Goal: Task Accomplishment & Management: Complete application form

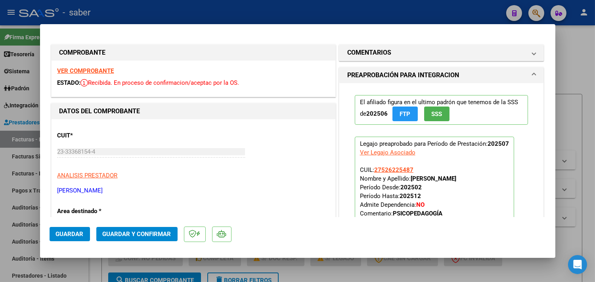
scroll to position [10, 0]
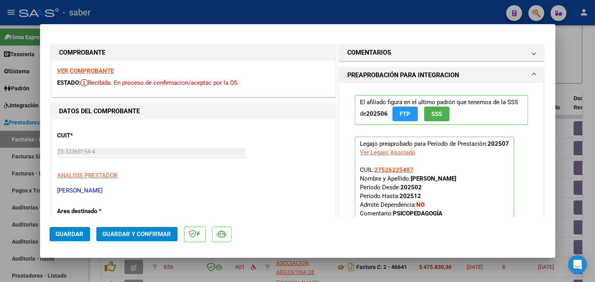
click at [89, 67] on strong "VER COMPROBANTE" at bounding box center [86, 70] width 57 height 7
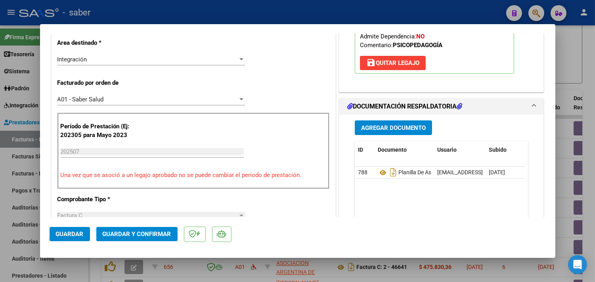
scroll to position [176, 0]
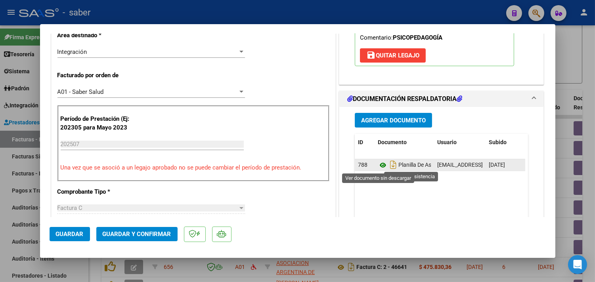
click at [379, 161] on icon at bounding box center [383, 166] width 10 height 10
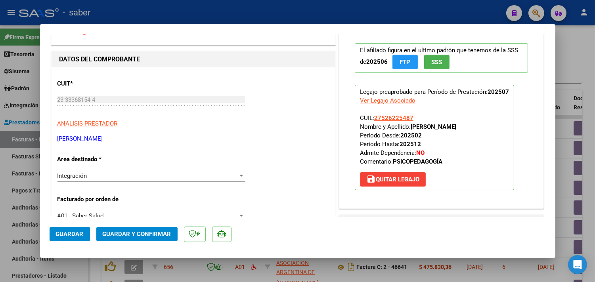
scroll to position [44, 0]
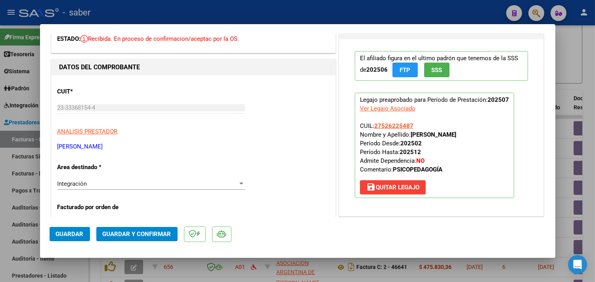
click at [144, 232] on span "Guardar y Confirmar" at bounding box center [137, 234] width 69 height 7
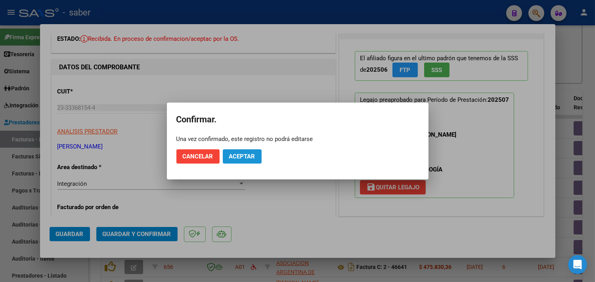
click at [252, 156] on span "Aceptar" at bounding box center [242, 156] width 26 height 7
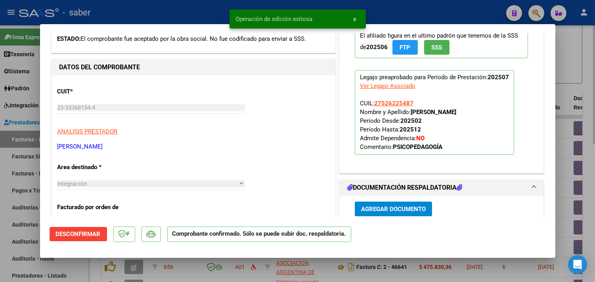
click at [563, 97] on div at bounding box center [297, 141] width 595 height 282
type input "$ 0,00"
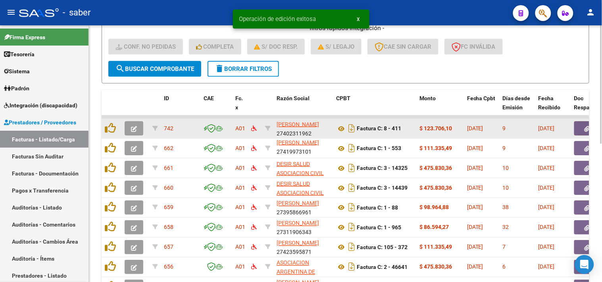
click at [136, 128] on icon "button" at bounding box center [134, 129] width 6 height 6
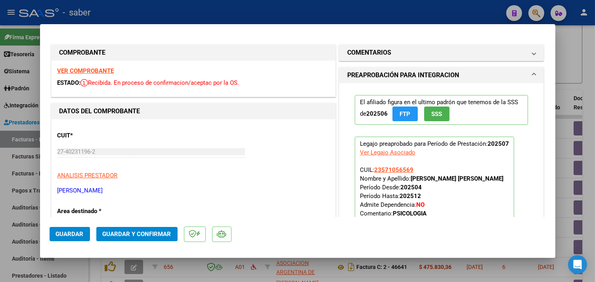
click at [81, 72] on strong "VER COMPROBANTE" at bounding box center [86, 70] width 57 height 7
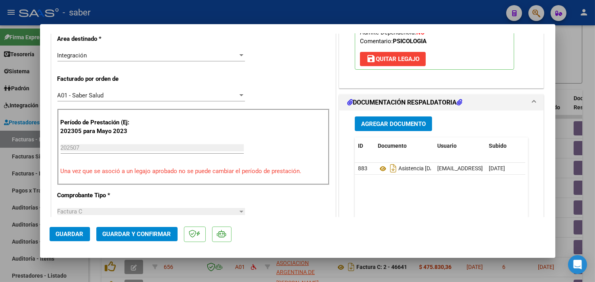
scroll to position [176, 0]
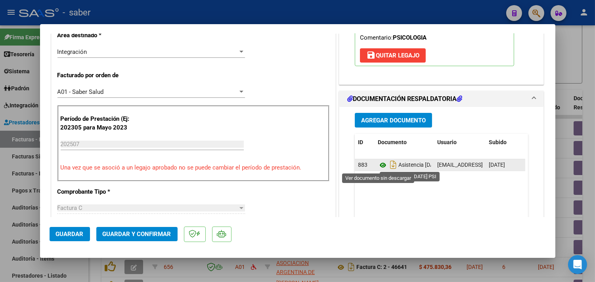
click at [379, 164] on icon at bounding box center [383, 166] width 10 height 10
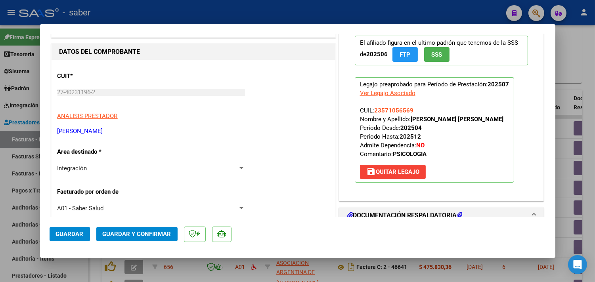
scroll to position [44, 0]
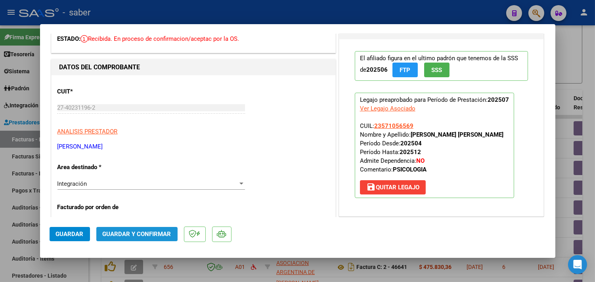
click at [144, 231] on span "Guardar y Confirmar" at bounding box center [137, 234] width 69 height 7
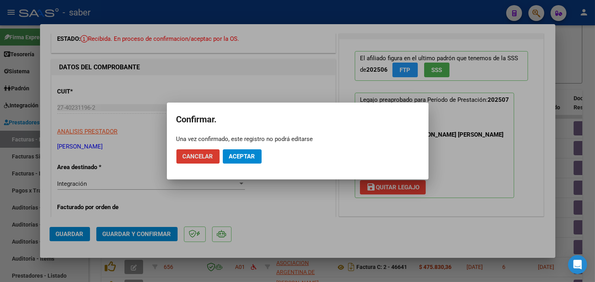
click at [235, 156] on span "Aceptar" at bounding box center [242, 156] width 26 height 7
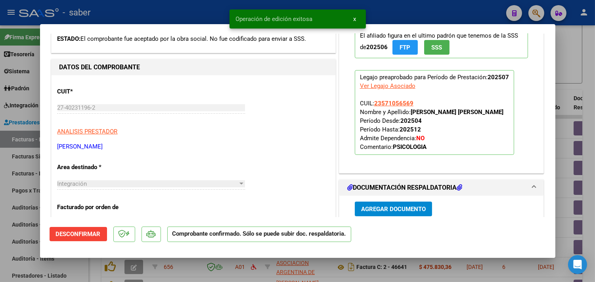
click at [568, 135] on div at bounding box center [297, 141] width 595 height 282
type input "$ 0,00"
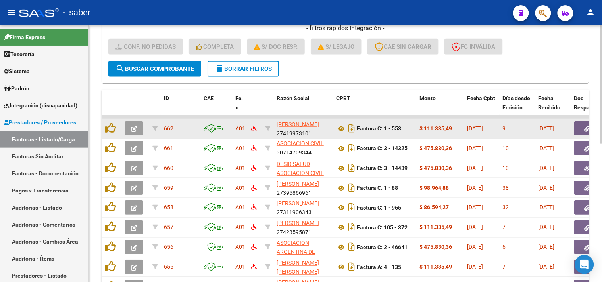
click at [134, 129] on icon "button" at bounding box center [134, 129] width 6 height 6
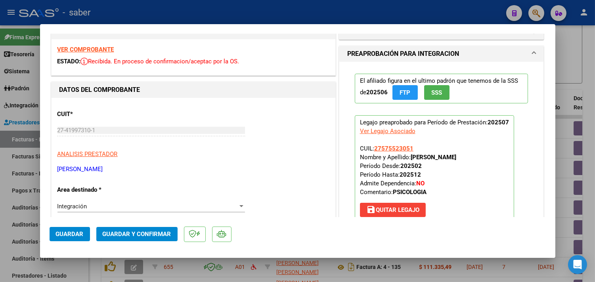
scroll to position [0, 0]
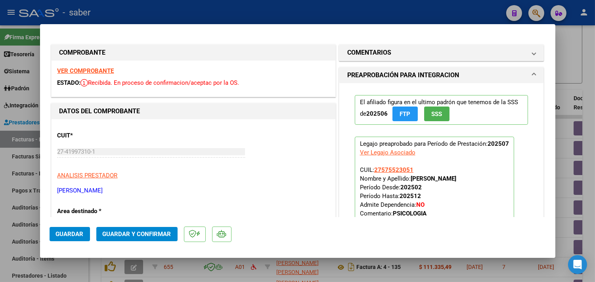
click at [85, 68] on strong "VER COMPROBANTE" at bounding box center [86, 70] width 57 height 7
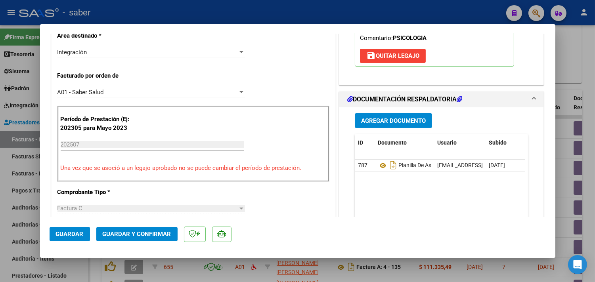
scroll to position [176, 0]
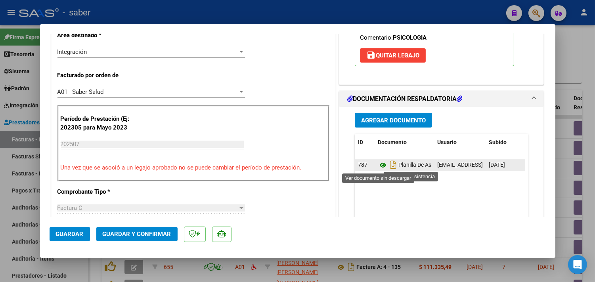
click at [378, 169] on icon at bounding box center [383, 166] width 10 height 10
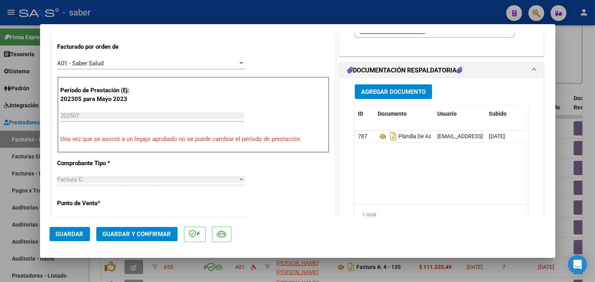
scroll to position [220, 0]
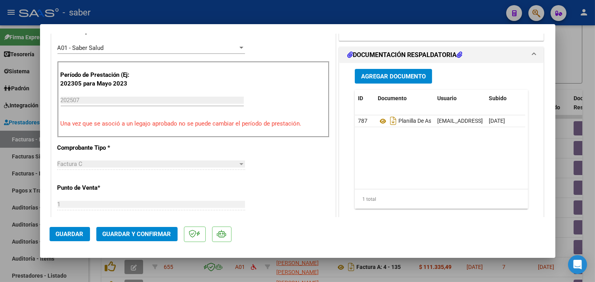
click at [135, 233] on span "Guardar y Confirmar" at bounding box center [137, 234] width 69 height 7
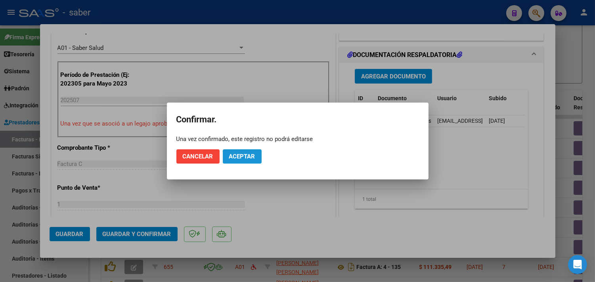
click at [244, 155] on span "Aceptar" at bounding box center [242, 156] width 26 height 7
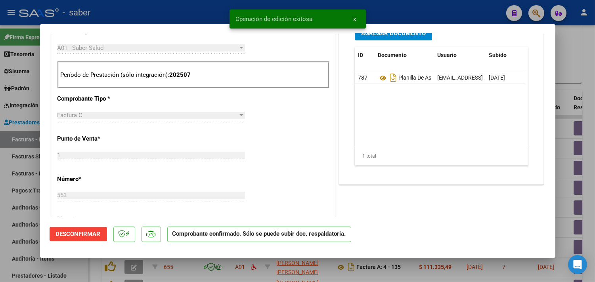
click at [573, 83] on div at bounding box center [297, 141] width 595 height 282
type input "$ 0,00"
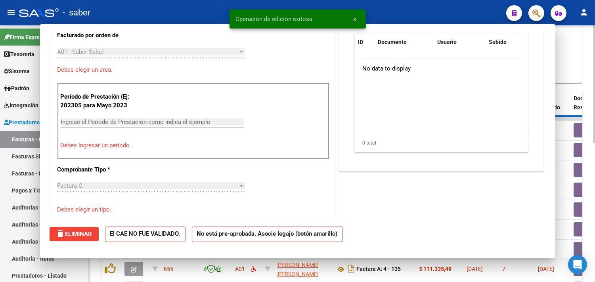
scroll to position [234, 0]
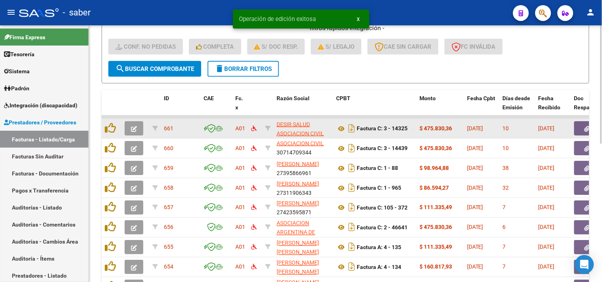
click at [133, 126] on icon "button" at bounding box center [134, 129] width 6 height 6
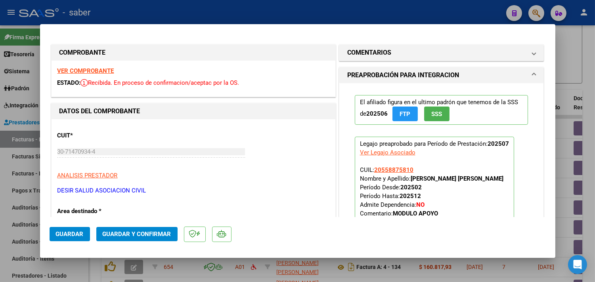
click at [101, 69] on strong "VER COMPROBANTE" at bounding box center [86, 70] width 57 height 7
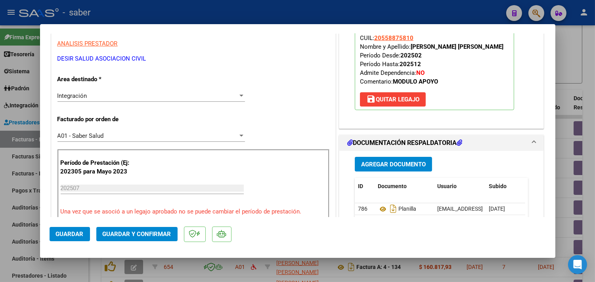
scroll to position [176, 0]
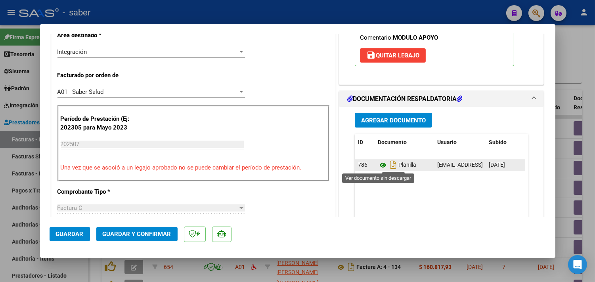
click at [378, 167] on icon at bounding box center [383, 166] width 10 height 10
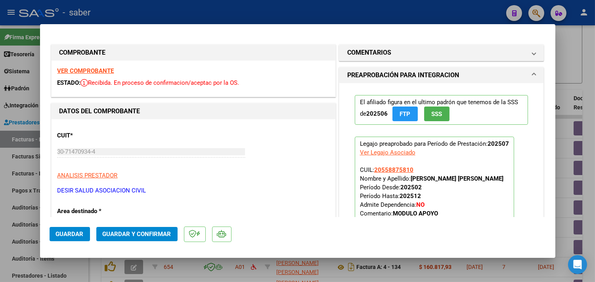
scroll to position [132, 0]
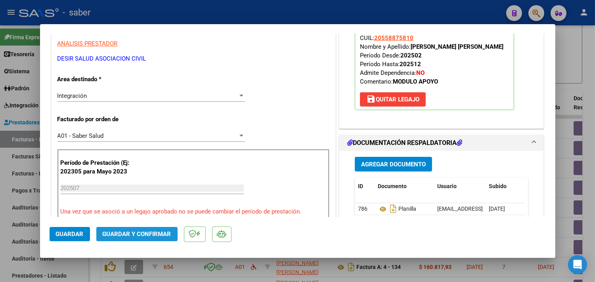
click at [140, 229] on button "Guardar y Confirmar" at bounding box center [136, 234] width 81 height 14
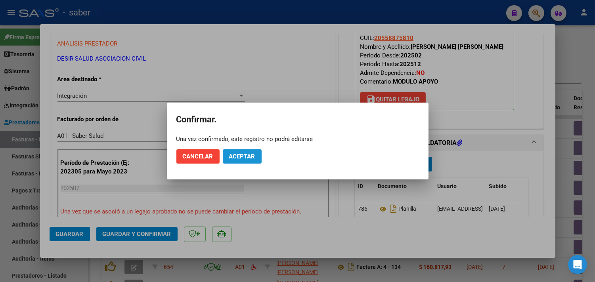
click at [240, 153] on span "Aceptar" at bounding box center [242, 156] width 26 height 7
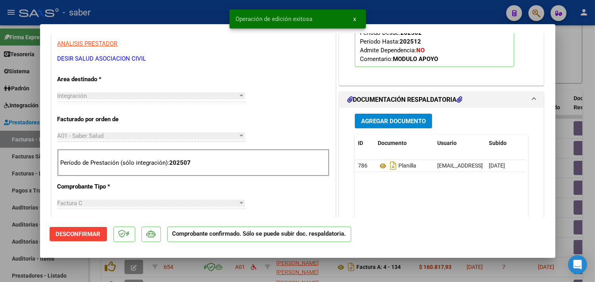
click at [574, 81] on div at bounding box center [297, 141] width 595 height 282
type input "$ 0,00"
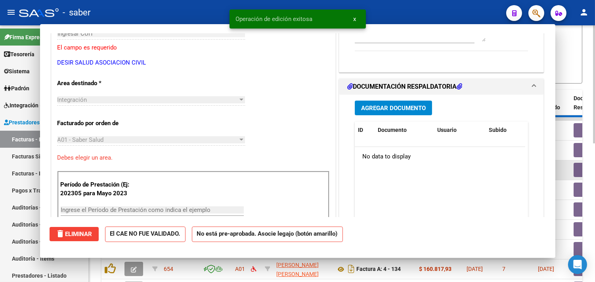
scroll to position [136, 0]
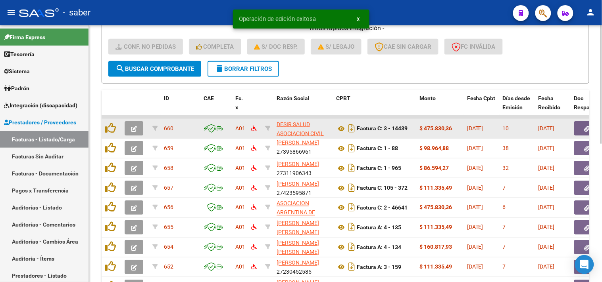
click at [132, 122] on button "button" at bounding box center [134, 128] width 19 height 14
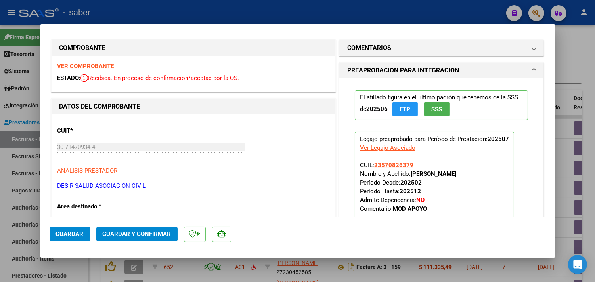
scroll to position [0, 0]
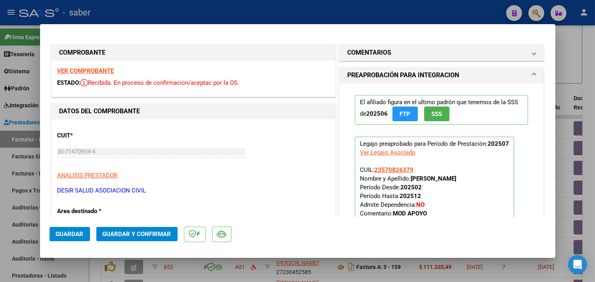
click at [86, 69] on strong "VER COMPROBANTE" at bounding box center [86, 70] width 57 height 7
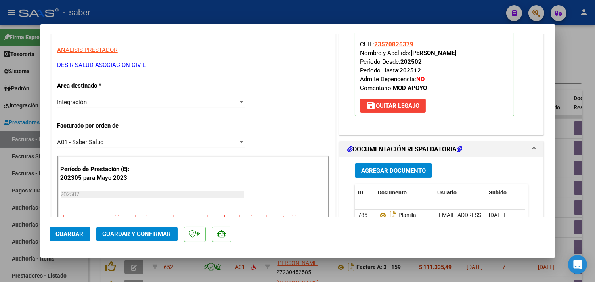
scroll to position [132, 0]
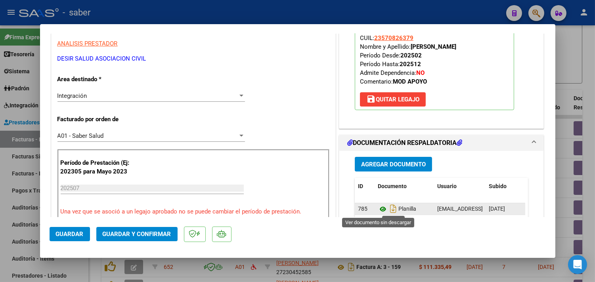
click at [378, 207] on icon at bounding box center [383, 210] width 10 height 10
click at [379, 207] on icon at bounding box center [383, 210] width 10 height 10
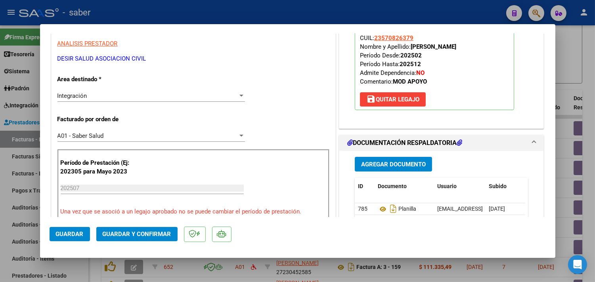
click at [146, 236] on span "Guardar y Confirmar" at bounding box center [137, 234] width 69 height 7
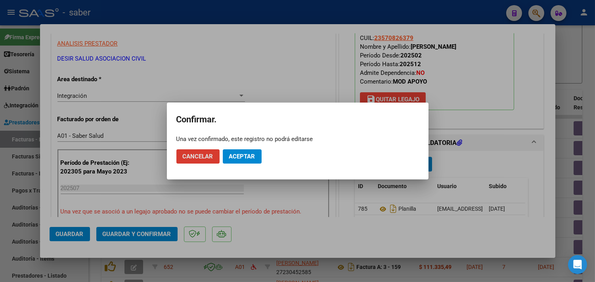
click at [248, 151] on button "Aceptar" at bounding box center [242, 157] width 39 height 14
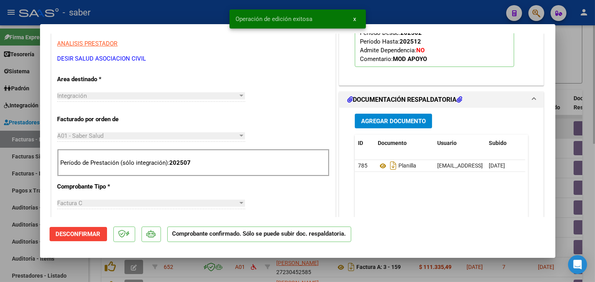
click at [568, 129] on div at bounding box center [297, 141] width 595 height 282
type input "$ 0,00"
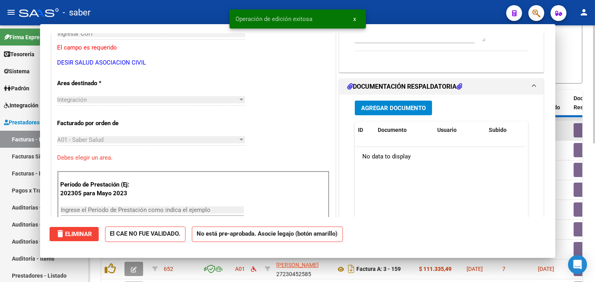
scroll to position [136, 0]
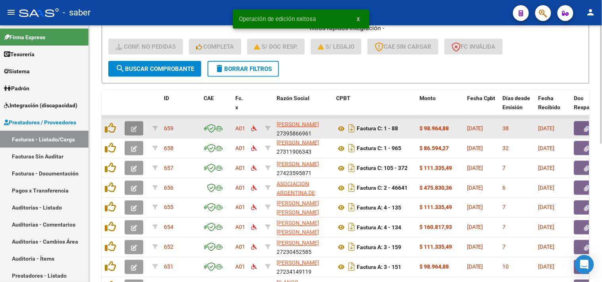
click at [132, 127] on icon "button" at bounding box center [134, 129] width 6 height 6
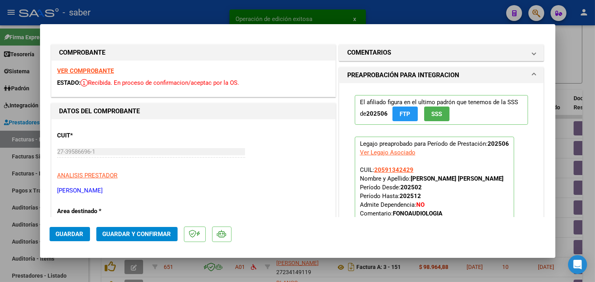
click at [81, 69] on strong "VER COMPROBANTE" at bounding box center [86, 70] width 57 height 7
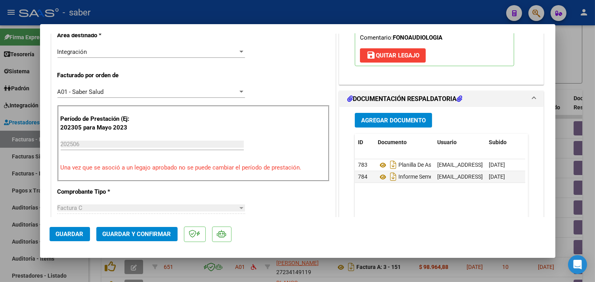
scroll to position [0, 0]
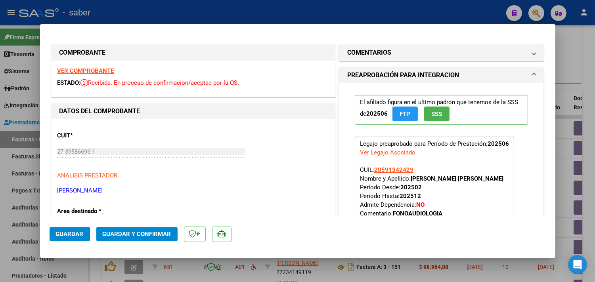
click at [96, 70] on strong "VER COMPROBANTE" at bounding box center [86, 70] width 57 height 7
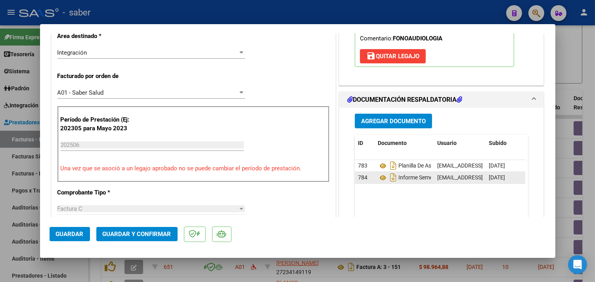
scroll to position [176, 0]
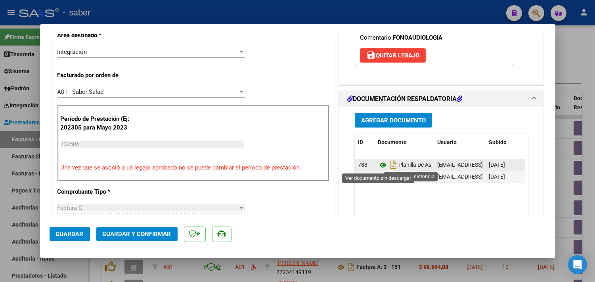
click at [382, 165] on icon at bounding box center [383, 166] width 10 height 10
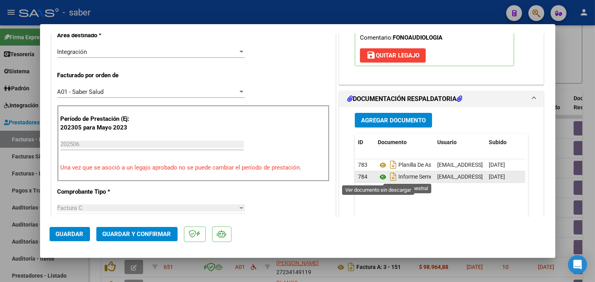
click at [378, 177] on icon at bounding box center [383, 178] width 10 height 10
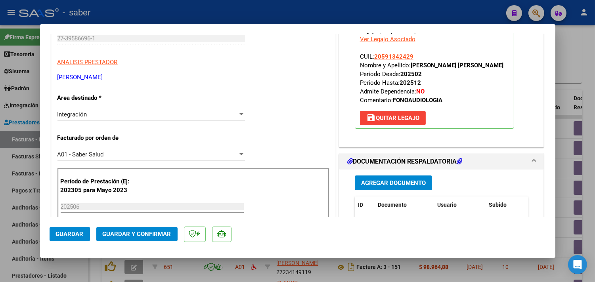
scroll to position [0, 0]
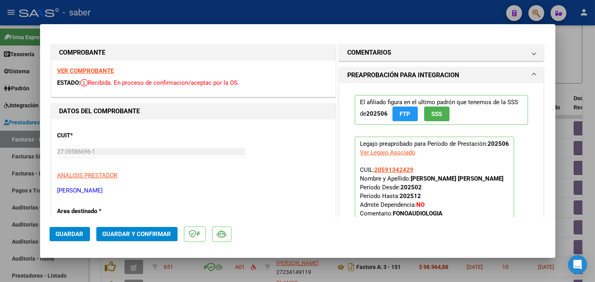
click at [148, 235] on span "Guardar y Confirmar" at bounding box center [137, 234] width 69 height 7
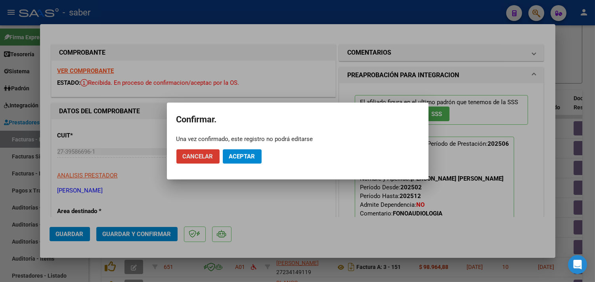
click at [250, 154] on span "Aceptar" at bounding box center [242, 156] width 26 height 7
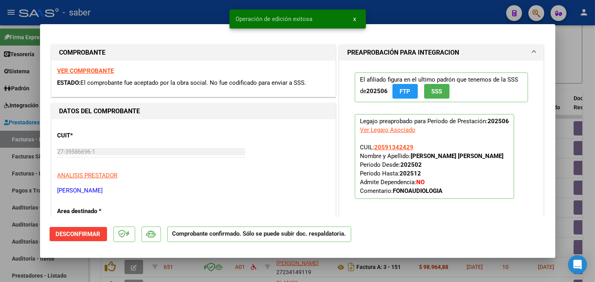
click at [565, 114] on div at bounding box center [297, 141] width 595 height 282
type input "$ 0,00"
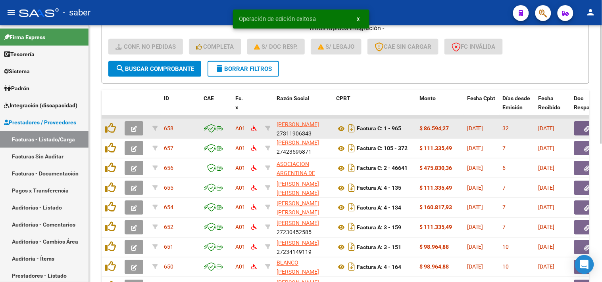
click at [136, 125] on span "button" at bounding box center [134, 128] width 6 height 7
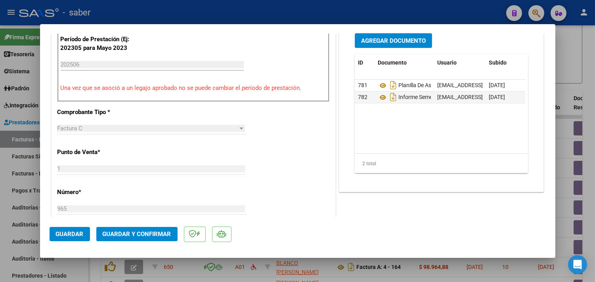
scroll to position [264, 0]
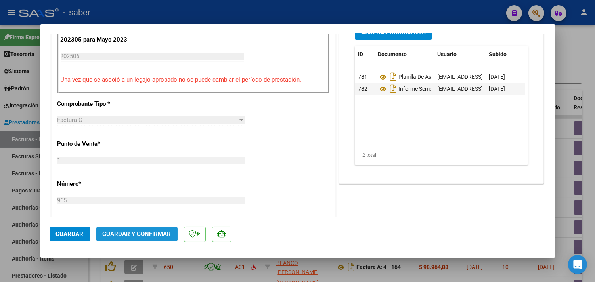
click at [146, 233] on span "Guardar y Confirmar" at bounding box center [137, 234] width 69 height 7
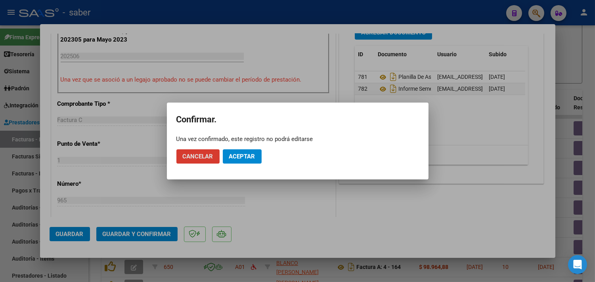
click at [240, 159] on span "Aceptar" at bounding box center [242, 156] width 26 height 7
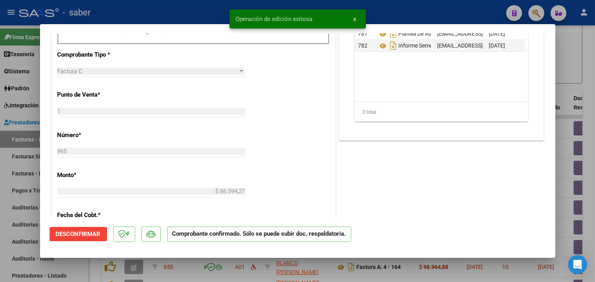
click at [566, 96] on div at bounding box center [297, 141] width 595 height 282
type input "$ 0,00"
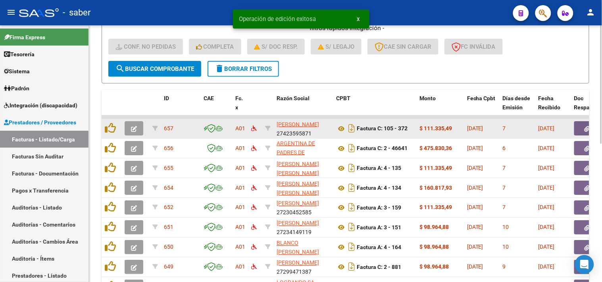
click at [138, 129] on button "button" at bounding box center [134, 128] width 19 height 14
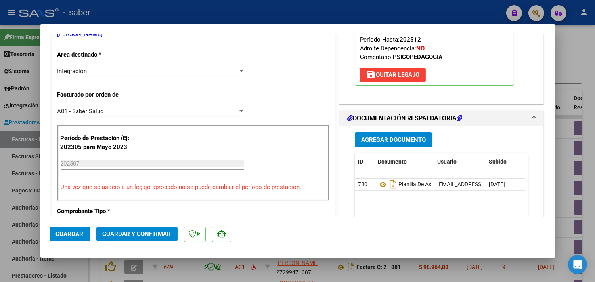
scroll to position [176, 0]
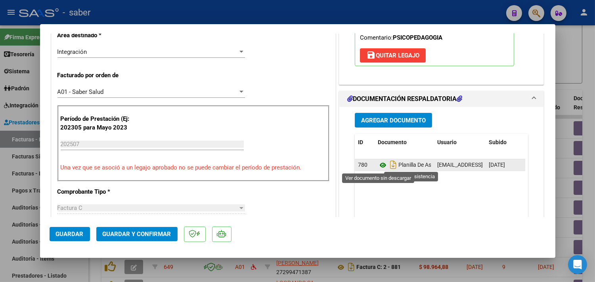
click at [382, 165] on icon at bounding box center [383, 166] width 10 height 10
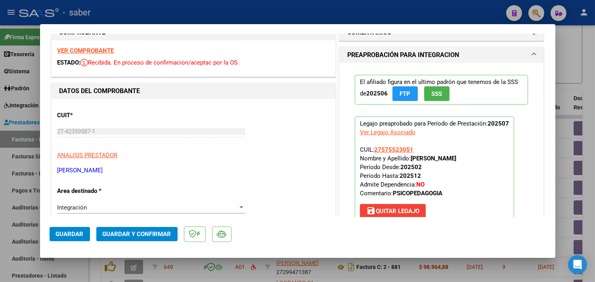
scroll to position [0, 0]
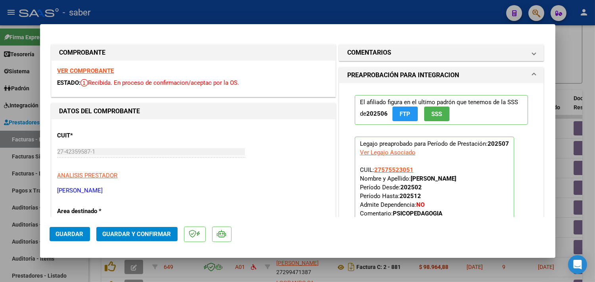
click at [88, 69] on strong "VER COMPROBANTE" at bounding box center [86, 70] width 57 height 7
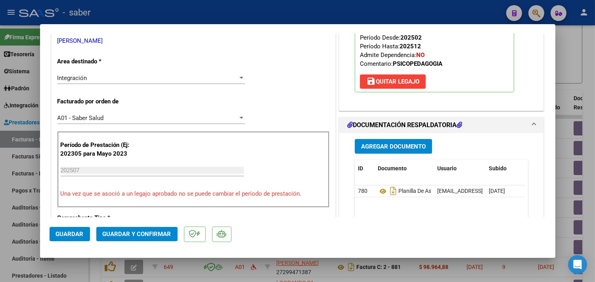
scroll to position [176, 0]
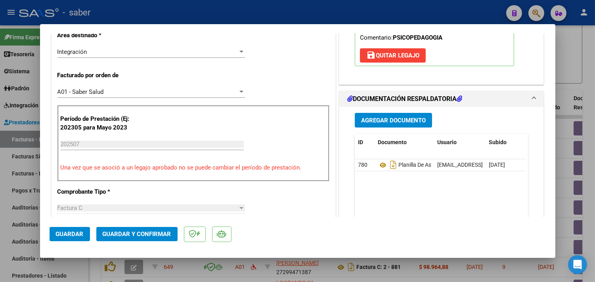
click at [144, 231] on span "Guardar y Confirmar" at bounding box center [137, 234] width 69 height 7
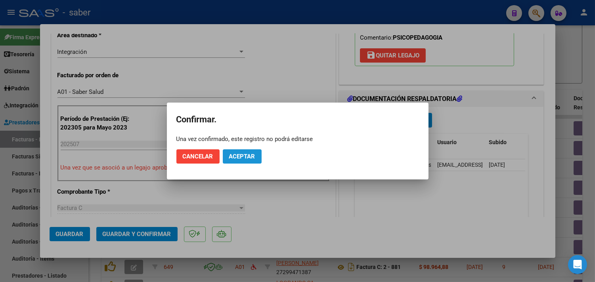
click at [252, 157] on span "Aceptar" at bounding box center [242, 156] width 26 height 7
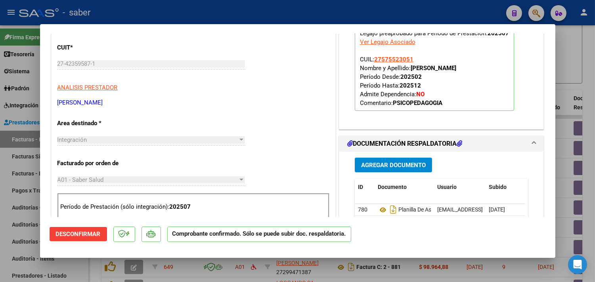
scroll to position [132, 0]
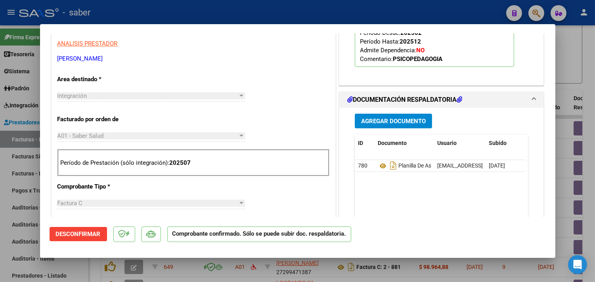
click at [568, 104] on div at bounding box center [297, 141] width 595 height 282
type input "$ 0,00"
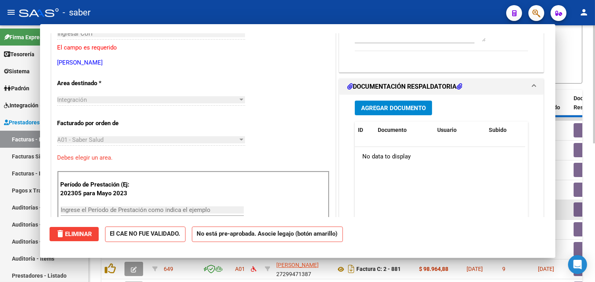
scroll to position [136, 0]
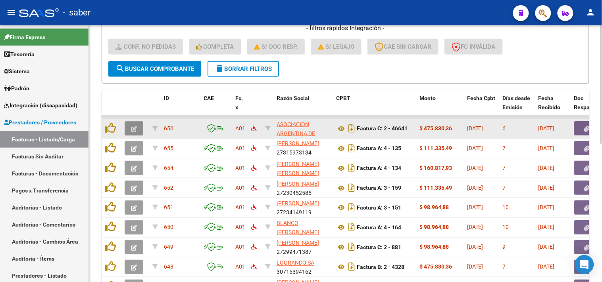
click at [134, 126] on icon "button" at bounding box center [134, 129] width 6 height 6
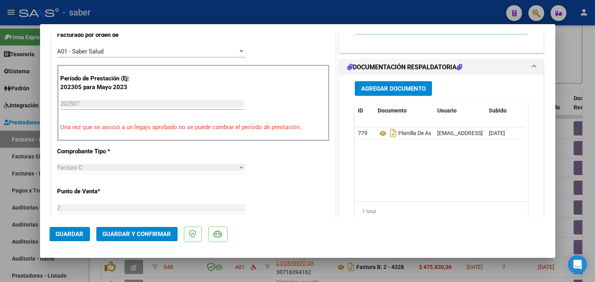
scroll to position [220, 0]
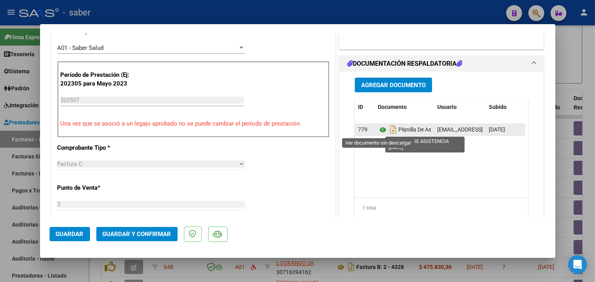
click at [379, 132] on icon at bounding box center [383, 130] width 10 height 10
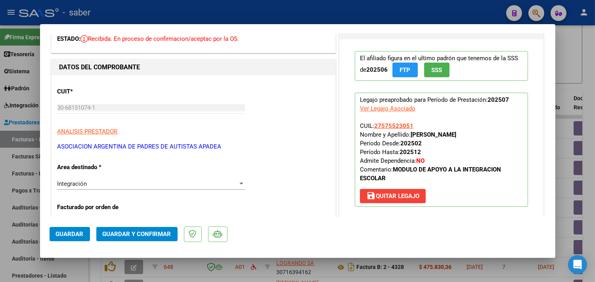
scroll to position [0, 0]
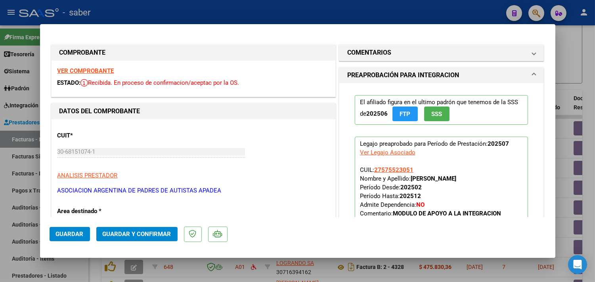
click at [88, 68] on strong "VER COMPROBANTE" at bounding box center [86, 70] width 57 height 7
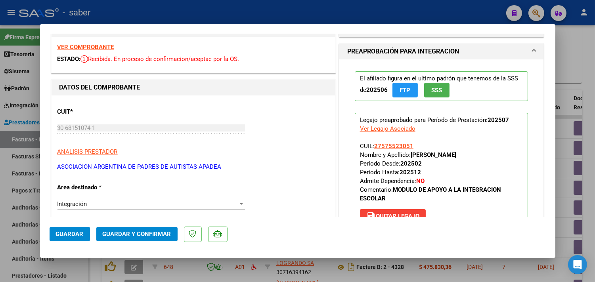
scroll to position [176, 0]
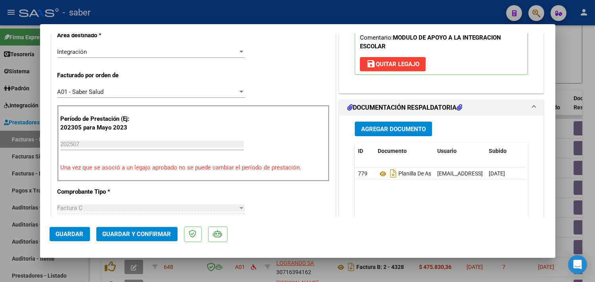
click at [136, 233] on span "Guardar y Confirmar" at bounding box center [137, 234] width 69 height 7
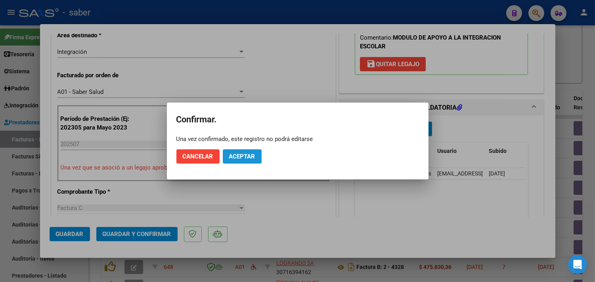
click at [247, 152] on button "Aceptar" at bounding box center [242, 157] width 39 height 14
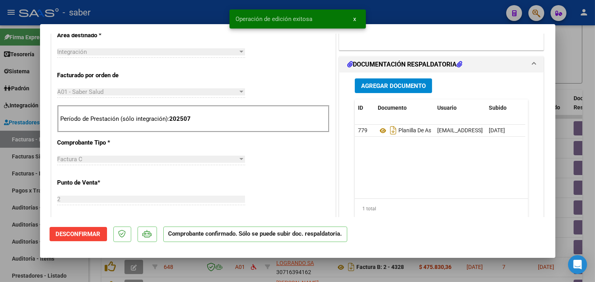
click at [568, 115] on div at bounding box center [297, 141] width 595 height 282
type input "$ 0,00"
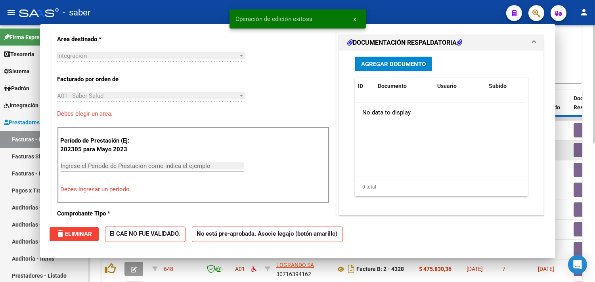
scroll to position [190, 0]
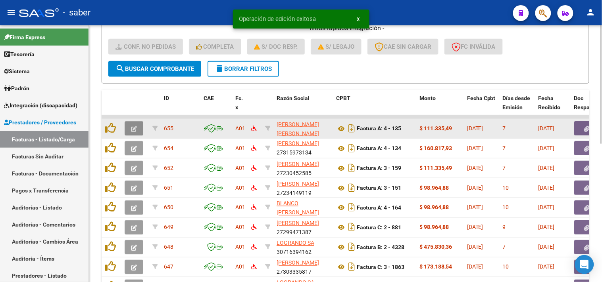
click at [136, 121] on button "button" at bounding box center [134, 128] width 19 height 14
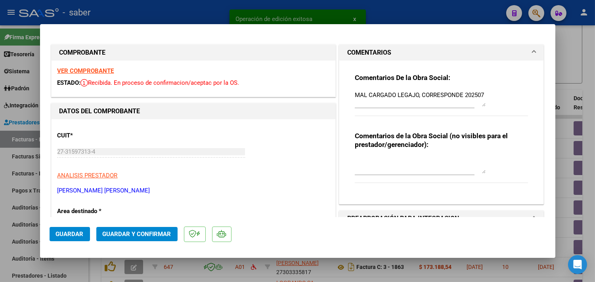
click at [92, 70] on strong "VER COMPROBANTE" at bounding box center [86, 70] width 57 height 7
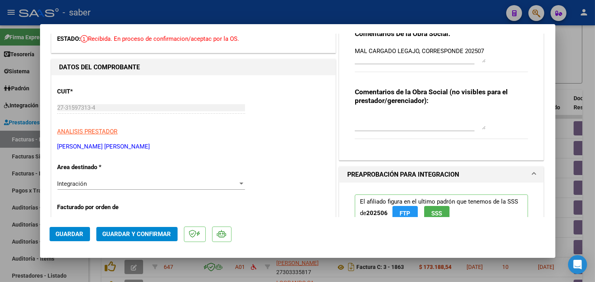
scroll to position [0, 0]
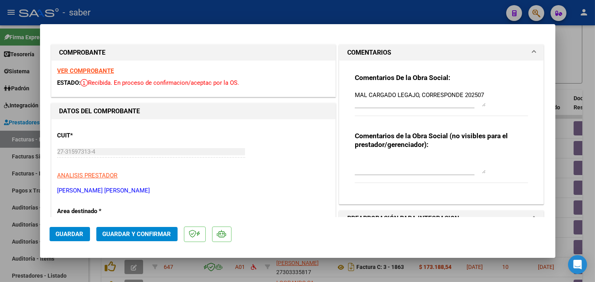
click at [90, 68] on strong "VER COMPROBANTE" at bounding box center [86, 70] width 57 height 7
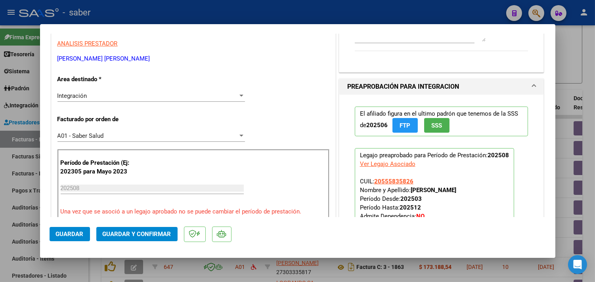
scroll to position [220, 0]
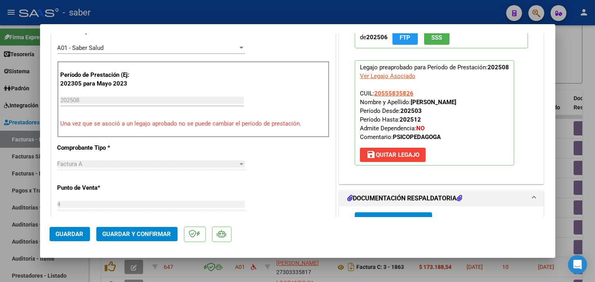
click at [396, 159] on button "save Quitar Legajo" at bounding box center [393, 155] width 66 height 14
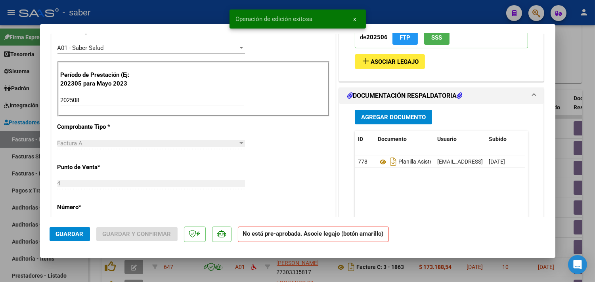
click at [85, 98] on input "202508" at bounding box center [152, 100] width 183 height 7
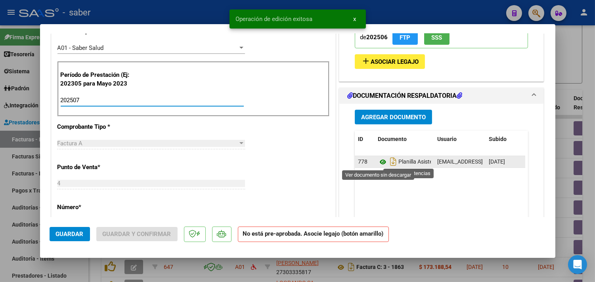
type input "202507"
click at [379, 163] on icon at bounding box center [383, 163] width 10 height 10
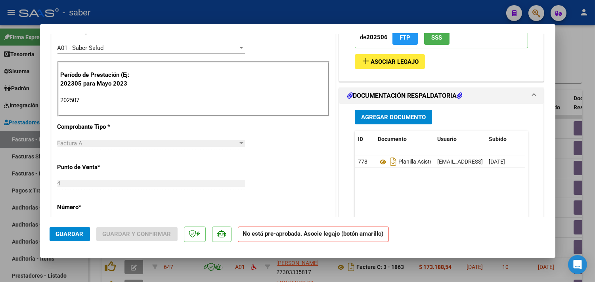
click at [395, 57] on button "add Asociar Legajo" at bounding box center [390, 61] width 70 height 15
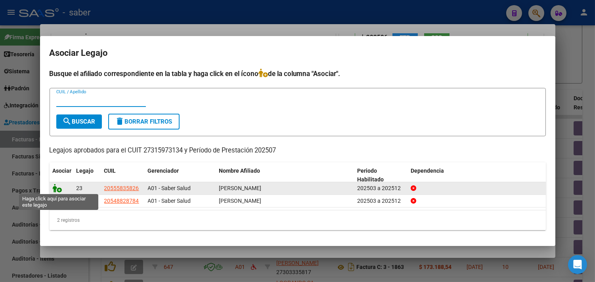
click at [56, 192] on icon at bounding box center [58, 188] width 10 height 9
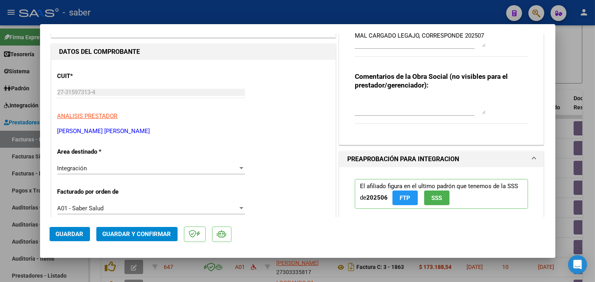
scroll to position [44, 0]
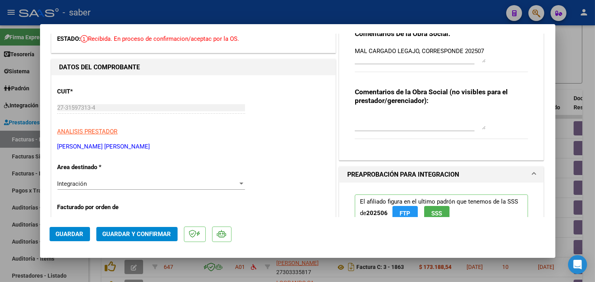
click at [152, 238] on button "Guardar y Confirmar" at bounding box center [136, 234] width 81 height 14
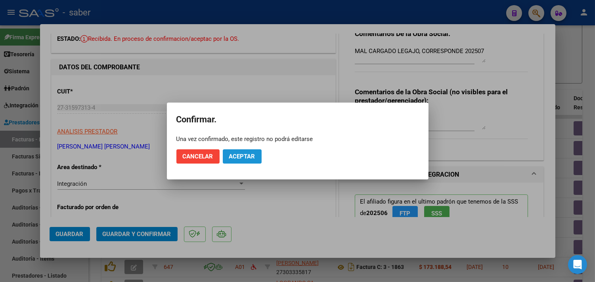
click at [240, 161] on button "Aceptar" at bounding box center [242, 157] width 39 height 14
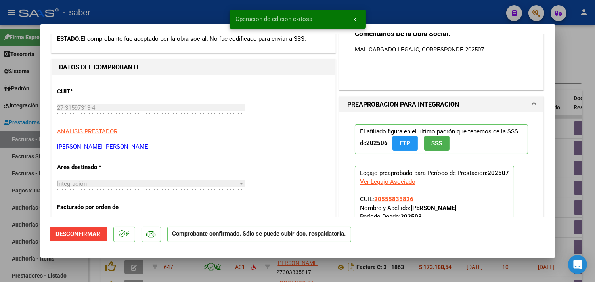
click at [566, 110] on div at bounding box center [297, 141] width 595 height 282
type input "$ 0,00"
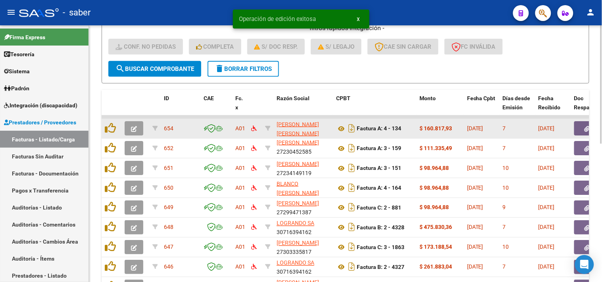
click at [135, 126] on icon "button" at bounding box center [134, 129] width 6 height 6
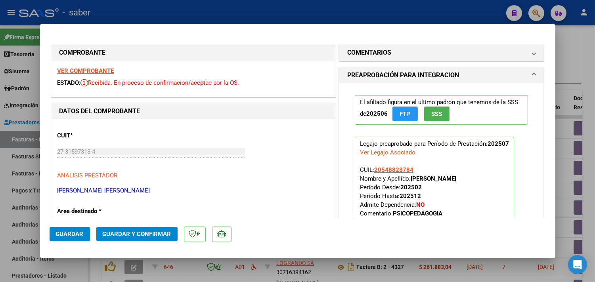
click at [90, 72] on strong "VER COMPROBANTE" at bounding box center [86, 70] width 57 height 7
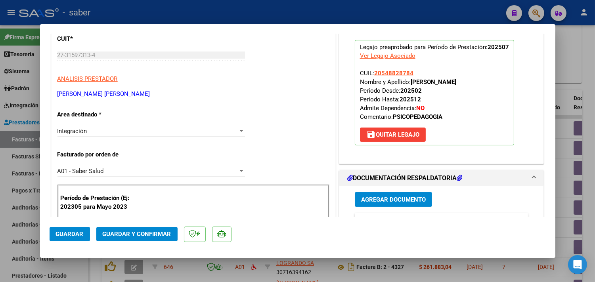
scroll to position [132, 0]
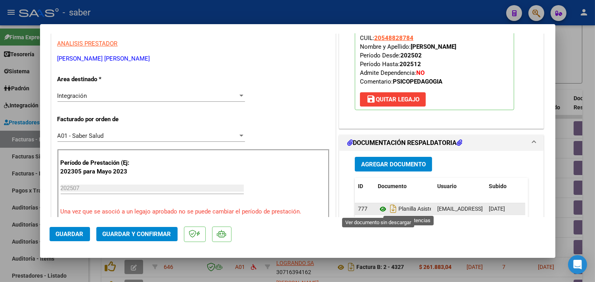
click at [379, 212] on icon at bounding box center [383, 210] width 10 height 10
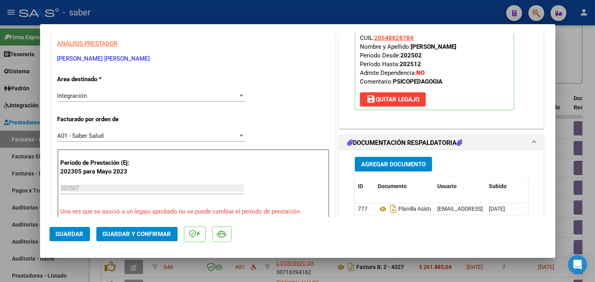
scroll to position [88, 0]
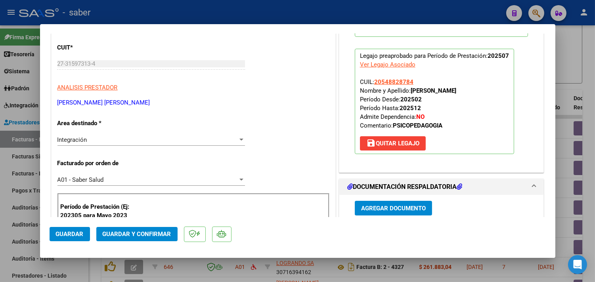
click at [148, 232] on button "Guardar y Confirmar" at bounding box center [136, 234] width 81 height 14
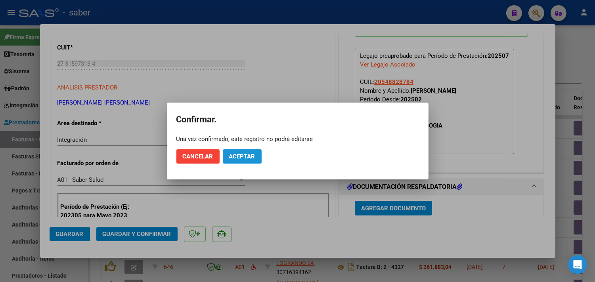
click at [250, 154] on span "Aceptar" at bounding box center [242, 156] width 26 height 7
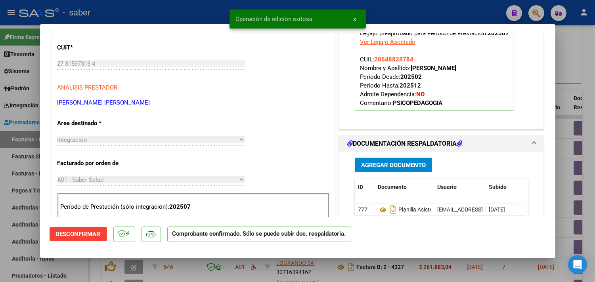
click at [561, 92] on div at bounding box center [297, 141] width 595 height 282
type input "$ 0,00"
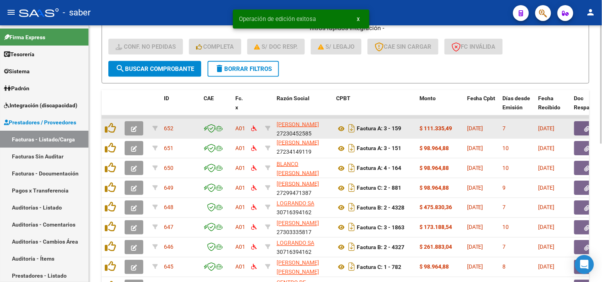
click at [130, 123] on button "button" at bounding box center [134, 128] width 19 height 14
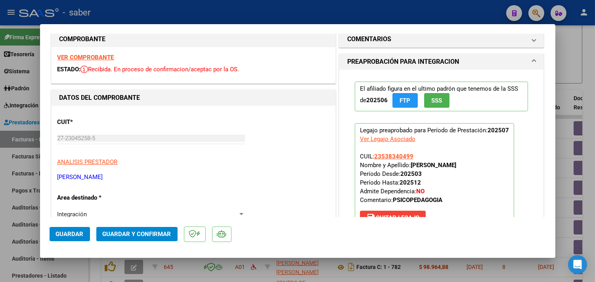
scroll to position [0, 0]
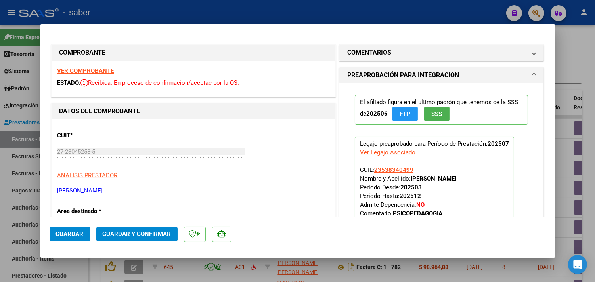
click at [75, 69] on strong "VER COMPROBANTE" at bounding box center [86, 70] width 57 height 7
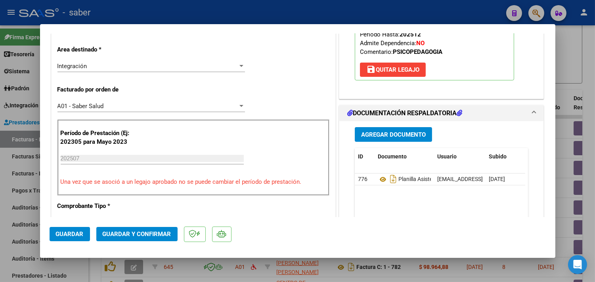
scroll to position [176, 0]
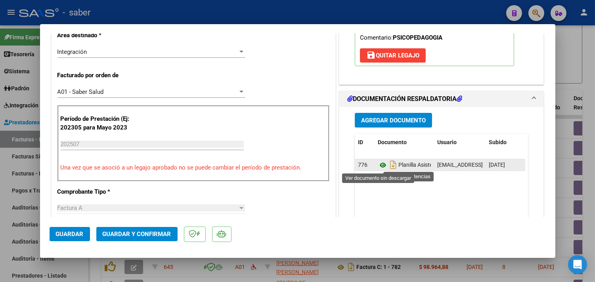
click at [378, 170] on icon at bounding box center [383, 166] width 10 height 10
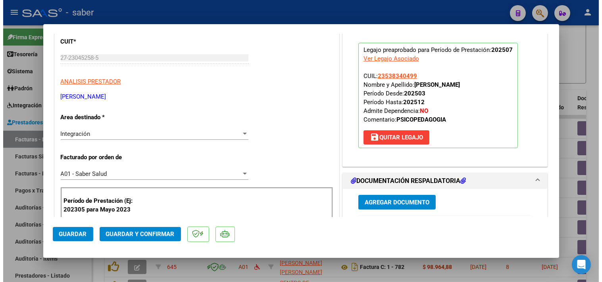
scroll to position [88, 0]
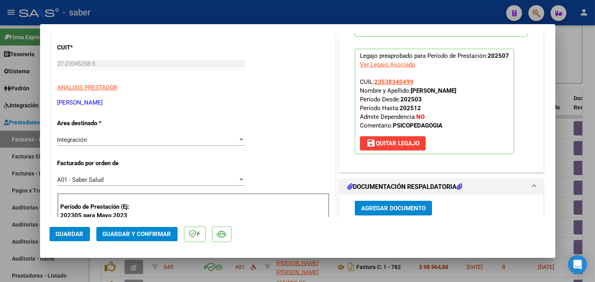
click at [116, 232] on span "Guardar y Confirmar" at bounding box center [137, 234] width 69 height 7
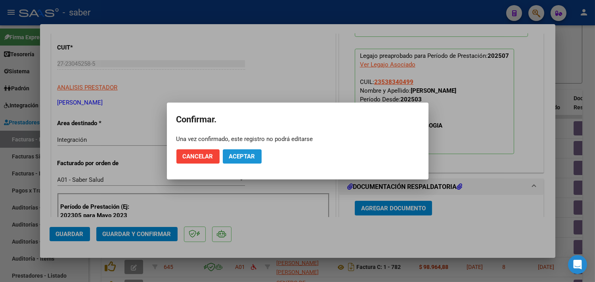
click at [248, 156] on span "Aceptar" at bounding box center [242, 156] width 26 height 7
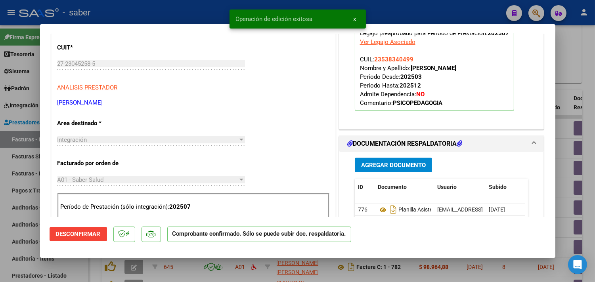
click at [566, 157] on div at bounding box center [297, 141] width 595 height 282
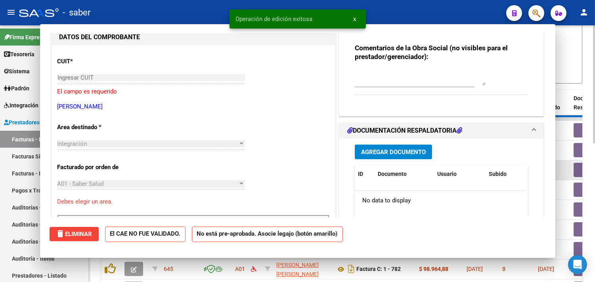
scroll to position [0, 0]
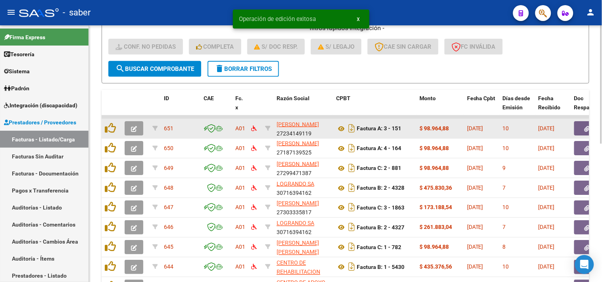
click at [133, 126] on icon "button" at bounding box center [134, 129] width 6 height 6
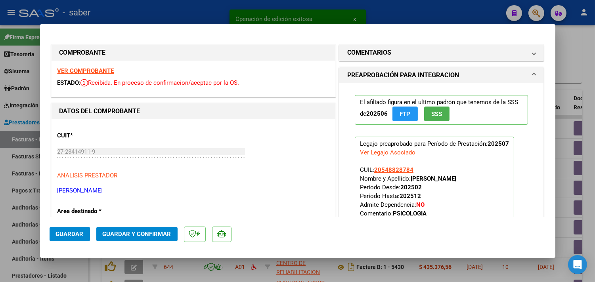
click at [92, 67] on div "VER COMPROBANTE ESTADO: Recibida. En proceso de confirmacion/aceptac por la OS." at bounding box center [194, 79] width 284 height 36
click at [94, 70] on strong "VER COMPROBANTE" at bounding box center [86, 70] width 57 height 7
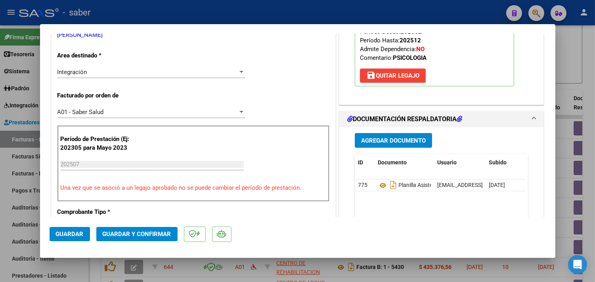
scroll to position [176, 0]
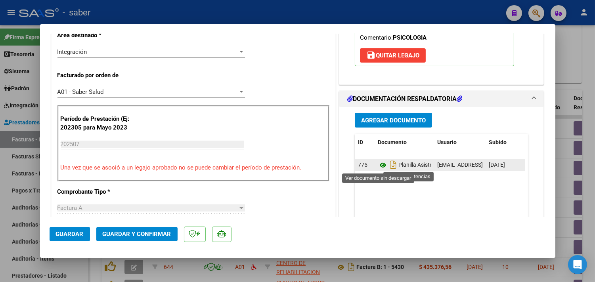
click at [378, 165] on icon at bounding box center [383, 166] width 10 height 10
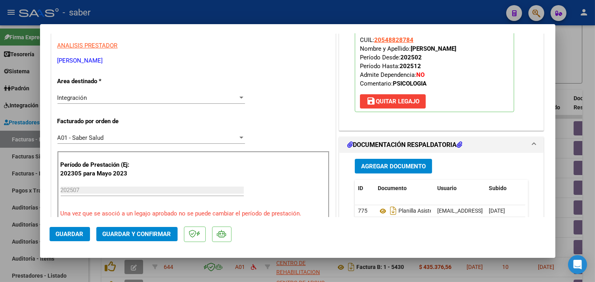
scroll to position [132, 0]
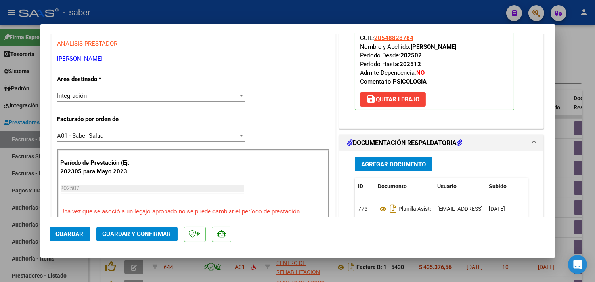
click at [142, 239] on button "Guardar y Confirmar" at bounding box center [136, 234] width 81 height 14
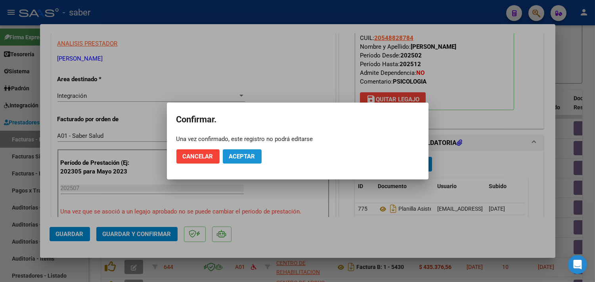
click at [236, 158] on span "Aceptar" at bounding box center [242, 156] width 26 height 7
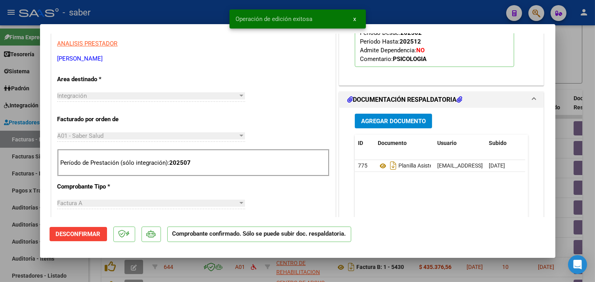
click at [569, 106] on div at bounding box center [297, 141] width 595 height 282
type input "$ 0,00"
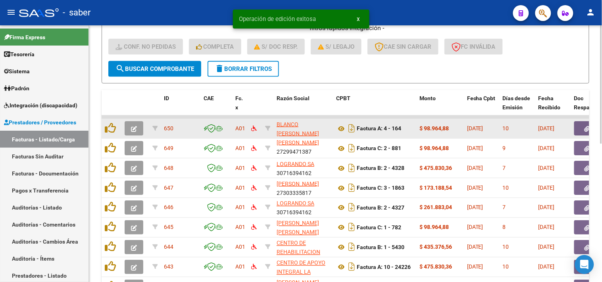
click at [133, 126] on icon "button" at bounding box center [134, 129] width 6 height 6
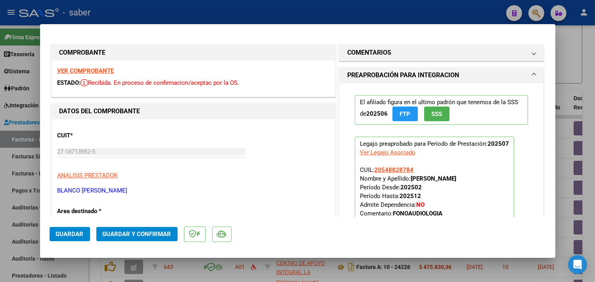
click at [87, 68] on strong "VER COMPROBANTE" at bounding box center [86, 70] width 57 height 7
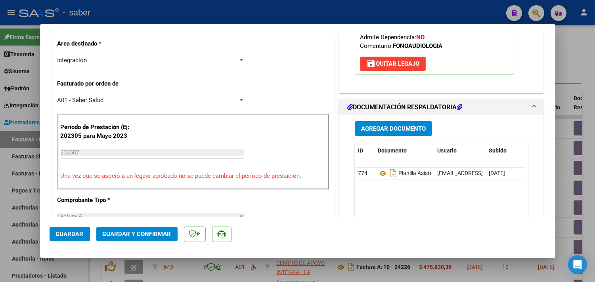
scroll to position [176, 0]
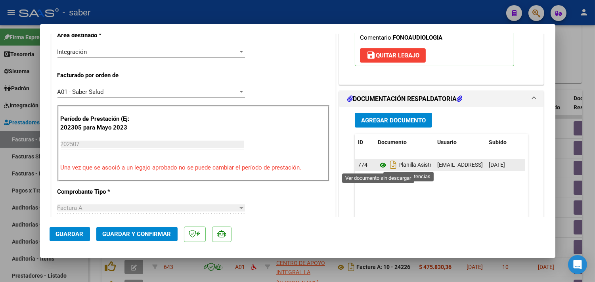
click at [379, 167] on icon at bounding box center [383, 166] width 10 height 10
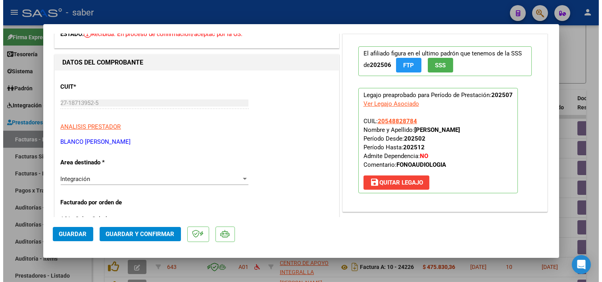
scroll to position [44, 0]
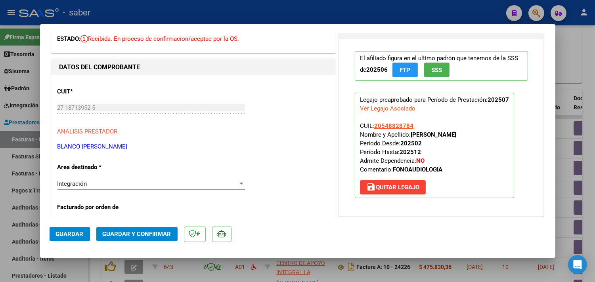
click at [126, 232] on span "Guardar y Confirmar" at bounding box center [137, 234] width 69 height 7
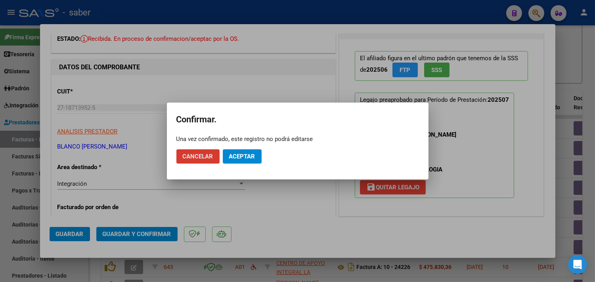
click at [237, 154] on span "Aceptar" at bounding box center [242, 156] width 26 height 7
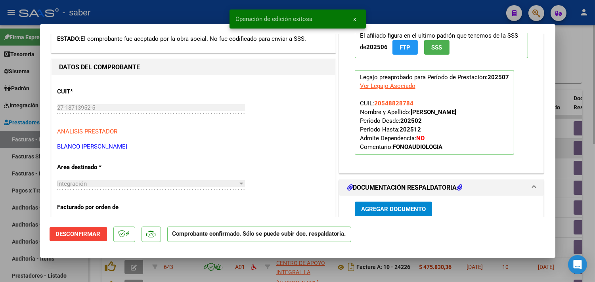
click at [564, 150] on div at bounding box center [297, 141] width 595 height 282
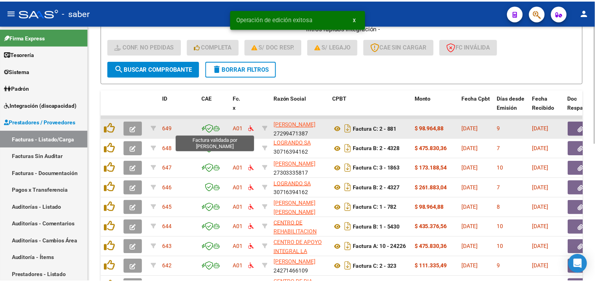
scroll to position [1, 0]
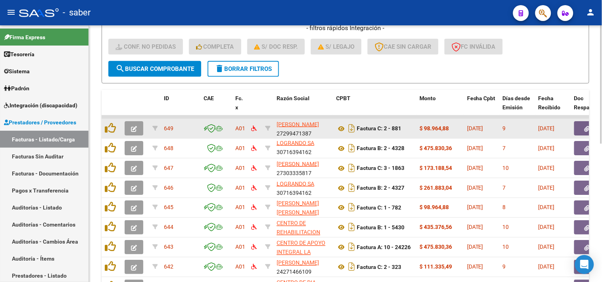
click at [136, 130] on icon "button" at bounding box center [134, 129] width 6 height 6
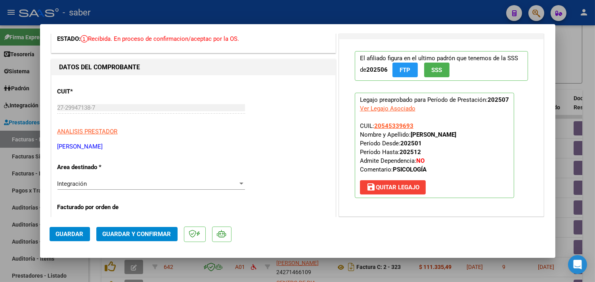
scroll to position [0, 0]
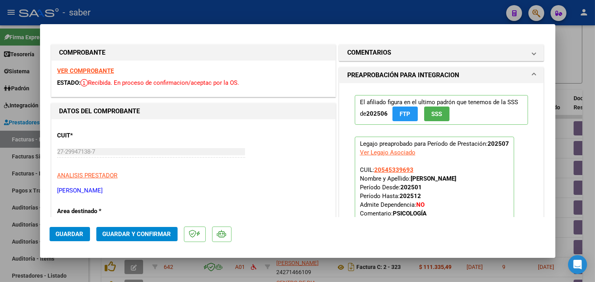
click at [96, 69] on strong "VER COMPROBANTE" at bounding box center [86, 70] width 57 height 7
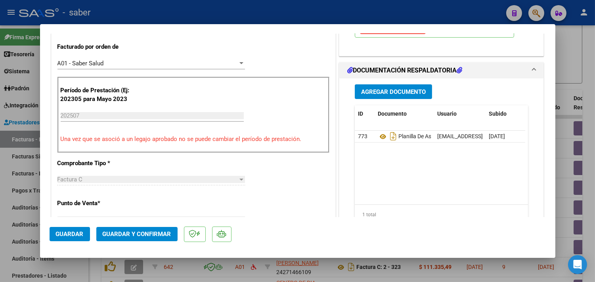
scroll to position [220, 0]
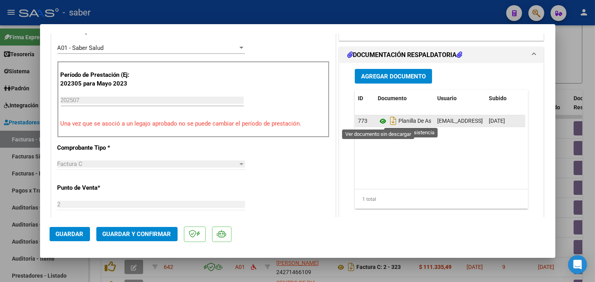
click at [379, 123] on icon at bounding box center [383, 122] width 10 height 10
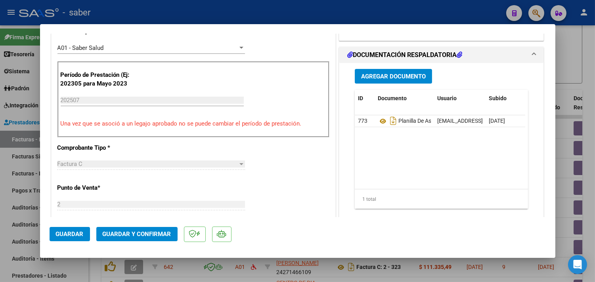
scroll to position [88, 0]
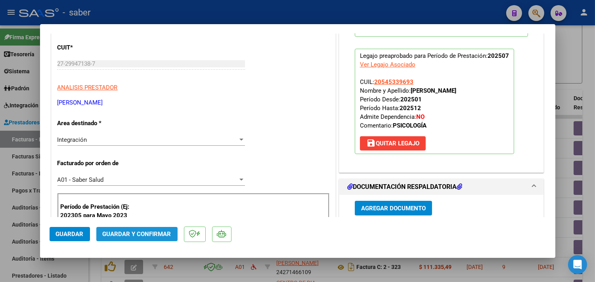
click at [139, 236] on span "Guardar y Confirmar" at bounding box center [137, 234] width 69 height 7
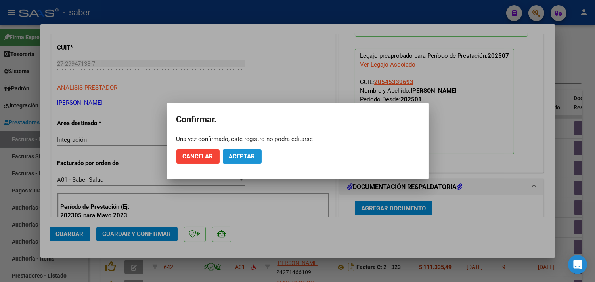
click at [245, 156] on span "Aceptar" at bounding box center [242, 156] width 26 height 7
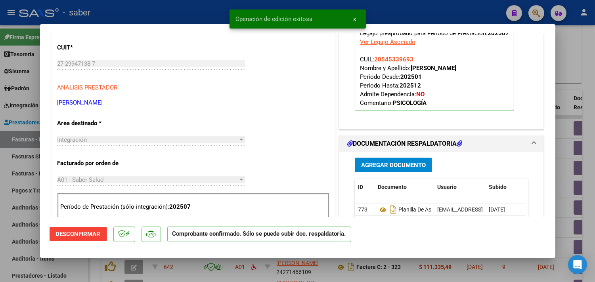
click at [566, 95] on div at bounding box center [297, 141] width 595 height 282
type input "$ 0,00"
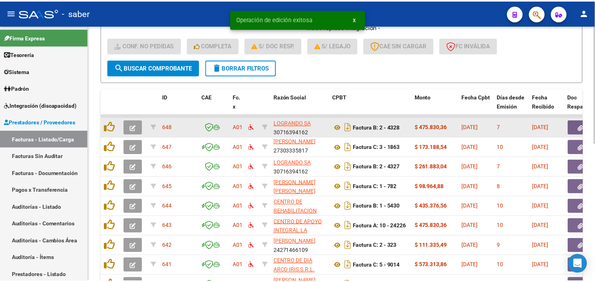
scroll to position [212, 0]
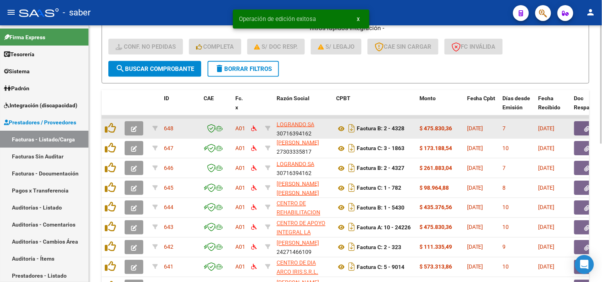
click at [129, 124] on button "button" at bounding box center [134, 128] width 19 height 14
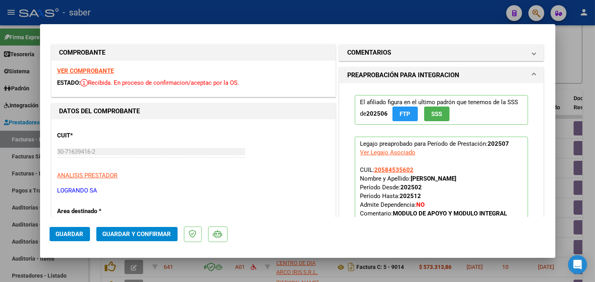
click at [93, 69] on strong "VER COMPROBANTE" at bounding box center [86, 70] width 57 height 7
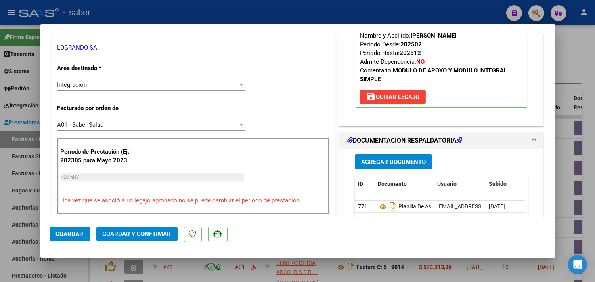
scroll to position [176, 0]
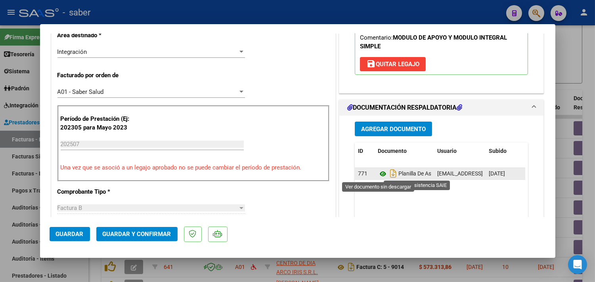
click at [380, 173] on icon at bounding box center [383, 174] width 10 height 10
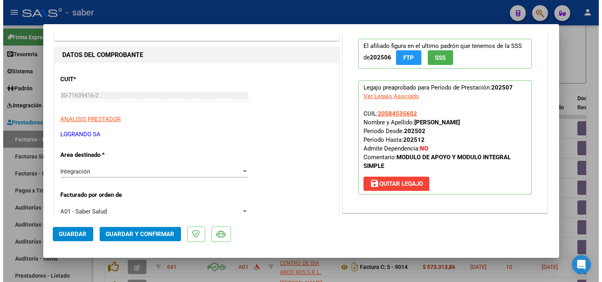
scroll to position [0, 0]
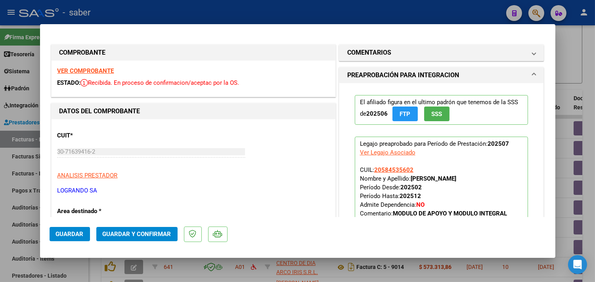
click at [153, 236] on span "Guardar y Confirmar" at bounding box center [137, 234] width 69 height 7
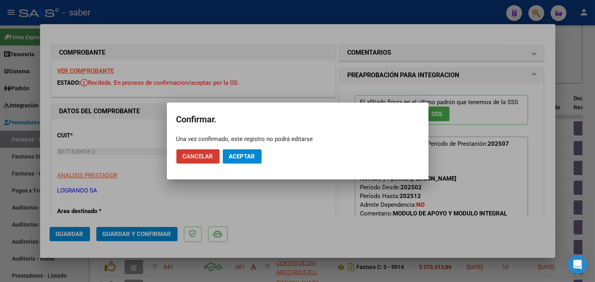
click at [235, 155] on span "Aceptar" at bounding box center [242, 156] width 26 height 7
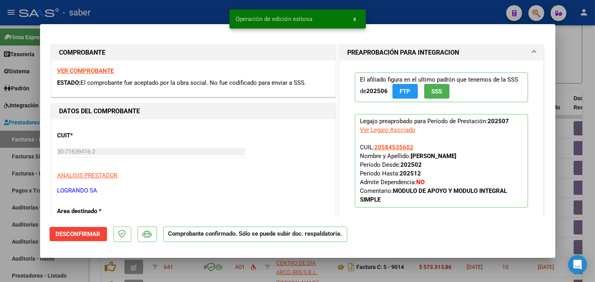
click at [571, 71] on div at bounding box center [297, 141] width 595 height 282
type input "$ 0,00"
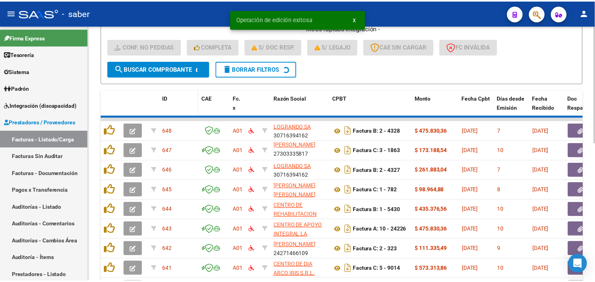
scroll to position [1, 0]
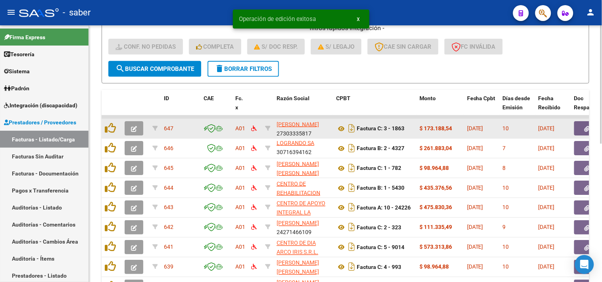
click at [133, 126] on icon "button" at bounding box center [134, 129] width 6 height 6
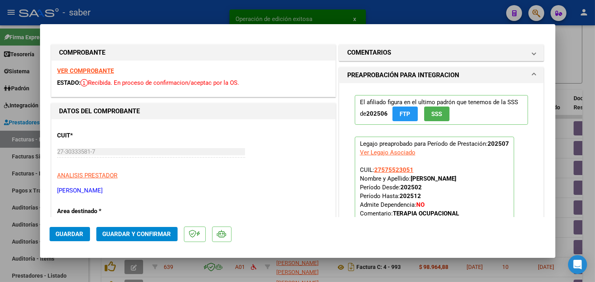
click at [89, 71] on strong "VER COMPROBANTE" at bounding box center [86, 70] width 57 height 7
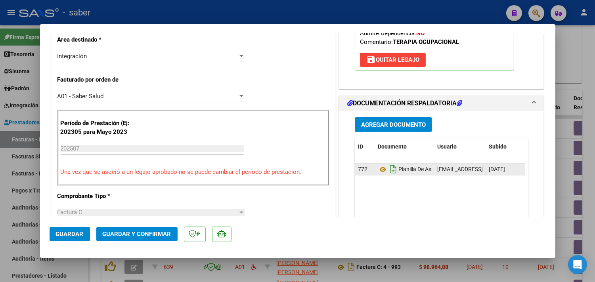
scroll to position [176, 0]
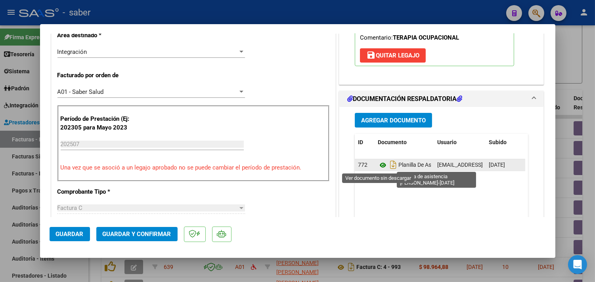
click at [378, 165] on icon at bounding box center [383, 166] width 10 height 10
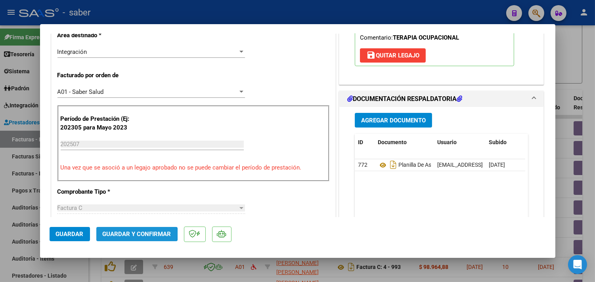
click at [129, 235] on span "Guardar y Confirmar" at bounding box center [137, 234] width 69 height 7
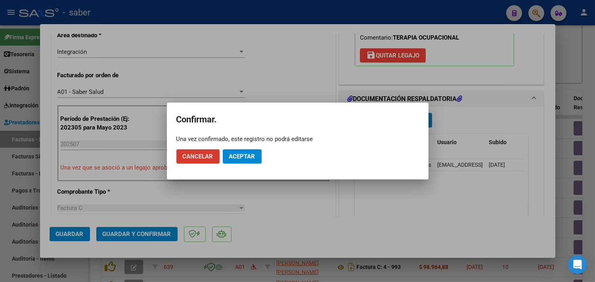
click at [247, 152] on button "Aceptar" at bounding box center [242, 157] width 39 height 14
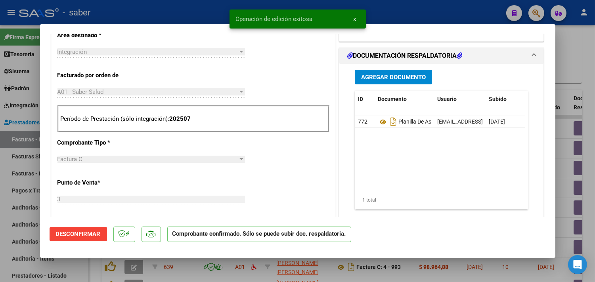
click at [577, 69] on div at bounding box center [297, 141] width 595 height 282
type input "$ 0,00"
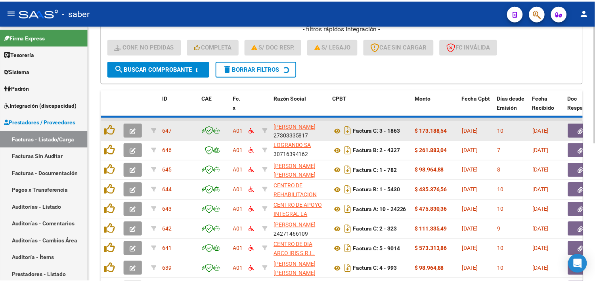
scroll to position [10, 0]
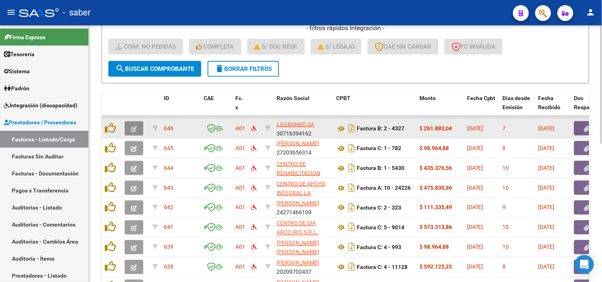
click at [134, 127] on icon "button" at bounding box center [134, 129] width 6 height 6
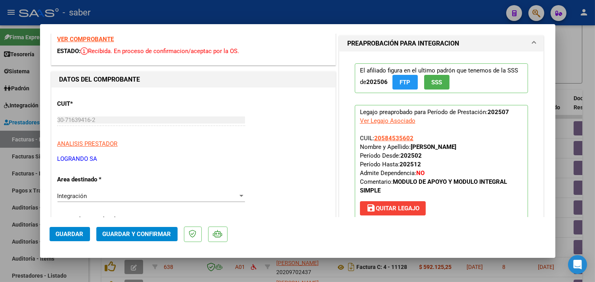
scroll to position [0, 0]
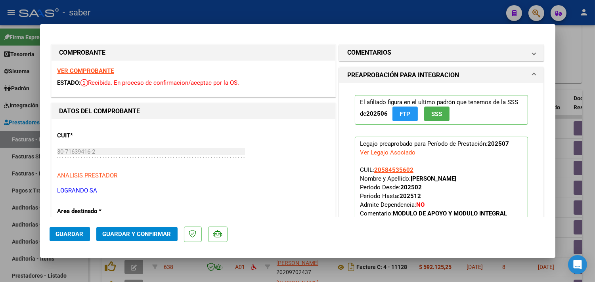
click at [95, 68] on strong "VER COMPROBANTE" at bounding box center [86, 70] width 57 height 7
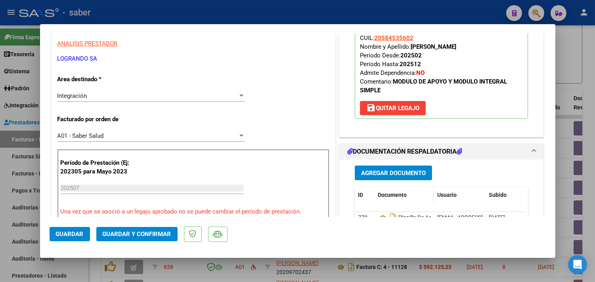
scroll to position [176, 0]
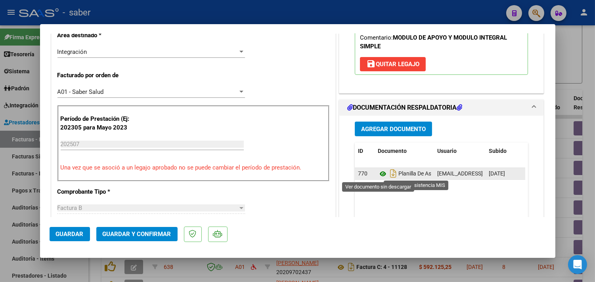
click at [378, 177] on icon at bounding box center [383, 174] width 10 height 10
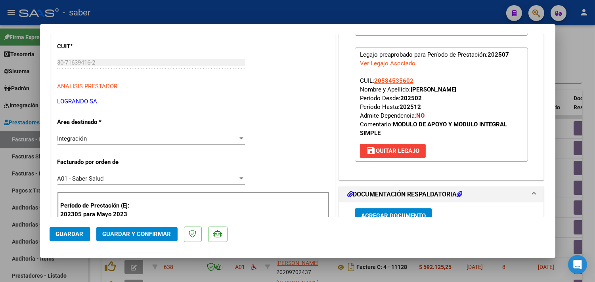
scroll to position [88, 0]
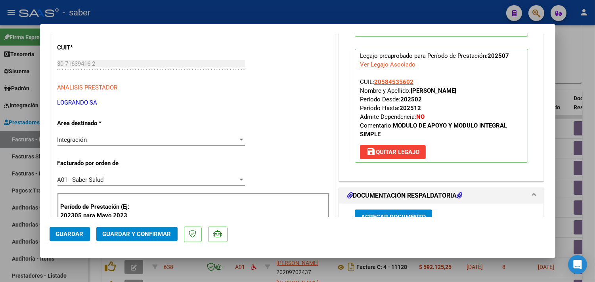
click at [153, 236] on span "Guardar y Confirmar" at bounding box center [137, 234] width 69 height 7
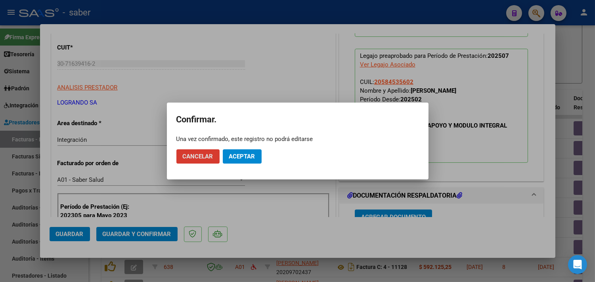
click at [252, 155] on span "Aceptar" at bounding box center [242, 156] width 26 height 7
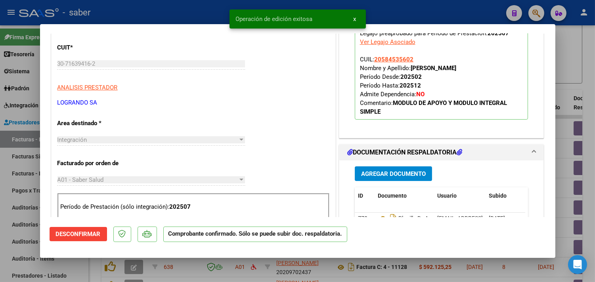
click at [565, 96] on div at bounding box center [297, 141] width 595 height 282
type input "$ 0,00"
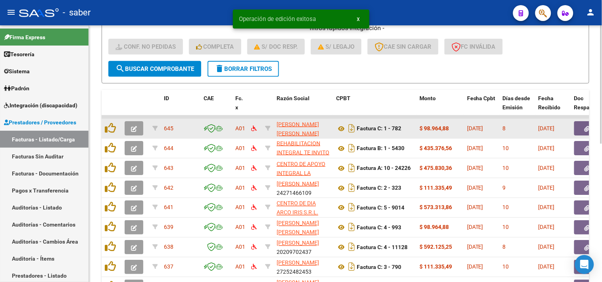
click at [134, 125] on span "button" at bounding box center [134, 128] width 6 height 7
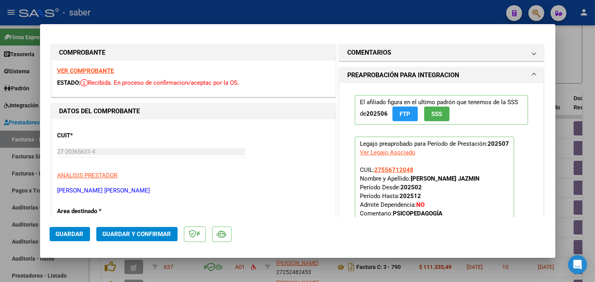
click at [92, 73] on strong "VER COMPROBANTE" at bounding box center [86, 70] width 57 height 7
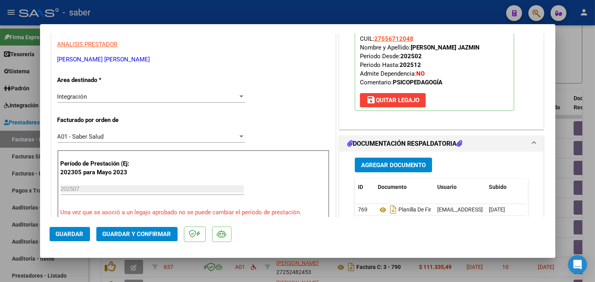
scroll to position [132, 0]
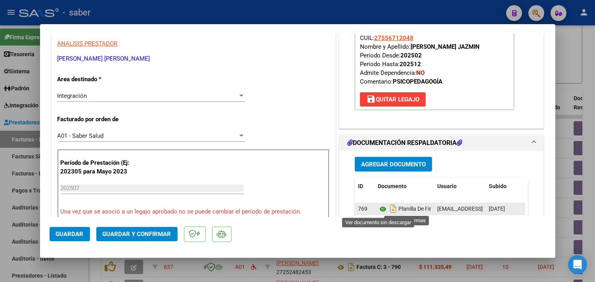
click at [378, 211] on icon at bounding box center [383, 210] width 10 height 10
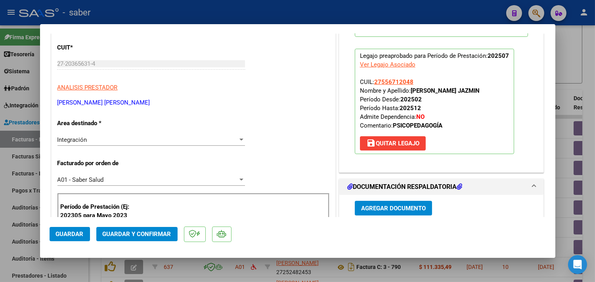
scroll to position [0, 0]
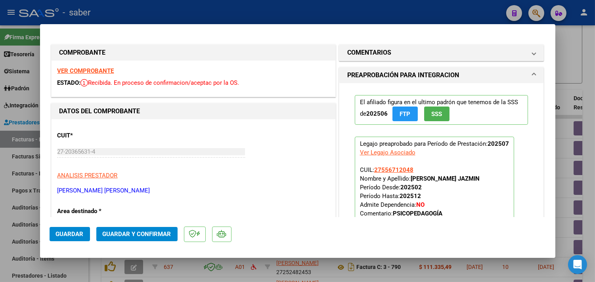
click at [154, 230] on button "Guardar y Confirmar" at bounding box center [136, 234] width 81 height 14
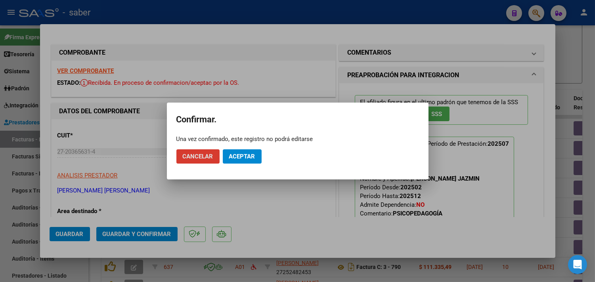
click at [241, 157] on span "Aceptar" at bounding box center [242, 156] width 26 height 7
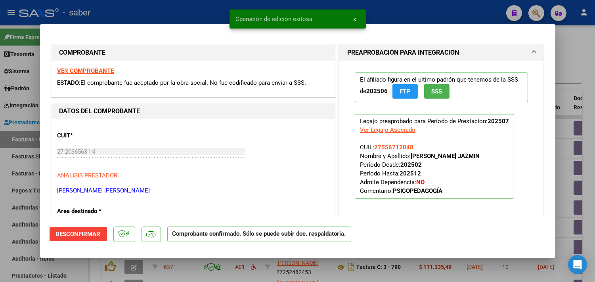
click at [563, 97] on div at bounding box center [297, 141] width 595 height 282
type input "$ 0,00"
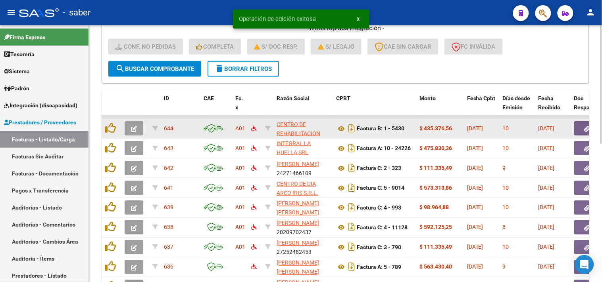
click at [132, 127] on icon "button" at bounding box center [134, 129] width 6 height 6
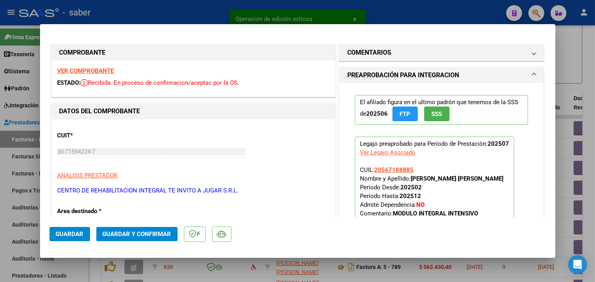
click at [96, 69] on strong "VER COMPROBANTE" at bounding box center [86, 70] width 57 height 7
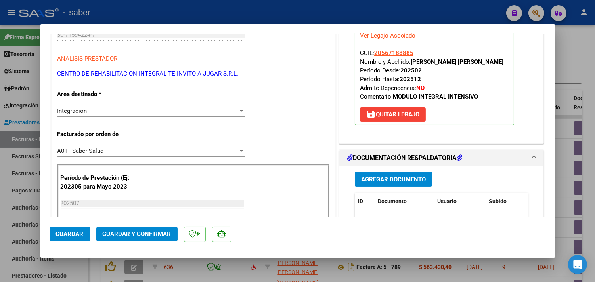
scroll to position [132, 0]
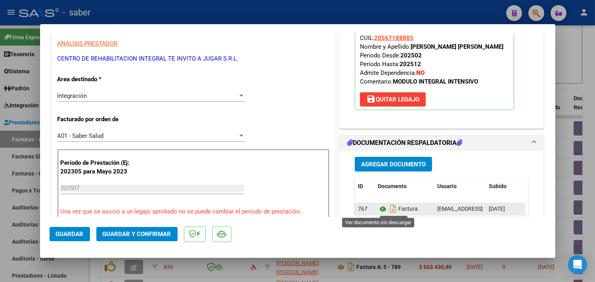
click at [378, 208] on icon at bounding box center [383, 210] width 10 height 10
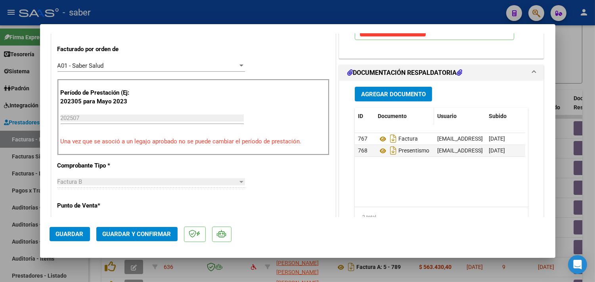
scroll to position [220, 0]
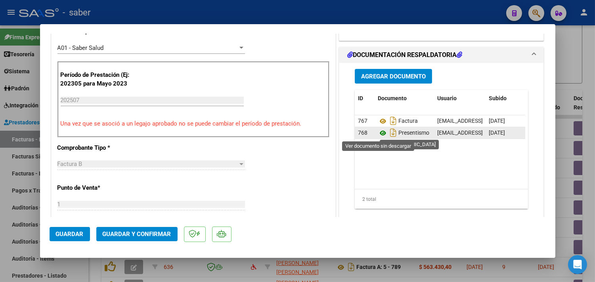
click at [380, 136] on icon at bounding box center [383, 134] width 10 height 10
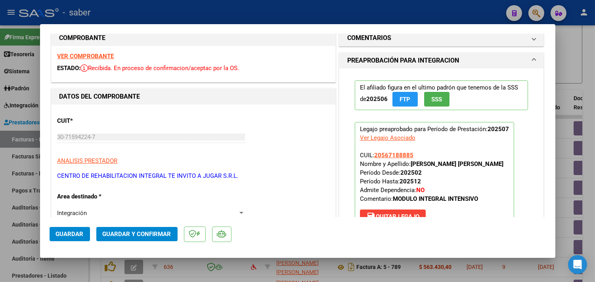
scroll to position [0, 0]
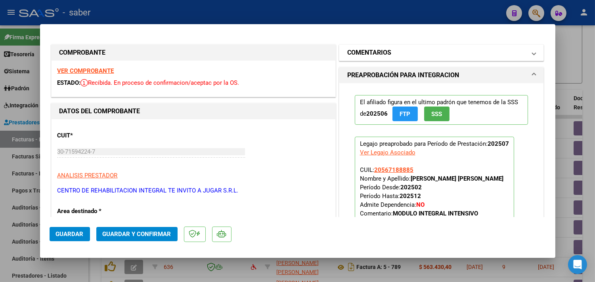
click at [394, 55] on mat-panel-title "COMENTARIOS" at bounding box center [437, 53] width 179 height 10
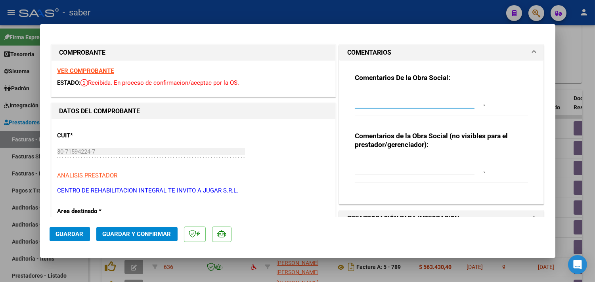
click at [388, 97] on textarea at bounding box center [420, 99] width 131 height 16
drag, startPoint x: 388, startPoint y: 105, endPoint x: 335, endPoint y: 83, distance: 57.1
click at [340, 83] on div "Comentarios De la Obra Social: En documentación respaldatoria solo agregar plan…" at bounding box center [442, 133] width 205 height 144
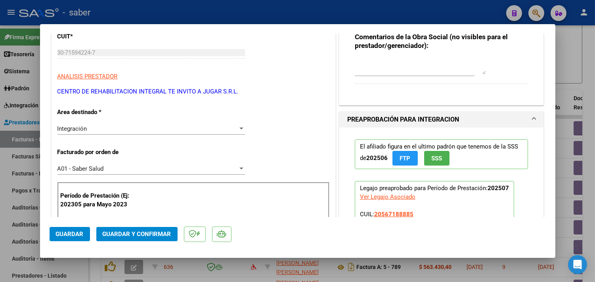
scroll to position [132, 0]
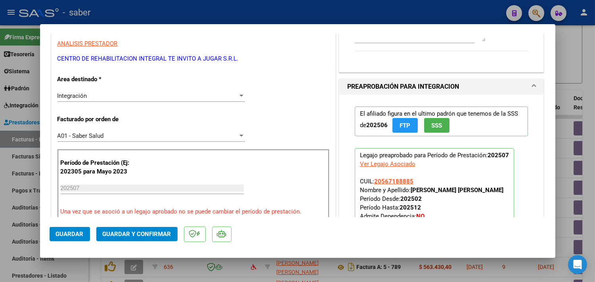
type textarea "En documentación respaldatoria solo agregar planilla de asistencia y el informe…"
click at [142, 235] on span "Guardar y Confirmar" at bounding box center [137, 234] width 69 height 7
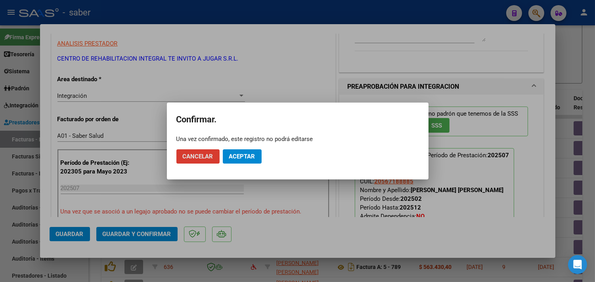
click at [240, 155] on span "Aceptar" at bounding box center [242, 156] width 26 height 7
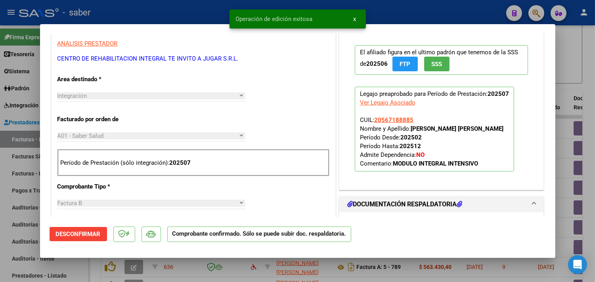
click at [568, 136] on div at bounding box center [297, 141] width 595 height 282
type input "$ 0,00"
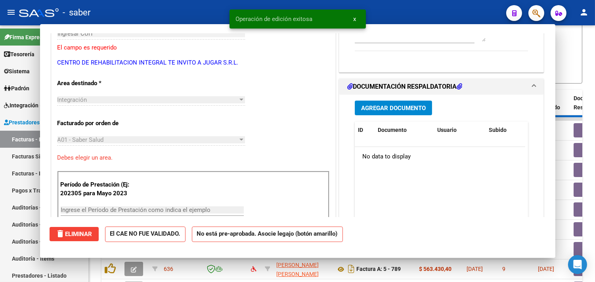
scroll to position [136, 0]
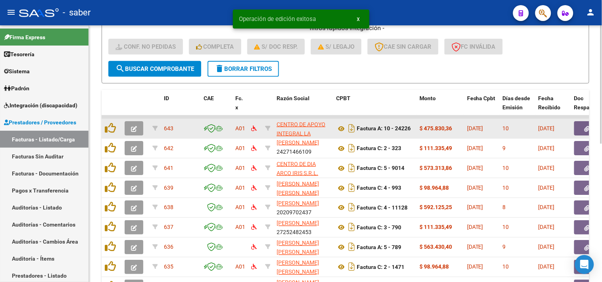
click at [133, 126] on icon "button" at bounding box center [134, 129] width 6 height 6
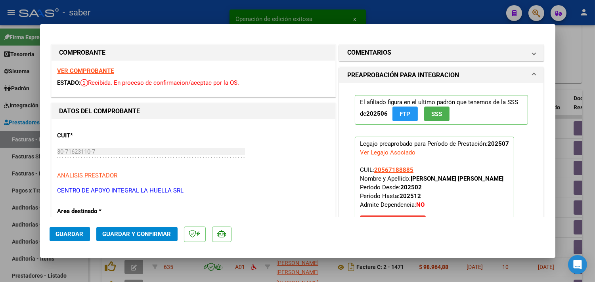
click at [79, 69] on strong "VER COMPROBANTE" at bounding box center [86, 70] width 57 height 7
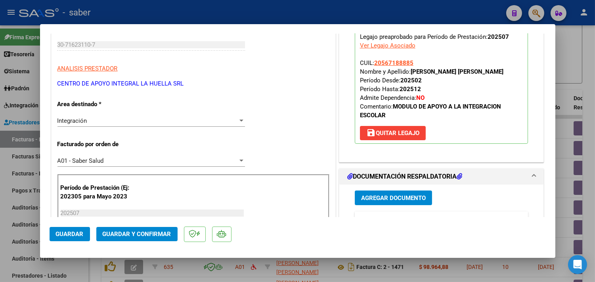
scroll to position [176, 0]
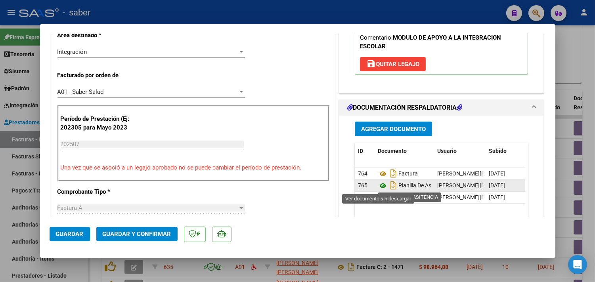
click at [378, 184] on icon at bounding box center [383, 186] width 10 height 10
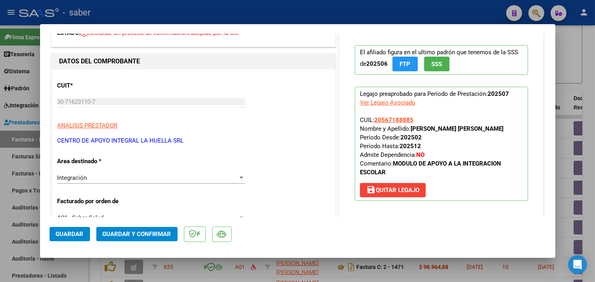
scroll to position [0, 0]
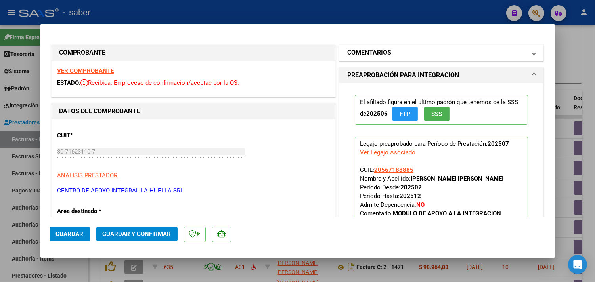
click at [402, 54] on mat-panel-title "COMENTARIOS" at bounding box center [437, 53] width 179 height 10
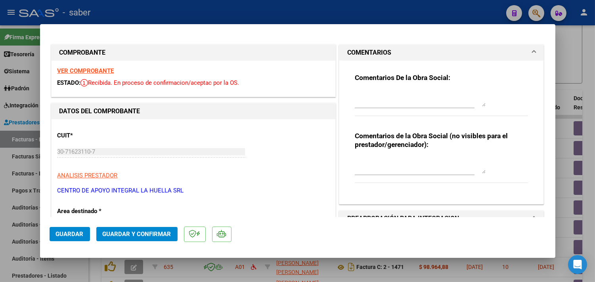
click at [395, 97] on textarea at bounding box center [420, 99] width 131 height 16
paste textarea "En documentación respaldatoria solo agregar planilla de asistencia y el informe…"
type textarea "En documentación respaldatoria solo agregar planilla de asistencia y el informe…"
click at [156, 229] on button "Guardar y Confirmar" at bounding box center [136, 234] width 81 height 14
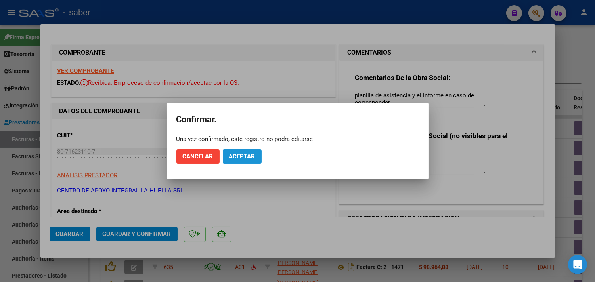
click at [241, 160] on span "Aceptar" at bounding box center [242, 156] width 26 height 7
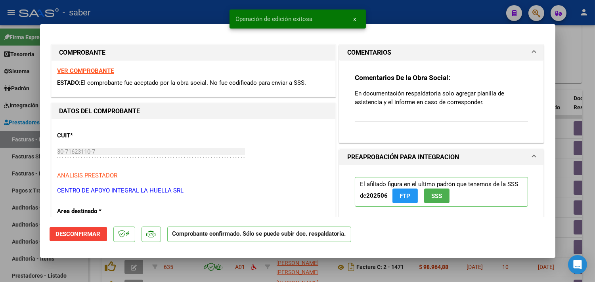
click at [557, 129] on div at bounding box center [297, 141] width 595 height 282
type input "$ 0,00"
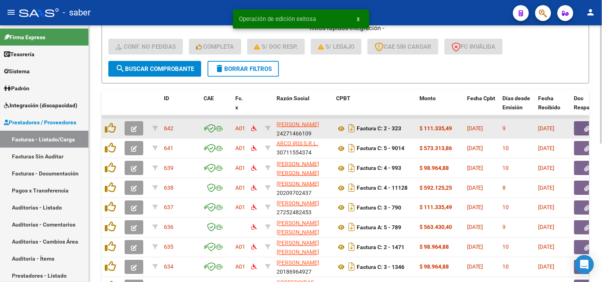
click at [139, 129] on button "button" at bounding box center [134, 128] width 19 height 14
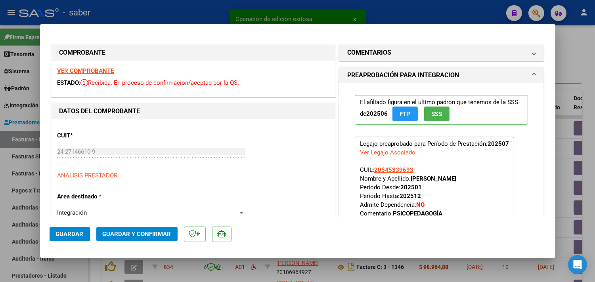
click at [88, 67] on strong "VER COMPROBANTE" at bounding box center [86, 70] width 57 height 7
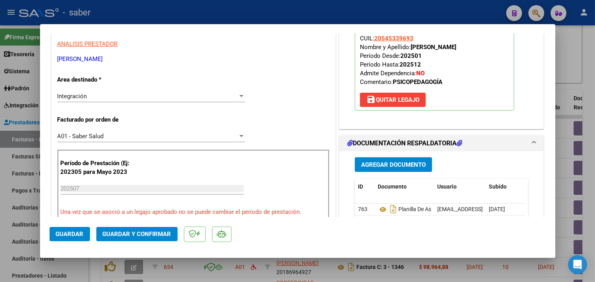
scroll to position [132, 0]
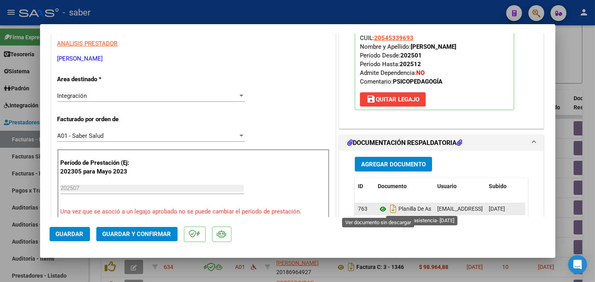
click at [378, 211] on icon at bounding box center [383, 210] width 10 height 10
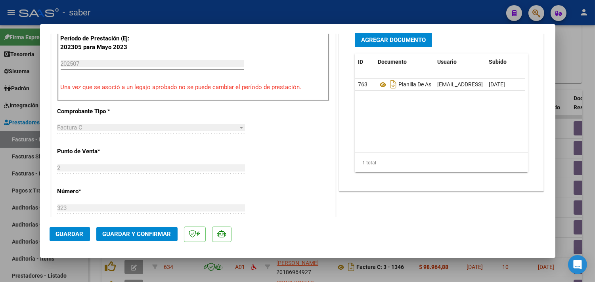
scroll to position [264, 0]
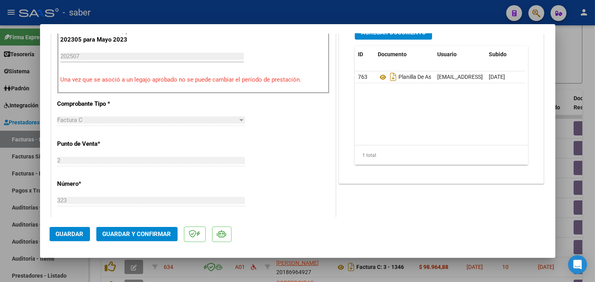
click at [121, 235] on span "Guardar y Confirmar" at bounding box center [137, 234] width 69 height 7
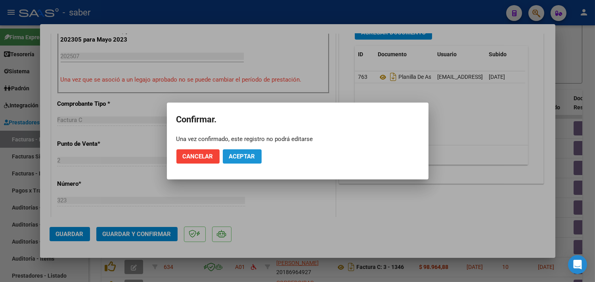
click at [245, 160] on button "Aceptar" at bounding box center [242, 157] width 39 height 14
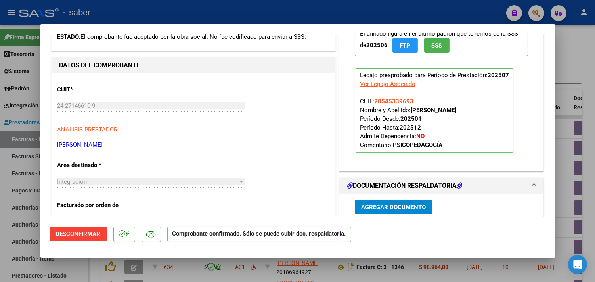
scroll to position [0, 0]
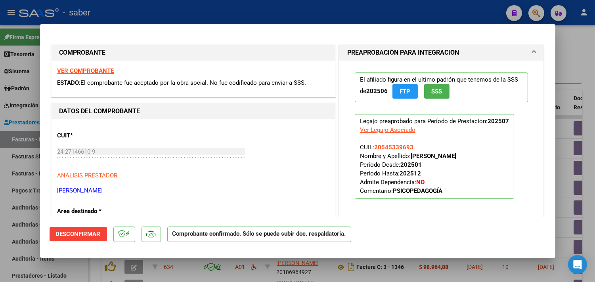
drag, startPoint x: 555, startPoint y: 98, endPoint x: 568, endPoint y: 96, distance: 12.8
click at [556, 97] on div "COMPROBANTE VER COMPROBANTE ESTADO: El comprobante fue aceptado por la obra soc…" at bounding box center [297, 141] width 595 height 282
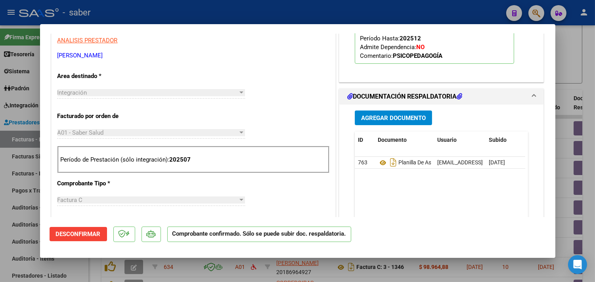
scroll to position [160, 0]
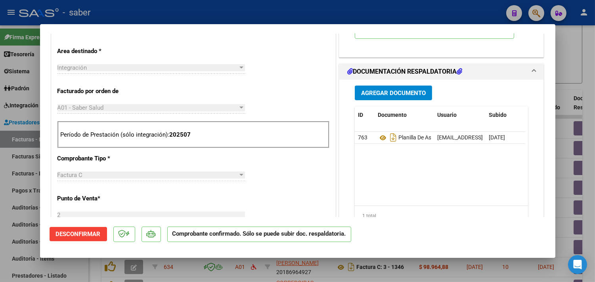
click at [569, 96] on div at bounding box center [297, 141] width 595 height 282
type input "$ 0,00"
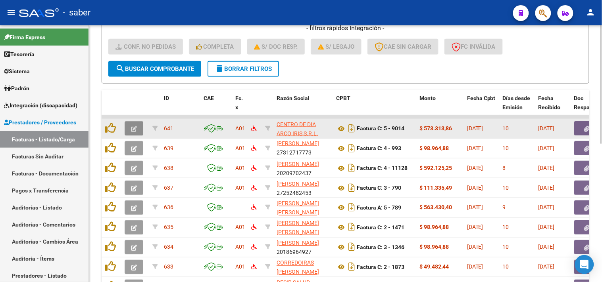
click at [131, 122] on button "button" at bounding box center [134, 128] width 19 height 14
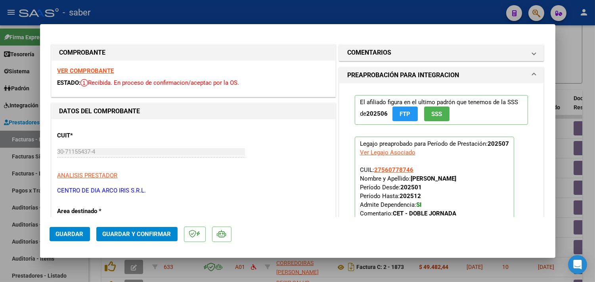
click at [102, 69] on strong "VER COMPROBANTE" at bounding box center [86, 70] width 57 height 7
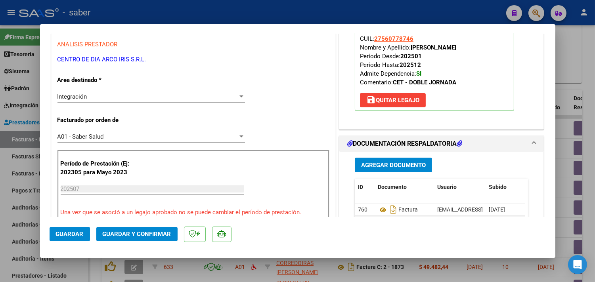
scroll to position [132, 0]
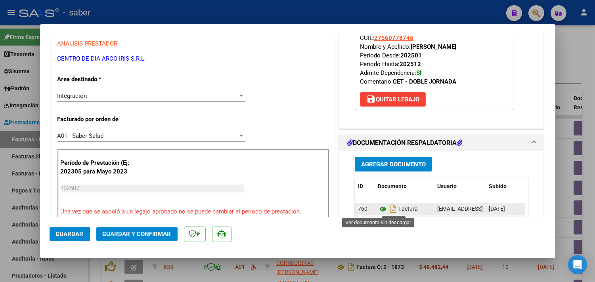
click at [379, 208] on icon at bounding box center [383, 210] width 10 height 10
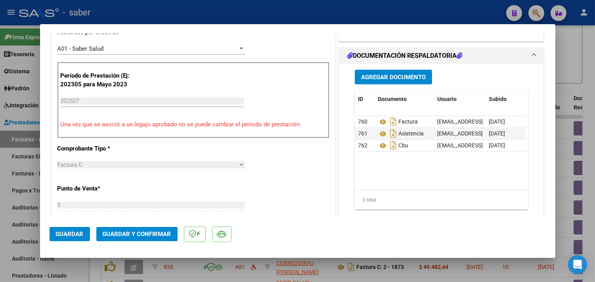
scroll to position [220, 0]
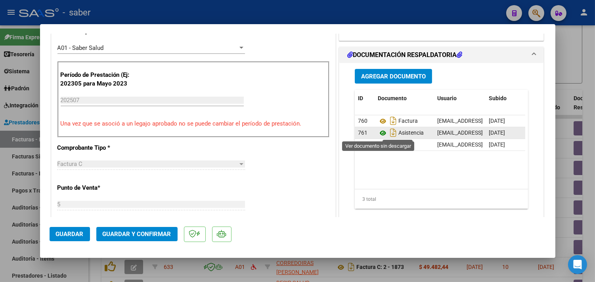
click at [378, 133] on icon at bounding box center [383, 134] width 10 height 10
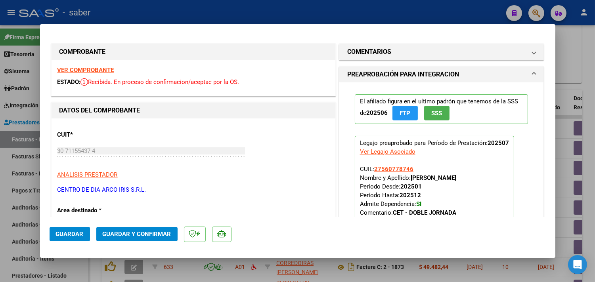
scroll to position [0, 0]
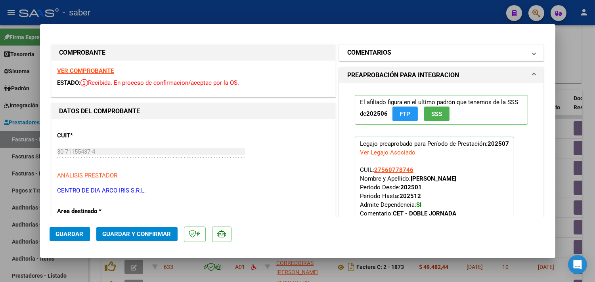
click at [408, 58] on mat-expansion-panel-header "COMENTARIOS" at bounding box center [442, 53] width 205 height 16
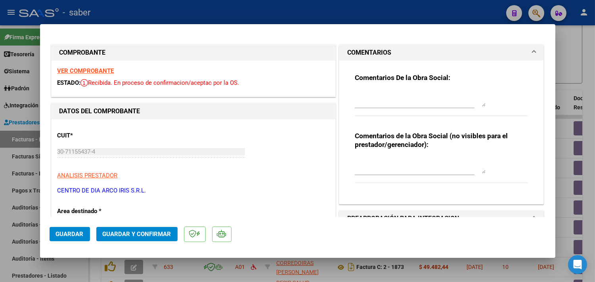
click at [390, 101] on textarea at bounding box center [420, 99] width 131 height 16
paste textarea "En documentación respaldatoria solo agregar planilla de asistencia y el informe…"
type textarea "En documentación respaldatoria solo agregar planilla de asistencia y el informe…"
click at [133, 234] on span "Guardar y Confirmar" at bounding box center [137, 234] width 69 height 7
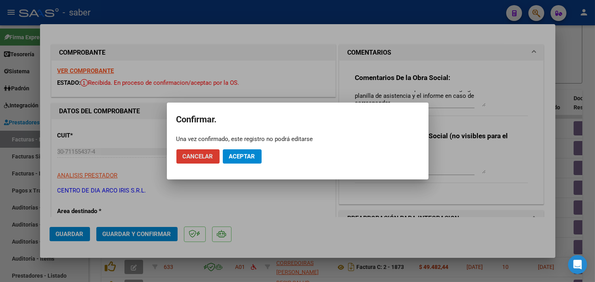
click at [247, 157] on span "Aceptar" at bounding box center [242, 156] width 26 height 7
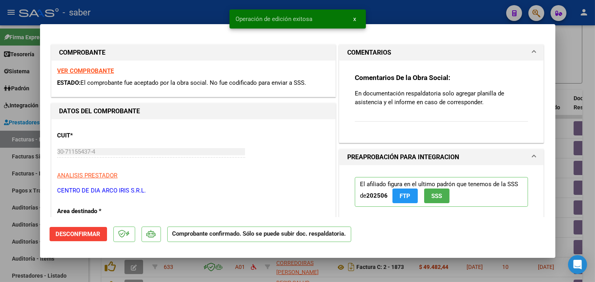
click at [577, 123] on div at bounding box center [297, 141] width 595 height 282
type input "$ 0,00"
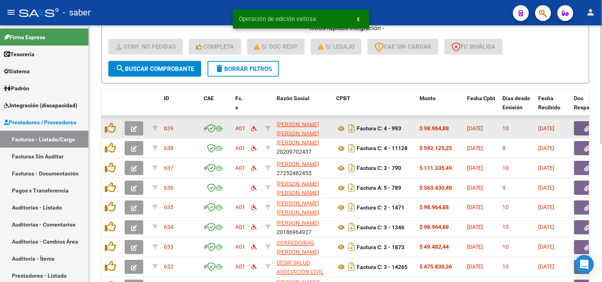
click at [132, 131] on button "button" at bounding box center [134, 128] width 19 height 14
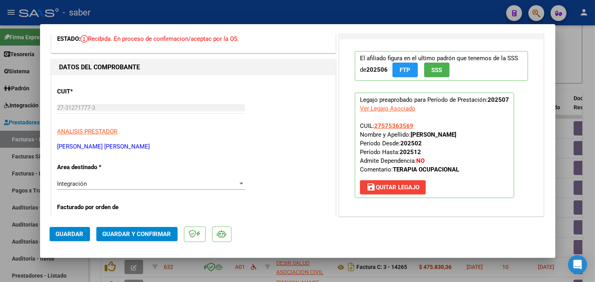
scroll to position [0, 0]
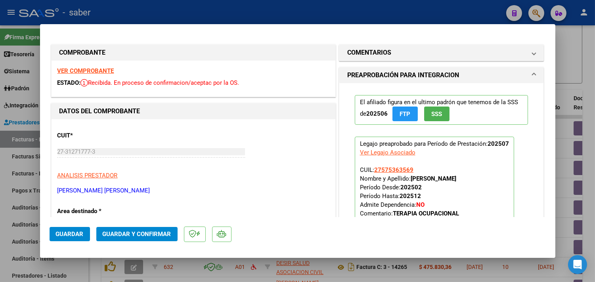
click at [86, 67] on div "VER COMPROBANTE ESTADO: Recibida. En proceso de confirmacion/aceptac por la OS." at bounding box center [194, 79] width 284 height 36
click at [86, 69] on strong "VER COMPROBANTE" at bounding box center [86, 70] width 57 height 7
click at [94, 63] on div "VER COMPROBANTE ESTADO: Recibida. En proceso de confirmacion/aceptac por la OS." at bounding box center [194, 79] width 284 height 36
click at [94, 67] on div "VER COMPROBANTE ESTADO: Recibida. En proceso de confirmacion/aceptac por la OS." at bounding box center [194, 79] width 284 height 36
click at [101, 72] on strong "VER COMPROBANTE" at bounding box center [86, 70] width 57 height 7
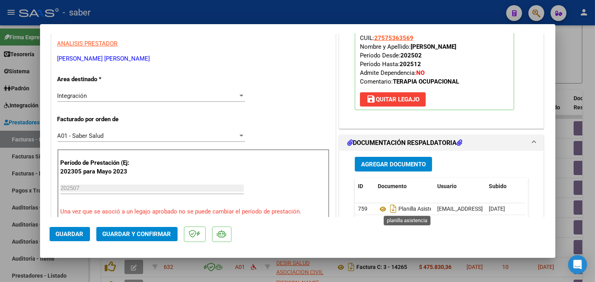
scroll to position [176, 0]
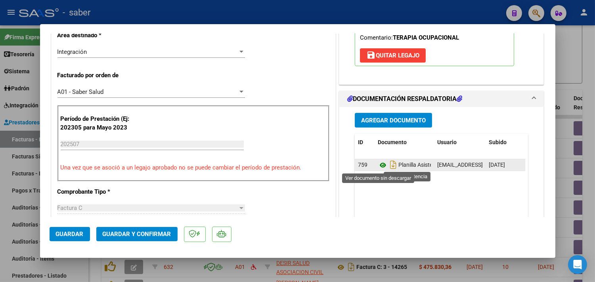
click at [378, 164] on icon at bounding box center [383, 166] width 10 height 10
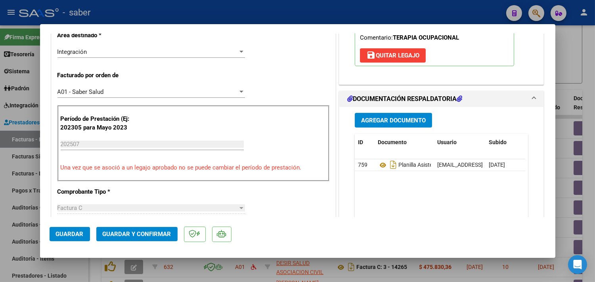
click at [144, 231] on span "Guardar y Confirmar" at bounding box center [137, 234] width 69 height 7
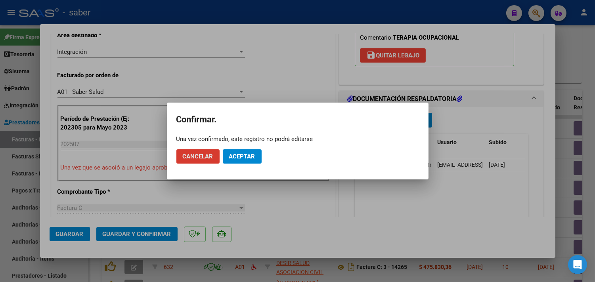
click at [243, 157] on span "Aceptar" at bounding box center [242, 156] width 26 height 7
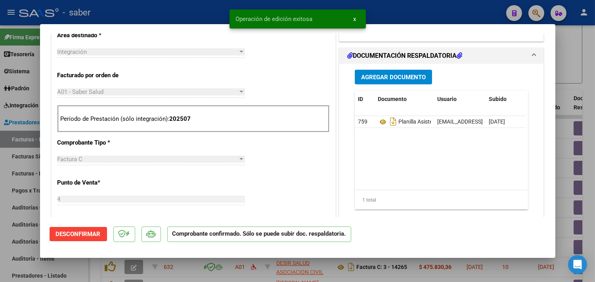
click at [570, 96] on div at bounding box center [297, 141] width 595 height 282
type input "$ 0,00"
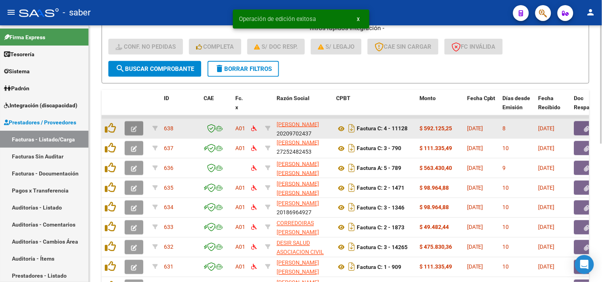
click at [131, 129] on icon "button" at bounding box center [134, 129] width 6 height 6
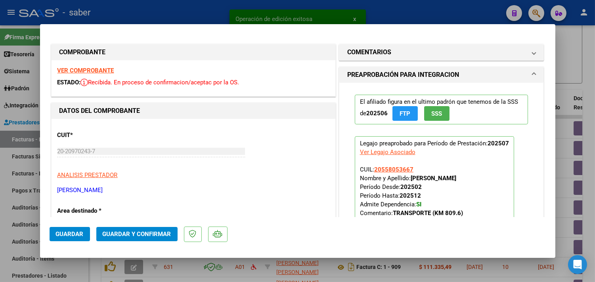
scroll to position [0, 0]
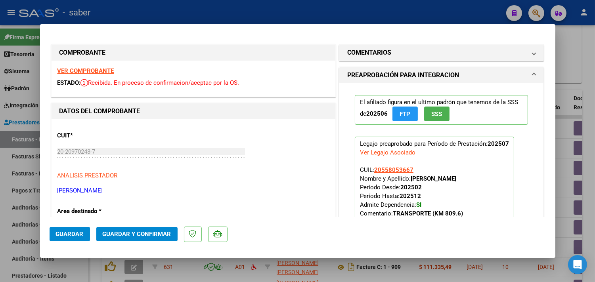
click at [89, 69] on strong "VER COMPROBANTE" at bounding box center [86, 70] width 57 height 7
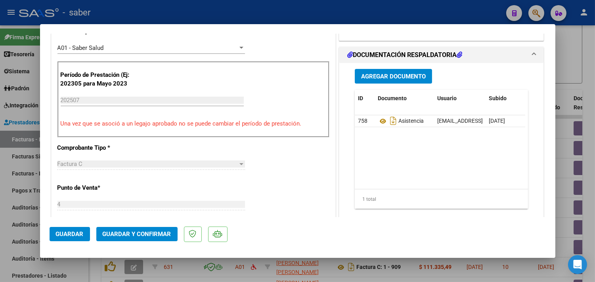
scroll to position [176, 0]
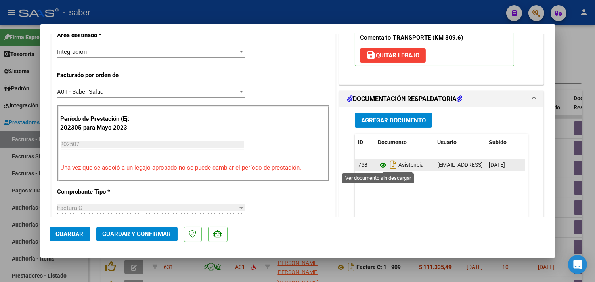
click at [379, 169] on icon at bounding box center [383, 166] width 10 height 10
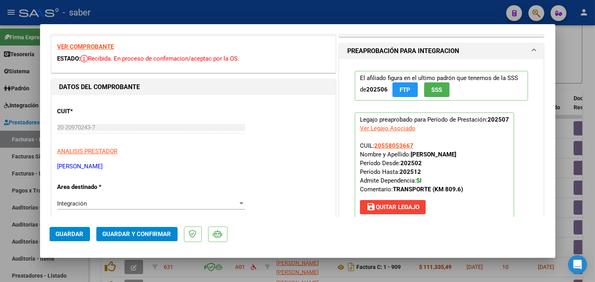
scroll to position [44, 0]
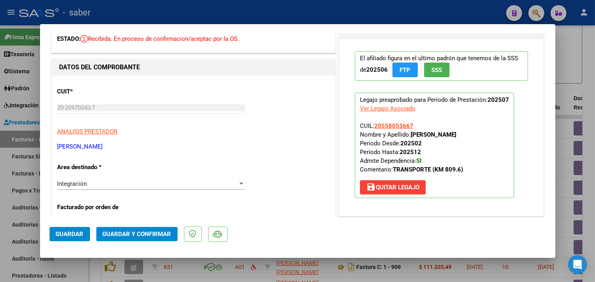
click at [149, 241] on button "Guardar y Confirmar" at bounding box center [136, 234] width 81 height 14
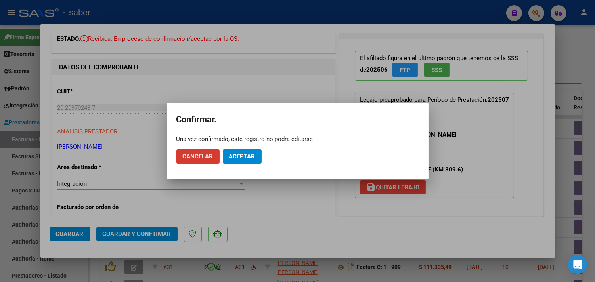
click at [247, 156] on span "Aceptar" at bounding box center [242, 156] width 26 height 7
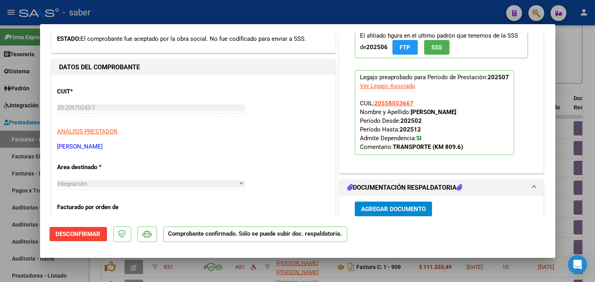
click at [577, 70] on div at bounding box center [297, 141] width 595 height 282
type input "$ 0,00"
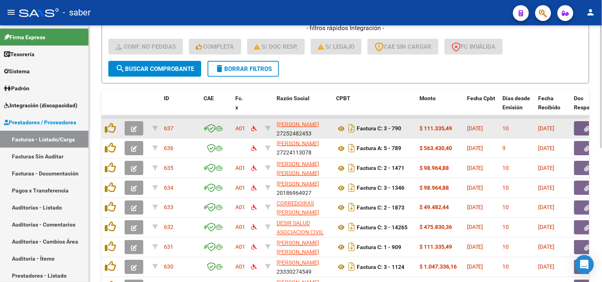
click at [137, 126] on button "button" at bounding box center [134, 128] width 19 height 14
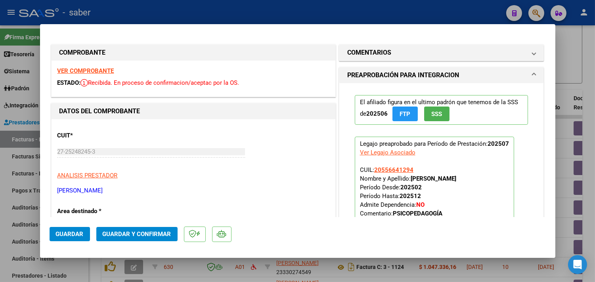
click at [100, 70] on strong "VER COMPROBANTE" at bounding box center [86, 70] width 57 height 7
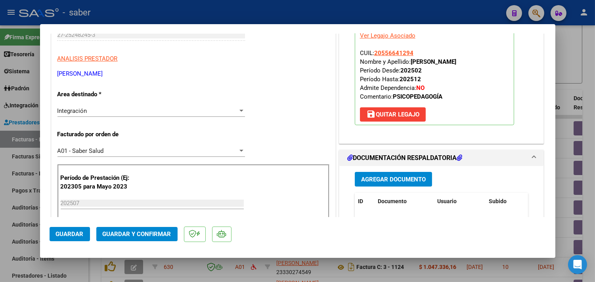
scroll to position [132, 0]
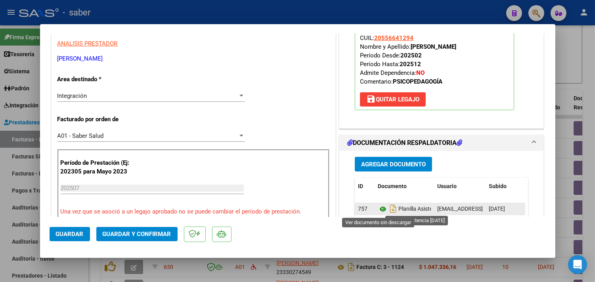
click at [378, 208] on icon at bounding box center [383, 210] width 10 height 10
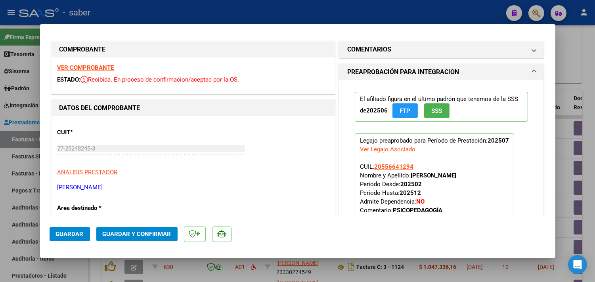
scroll to position [0, 0]
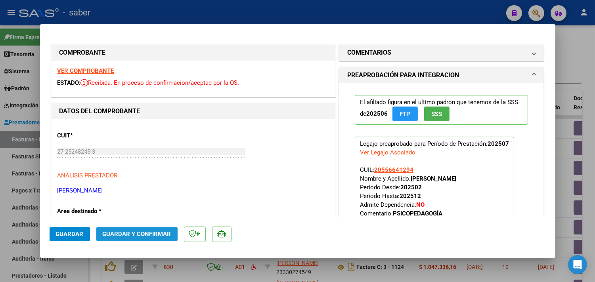
click at [142, 237] on span "Guardar y Confirmar" at bounding box center [137, 234] width 69 height 7
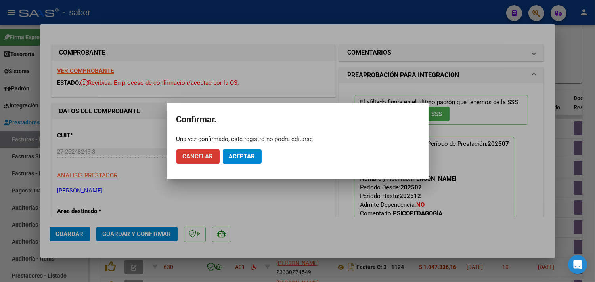
click at [250, 151] on button "Aceptar" at bounding box center [242, 157] width 39 height 14
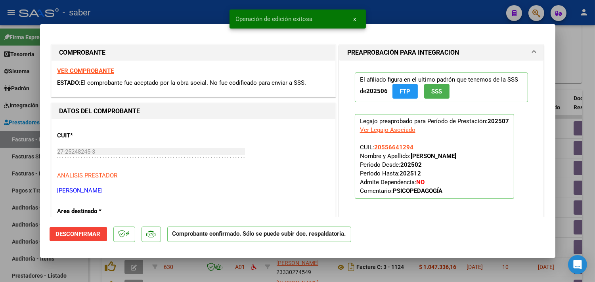
click at [572, 88] on div at bounding box center [297, 141] width 595 height 282
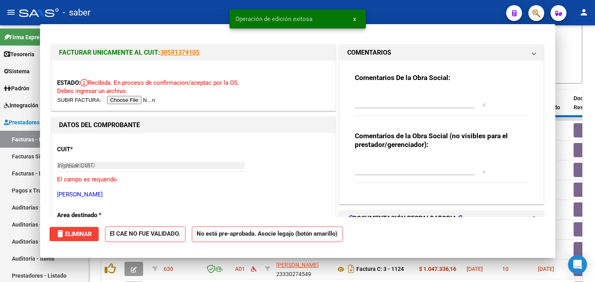
type input "$ 0,00"
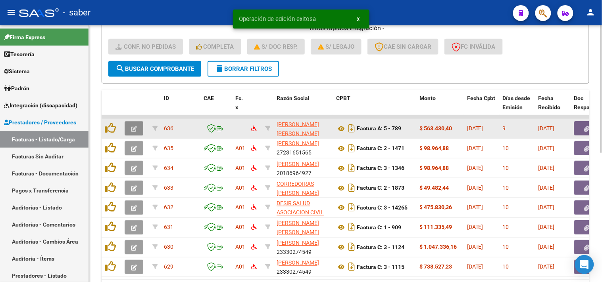
click at [135, 126] on icon "button" at bounding box center [134, 129] width 6 height 6
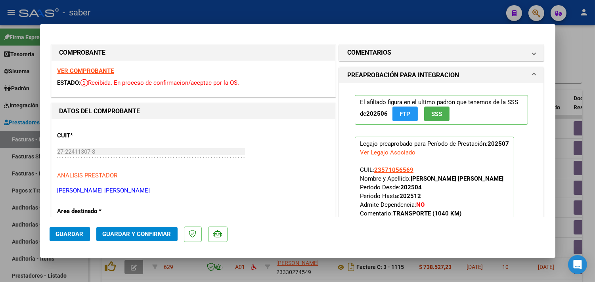
click at [85, 66] on div "VER COMPROBANTE ESTADO: Recibida. En proceso de confirmacion/aceptac por la OS." at bounding box center [194, 79] width 284 height 36
click at [84, 69] on strong "VER COMPROBANTE" at bounding box center [86, 70] width 57 height 7
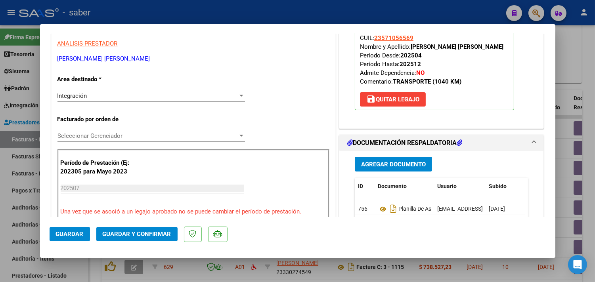
click at [109, 136] on span "Seleccionar Gerenciador" at bounding box center [148, 136] width 181 height 7
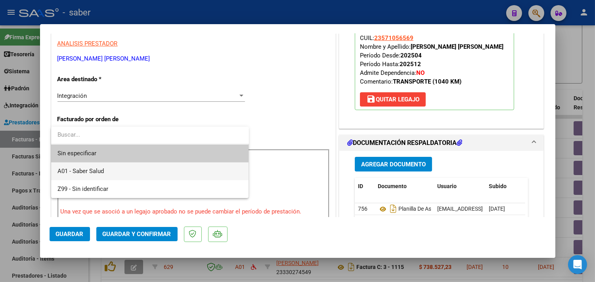
click at [86, 175] on span "A01 - Saber Salud" at bounding box center [150, 172] width 185 height 18
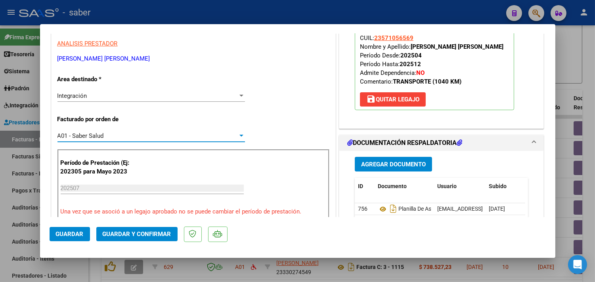
scroll to position [176, 0]
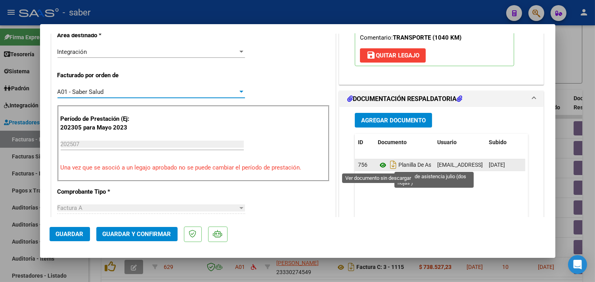
click at [378, 164] on icon at bounding box center [383, 166] width 10 height 10
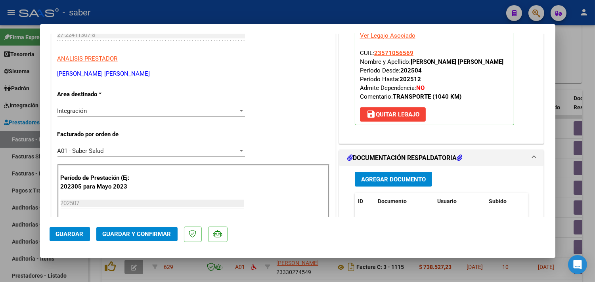
scroll to position [132, 0]
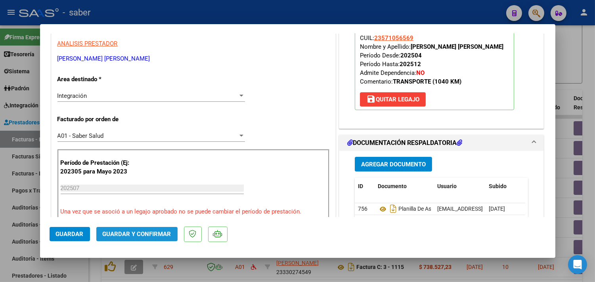
click at [141, 235] on span "Guardar y Confirmar" at bounding box center [137, 234] width 69 height 7
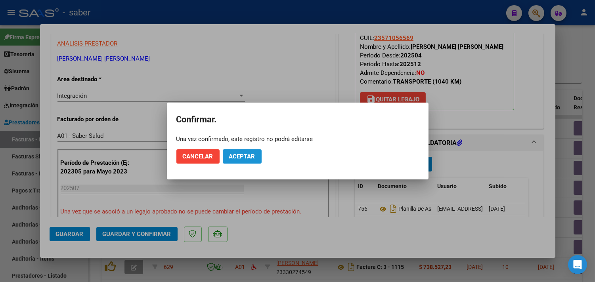
click at [247, 157] on span "Aceptar" at bounding box center [242, 156] width 26 height 7
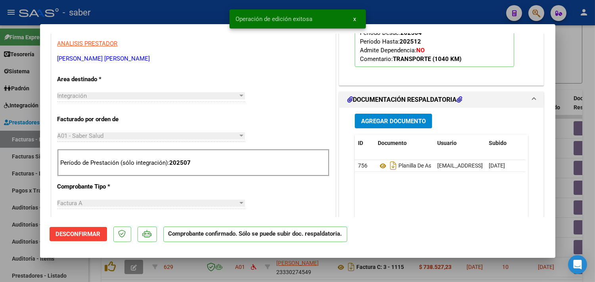
click at [572, 73] on div at bounding box center [297, 141] width 595 height 282
type input "$ 0,00"
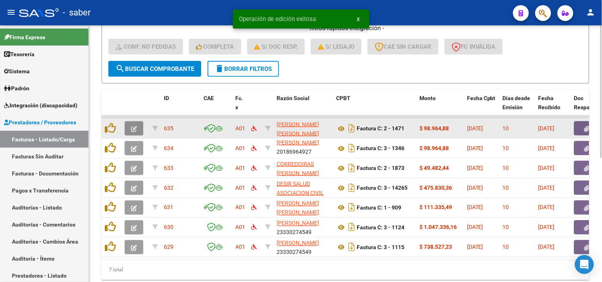
click at [140, 125] on button "button" at bounding box center [134, 128] width 19 height 14
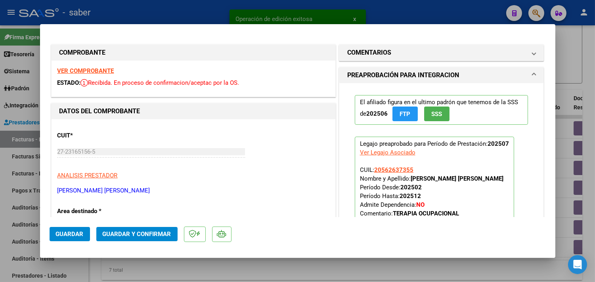
click at [90, 68] on strong "VER COMPROBANTE" at bounding box center [86, 70] width 57 height 7
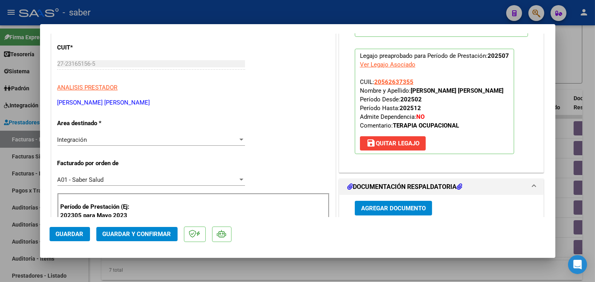
scroll to position [132, 0]
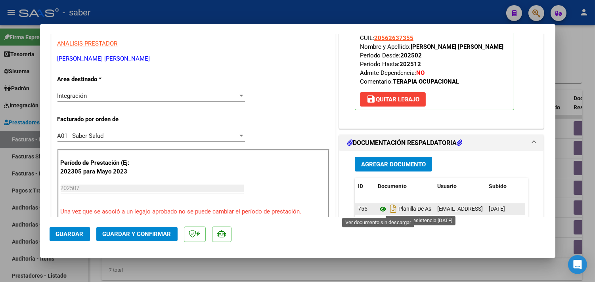
click at [378, 209] on icon at bounding box center [383, 210] width 10 height 10
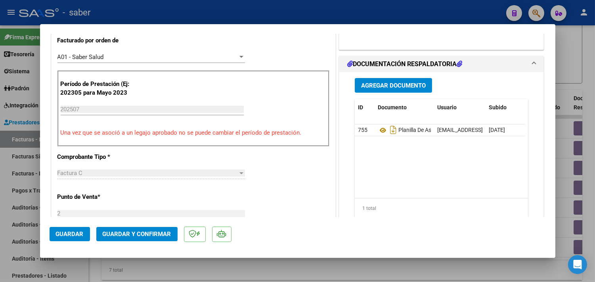
scroll to position [220, 0]
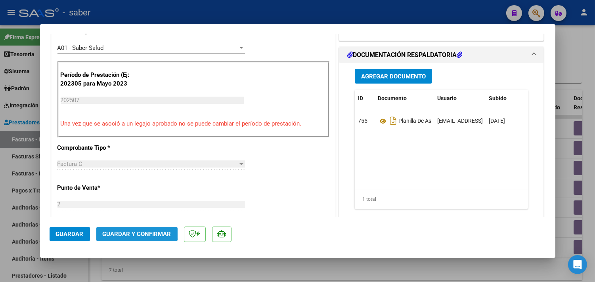
click at [136, 233] on span "Guardar y Confirmar" at bounding box center [137, 234] width 69 height 7
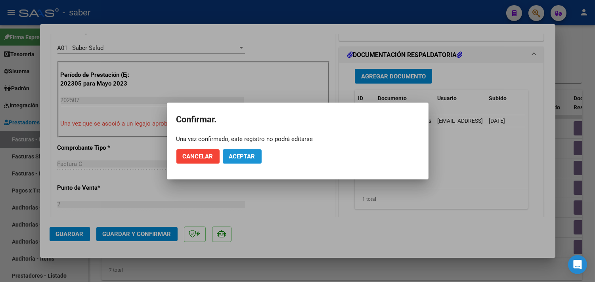
click at [249, 156] on span "Aceptar" at bounding box center [242, 156] width 26 height 7
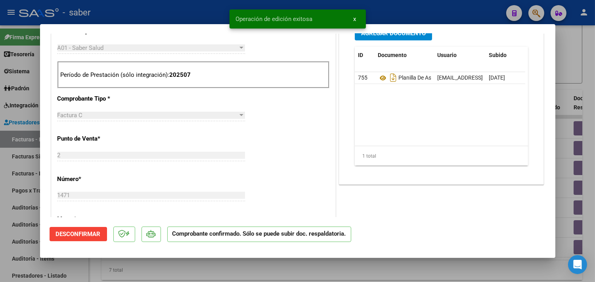
click at [563, 70] on div at bounding box center [297, 141] width 595 height 282
type input "$ 0,00"
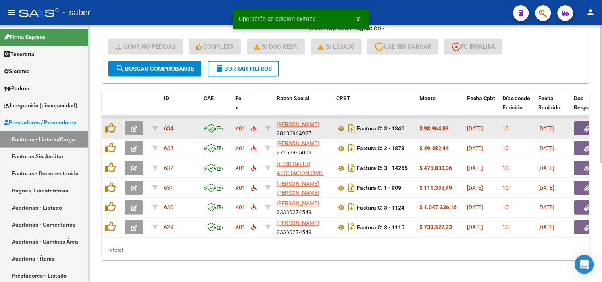
click at [135, 122] on button "button" at bounding box center [134, 128] width 19 height 14
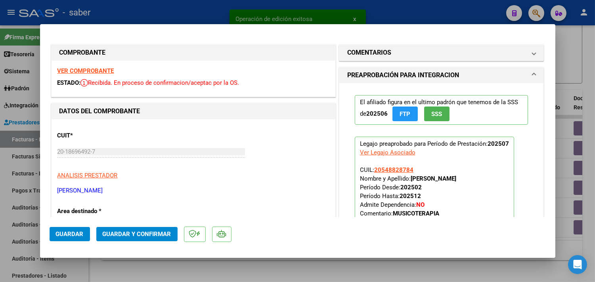
click at [87, 69] on strong "VER COMPROBANTE" at bounding box center [86, 70] width 57 height 7
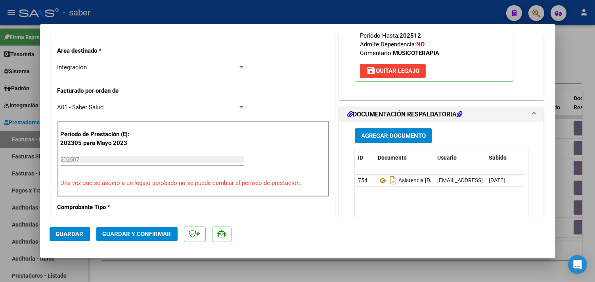
scroll to position [176, 0]
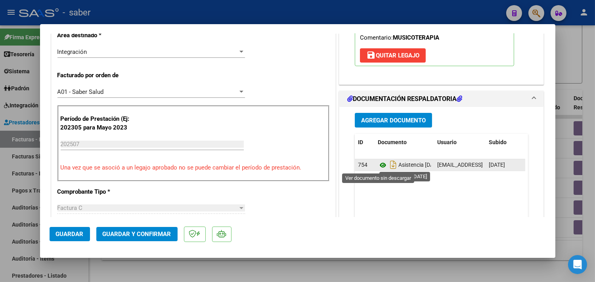
click at [379, 162] on icon at bounding box center [383, 166] width 10 height 10
click at [378, 163] on icon at bounding box center [383, 166] width 10 height 10
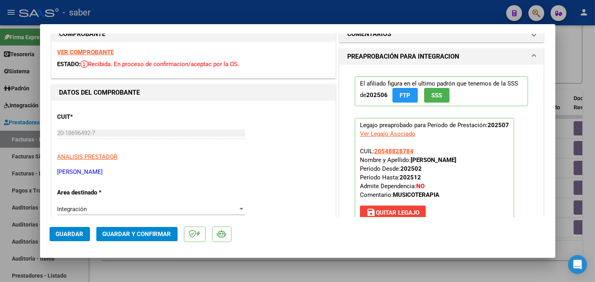
scroll to position [0, 0]
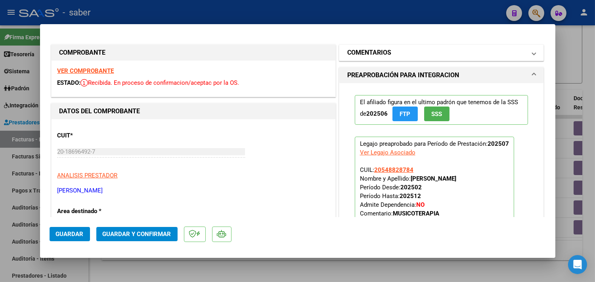
click at [417, 50] on mat-panel-title "COMENTARIOS" at bounding box center [437, 53] width 179 height 10
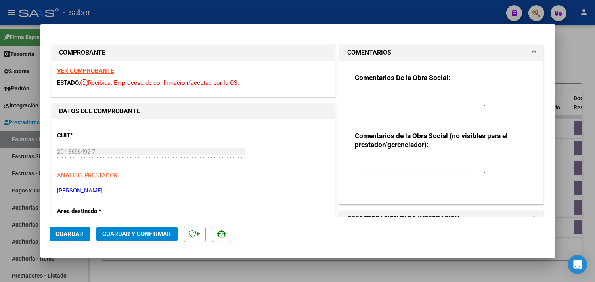
click at [384, 98] on textarea at bounding box center [420, 99] width 131 height 16
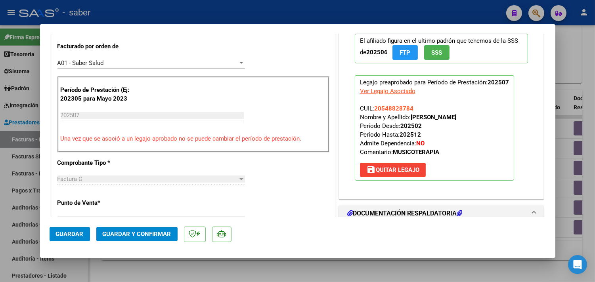
scroll to position [220, 0]
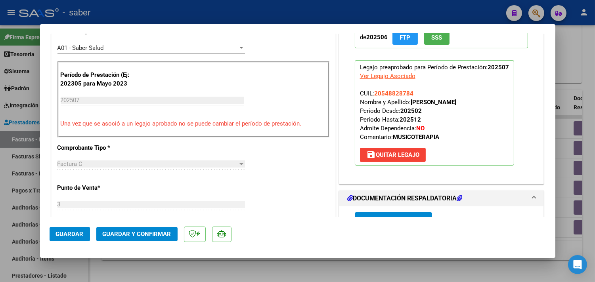
click at [397, 159] on button "save Quitar Legajo" at bounding box center [393, 155] width 66 height 14
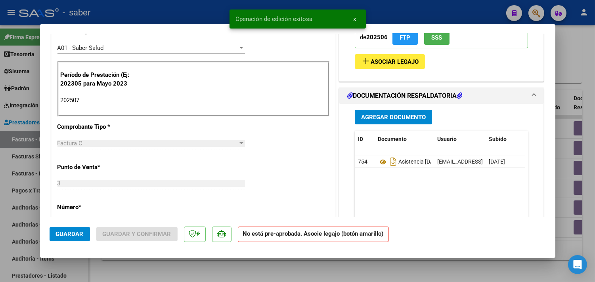
click at [73, 232] on span "Guardar" at bounding box center [70, 234] width 28 height 7
click at [578, 88] on div at bounding box center [297, 141] width 595 height 282
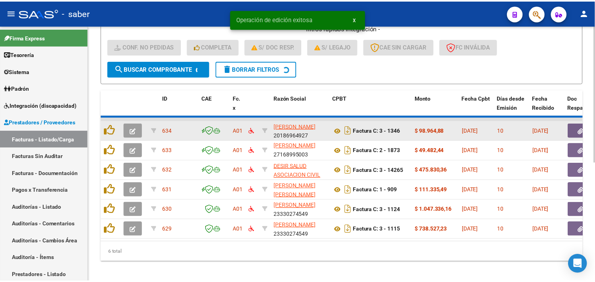
scroll to position [201, 0]
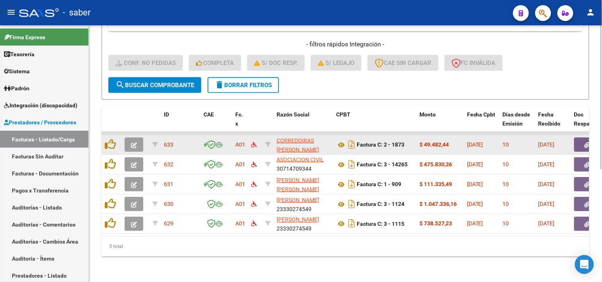
click at [134, 142] on icon "button" at bounding box center [134, 145] width 6 height 6
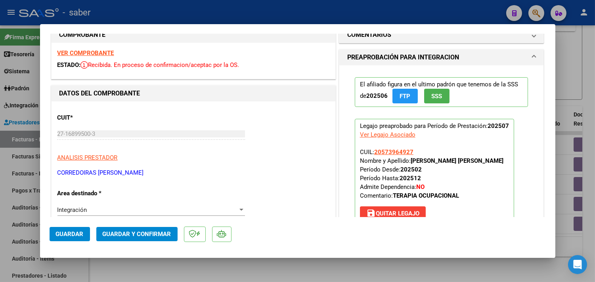
scroll to position [0, 0]
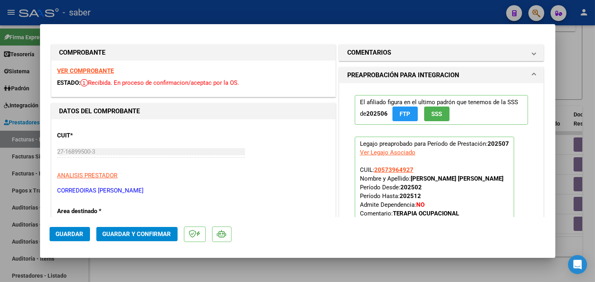
click at [94, 67] on div "VER COMPROBANTE ESTADO: Recibida. En proceso de confirmacion/aceptac por la OS." at bounding box center [194, 79] width 284 height 36
click at [101, 70] on strong "VER COMPROBANTE" at bounding box center [86, 70] width 57 height 7
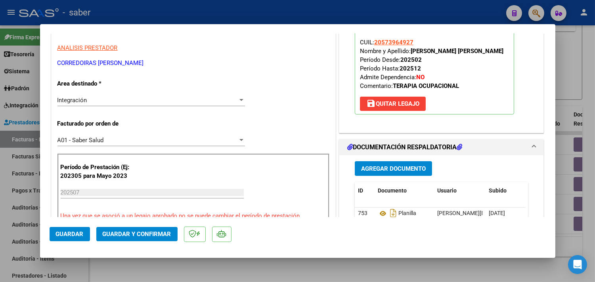
scroll to position [132, 0]
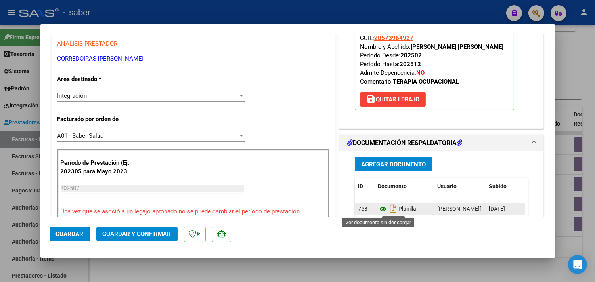
click at [378, 211] on icon at bounding box center [383, 210] width 10 height 10
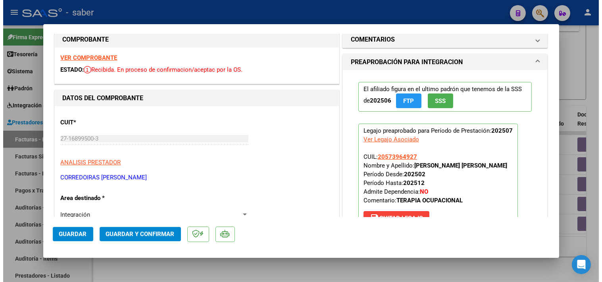
scroll to position [0, 0]
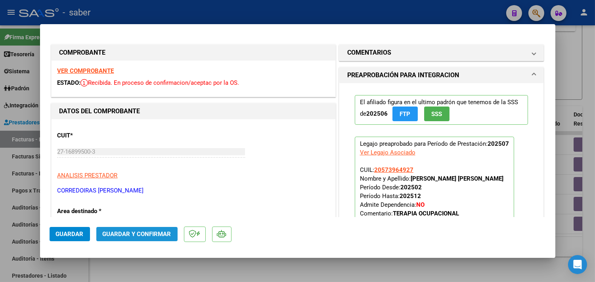
click at [140, 233] on span "Guardar y Confirmar" at bounding box center [137, 234] width 69 height 7
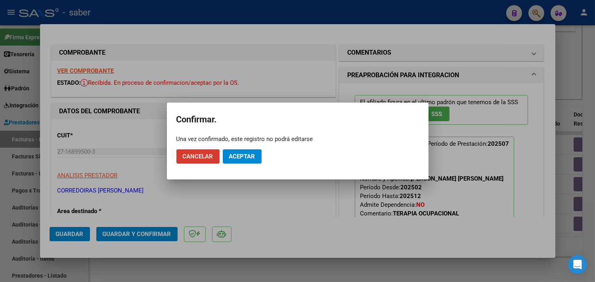
click at [238, 157] on span "Aceptar" at bounding box center [242, 156] width 26 height 7
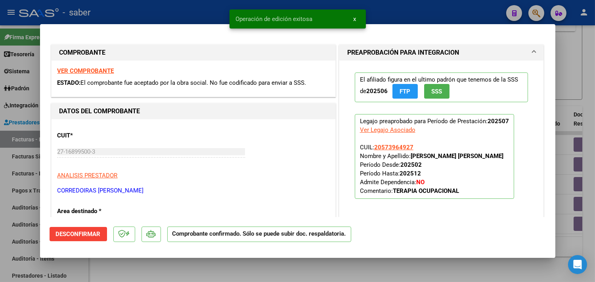
click at [566, 93] on div at bounding box center [297, 141] width 595 height 282
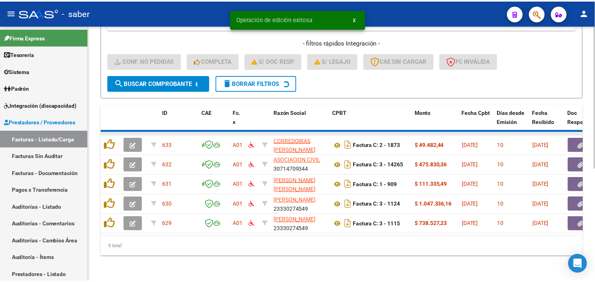
scroll to position [181, 0]
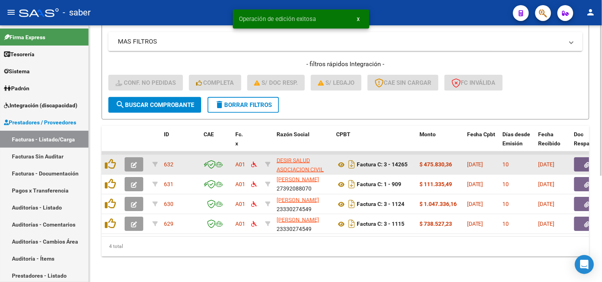
click at [135, 164] on button "button" at bounding box center [134, 165] width 19 height 14
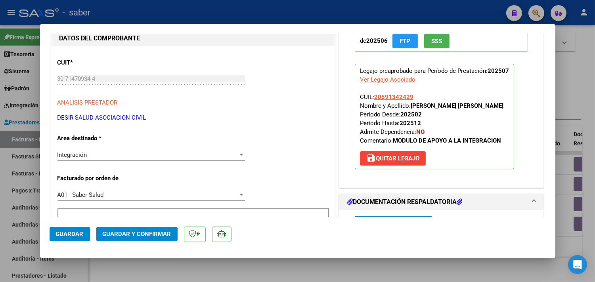
scroll to position [0, 0]
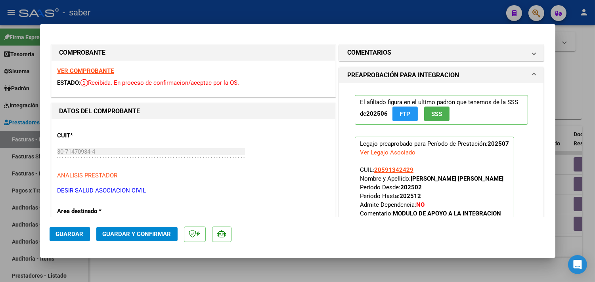
click at [102, 70] on strong "VER COMPROBANTE" at bounding box center [86, 70] width 57 height 7
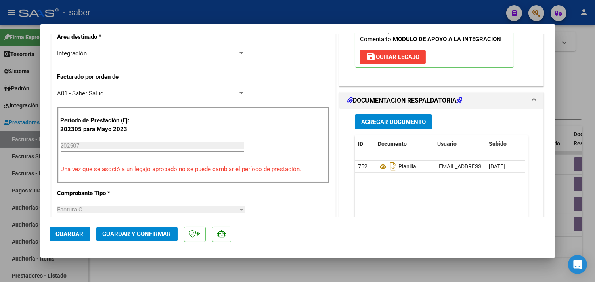
scroll to position [176, 0]
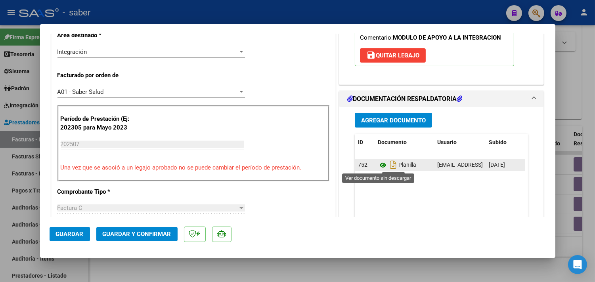
click at [378, 167] on icon at bounding box center [383, 166] width 10 height 10
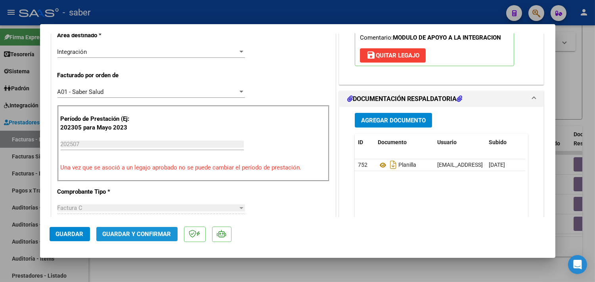
click at [144, 237] on span "Guardar y Confirmar" at bounding box center [137, 234] width 69 height 7
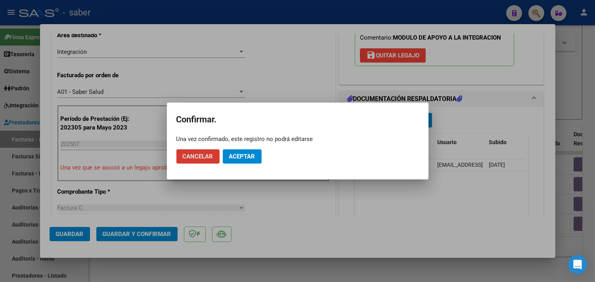
click at [247, 152] on button "Aceptar" at bounding box center [242, 157] width 39 height 14
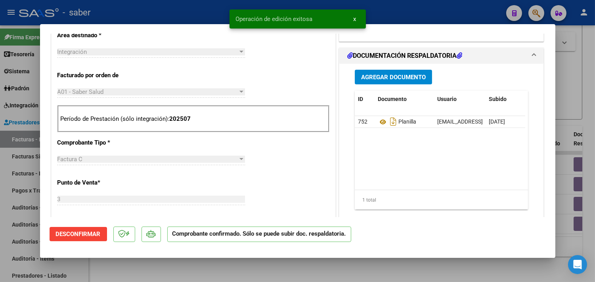
click at [572, 97] on div at bounding box center [297, 141] width 595 height 282
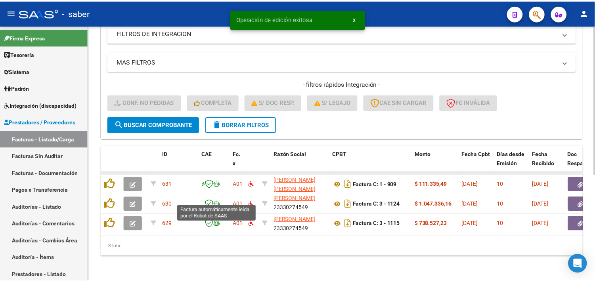
scroll to position [161, 0]
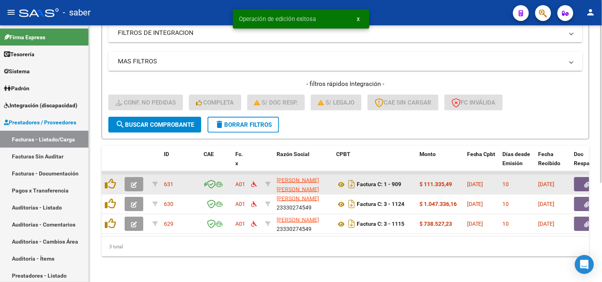
click at [134, 182] on icon "button" at bounding box center [134, 185] width 6 height 6
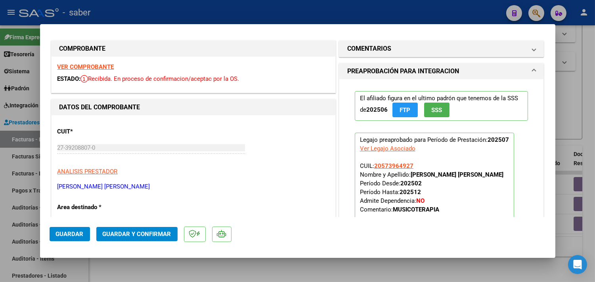
scroll to position [0, 0]
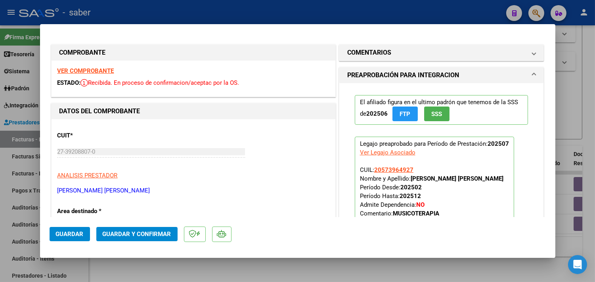
click at [84, 69] on strong "VER COMPROBANTE" at bounding box center [86, 70] width 57 height 7
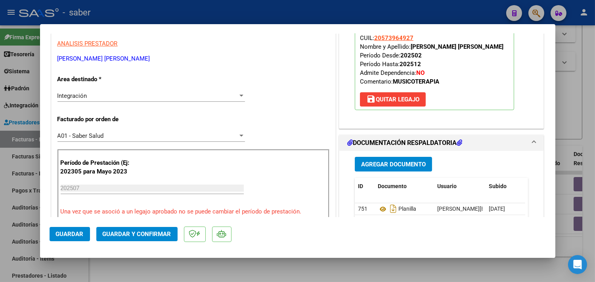
scroll to position [176, 0]
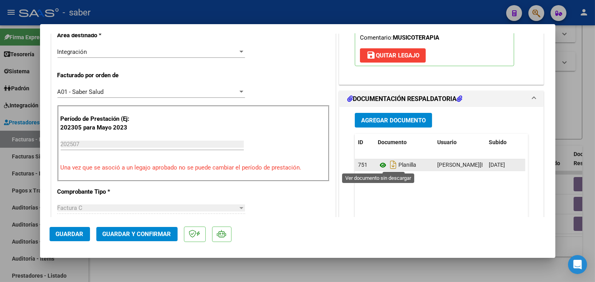
click at [379, 167] on icon at bounding box center [383, 166] width 10 height 10
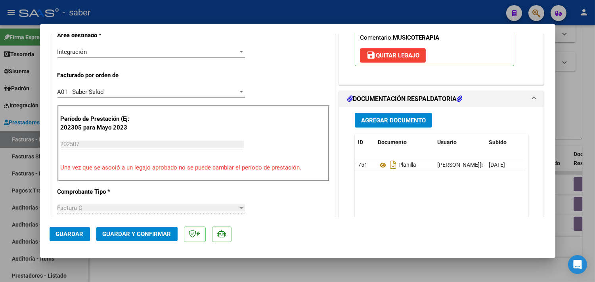
click at [143, 233] on span "Guardar y Confirmar" at bounding box center [137, 234] width 69 height 7
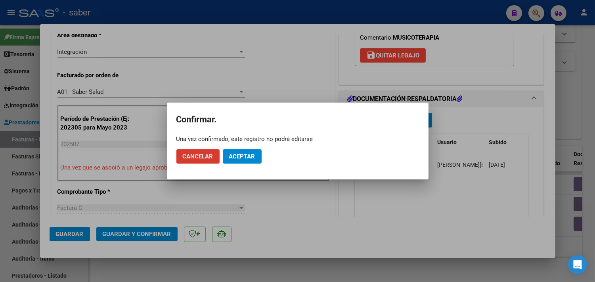
click at [248, 151] on button "Aceptar" at bounding box center [242, 157] width 39 height 14
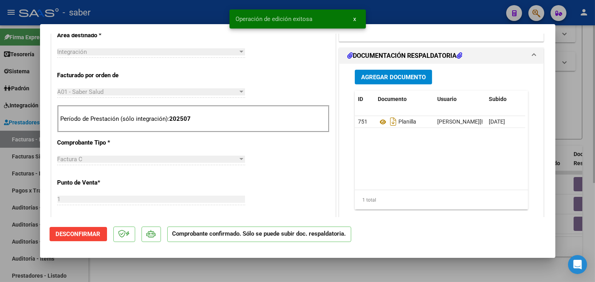
click at [571, 114] on div at bounding box center [297, 141] width 595 height 282
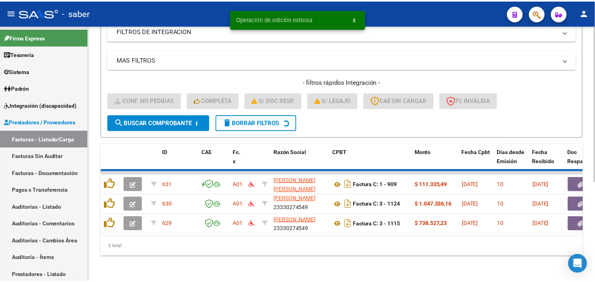
scroll to position [142, 0]
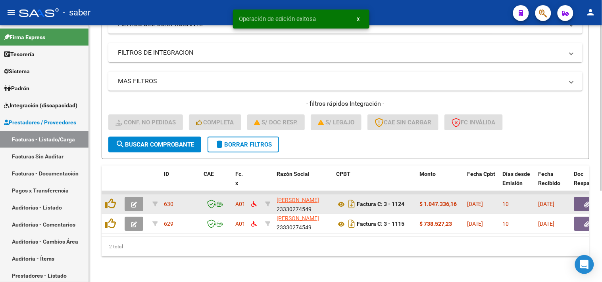
click at [136, 202] on icon "button" at bounding box center [134, 205] width 6 height 6
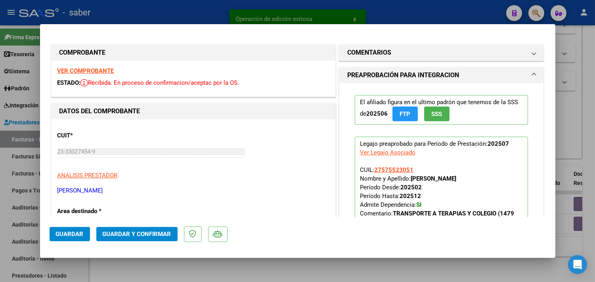
click at [97, 68] on strong "VER COMPROBANTE" at bounding box center [86, 70] width 57 height 7
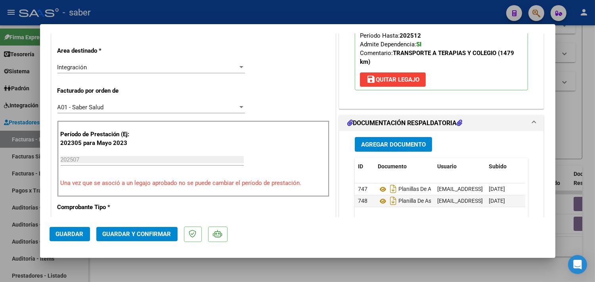
scroll to position [176, 0]
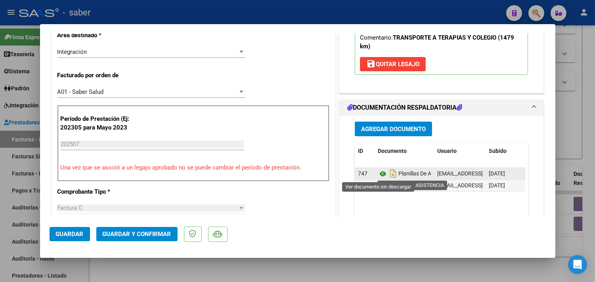
click at [379, 176] on icon at bounding box center [383, 174] width 10 height 10
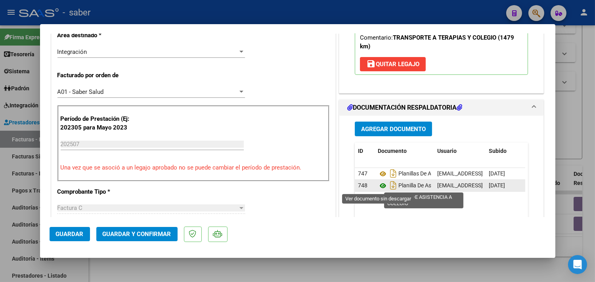
click at [382, 188] on icon at bounding box center [383, 186] width 10 height 10
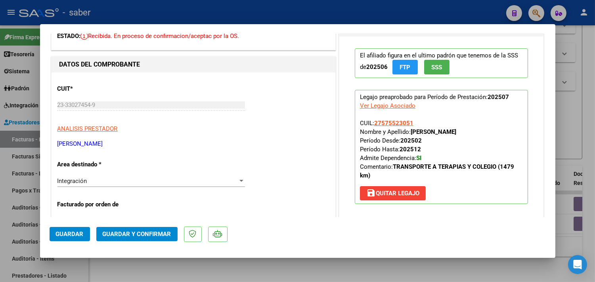
scroll to position [88, 0]
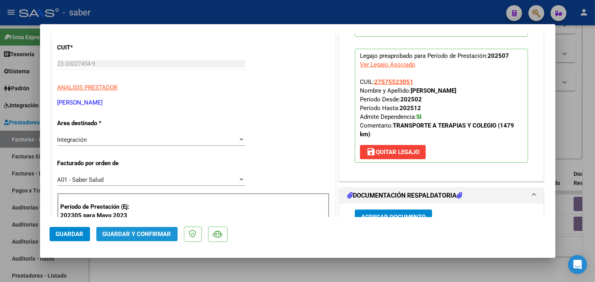
click at [138, 232] on span "Guardar y Confirmar" at bounding box center [137, 234] width 69 height 7
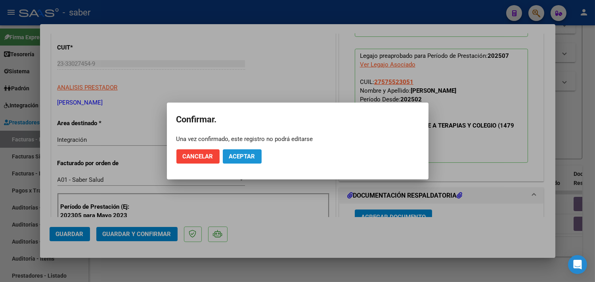
click at [249, 156] on span "Aceptar" at bounding box center [242, 156] width 26 height 7
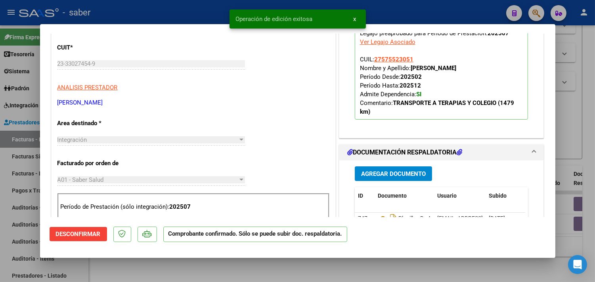
click at [566, 109] on div at bounding box center [297, 141] width 595 height 282
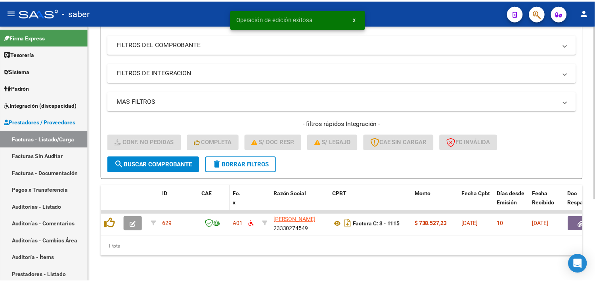
scroll to position [122, 0]
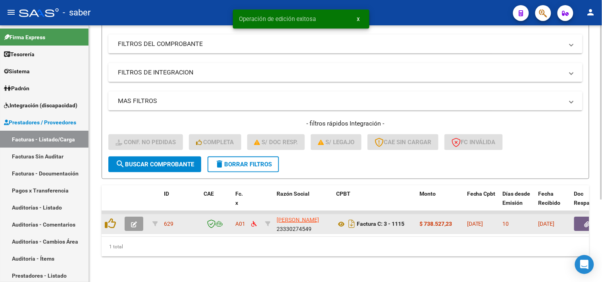
click at [133, 222] on icon "button" at bounding box center [134, 225] width 6 height 6
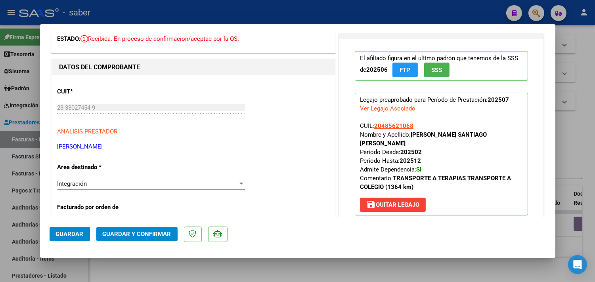
scroll to position [0, 0]
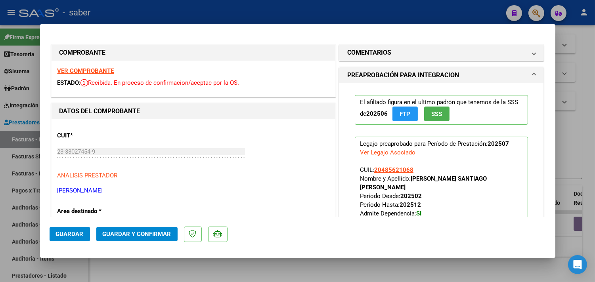
click at [94, 70] on strong "VER COMPROBANTE" at bounding box center [86, 70] width 57 height 7
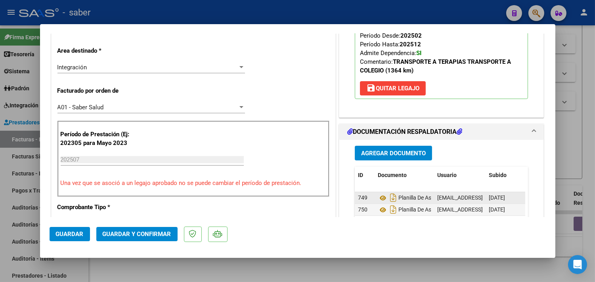
scroll to position [176, 0]
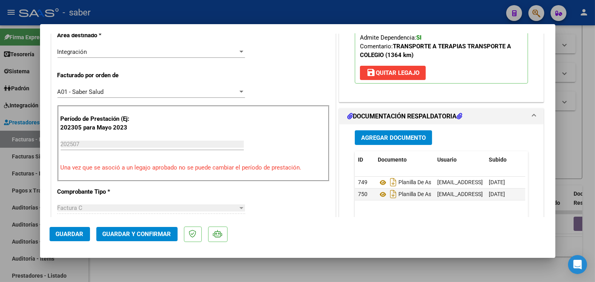
click at [152, 239] on button "Guardar y Confirmar" at bounding box center [136, 234] width 81 height 14
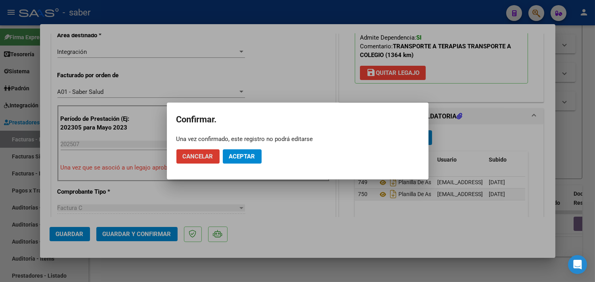
click at [199, 157] on span "Cancelar" at bounding box center [198, 156] width 31 height 7
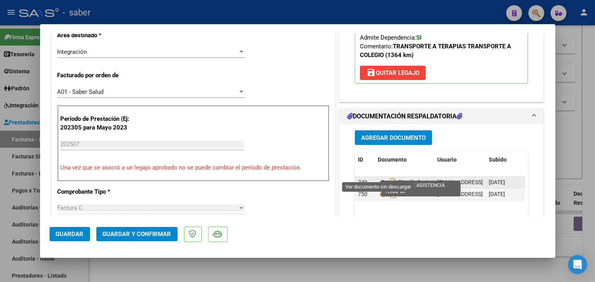
click at [378, 178] on icon at bounding box center [383, 183] width 10 height 10
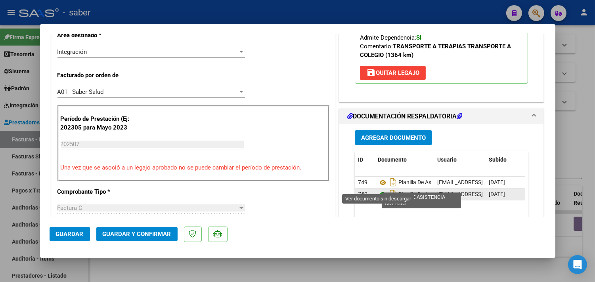
click at [380, 190] on icon at bounding box center [383, 195] width 10 height 10
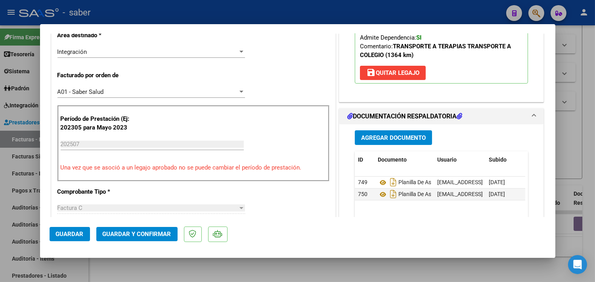
click at [130, 234] on span "Guardar y Confirmar" at bounding box center [137, 234] width 69 height 7
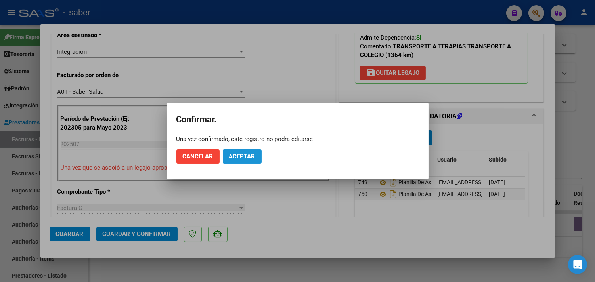
click at [252, 152] on button "Aceptar" at bounding box center [242, 157] width 39 height 14
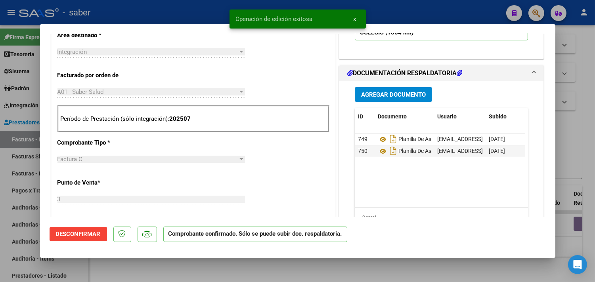
click at [565, 164] on div at bounding box center [297, 141] width 595 height 282
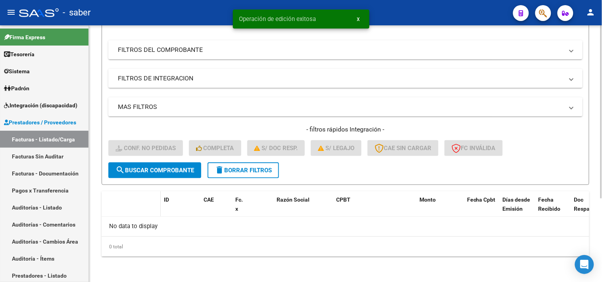
scroll to position [109, 0]
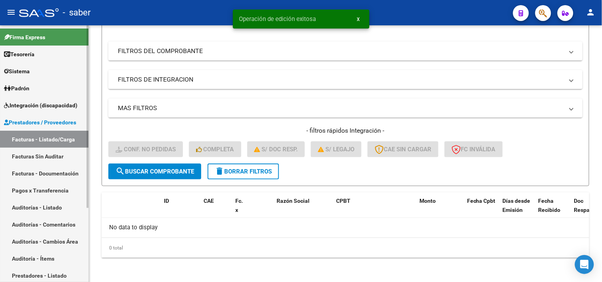
click at [44, 138] on link "Facturas - Listado/Carga" at bounding box center [44, 139] width 88 height 17
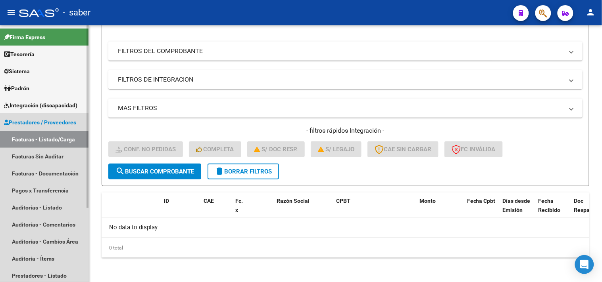
click at [33, 117] on link "Prestadores / Proveedores" at bounding box center [44, 122] width 88 height 17
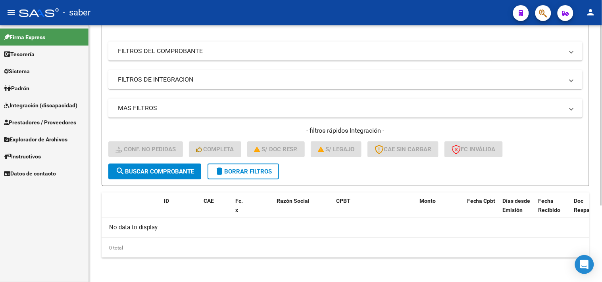
click at [249, 168] on span "delete Borrar Filtros" at bounding box center [243, 171] width 57 height 7
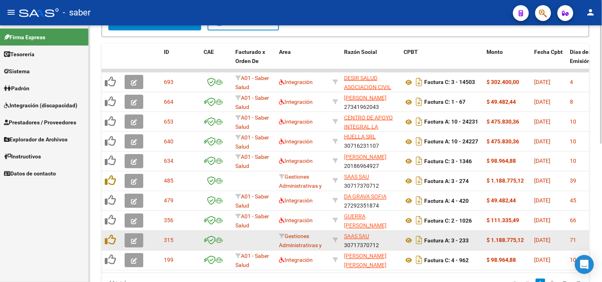
scroll to position [212, 0]
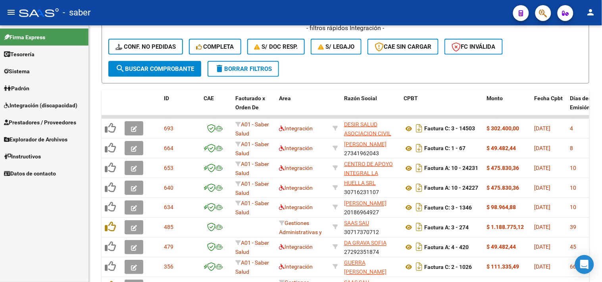
click at [40, 100] on link "Integración (discapacidad)" at bounding box center [44, 105] width 88 height 17
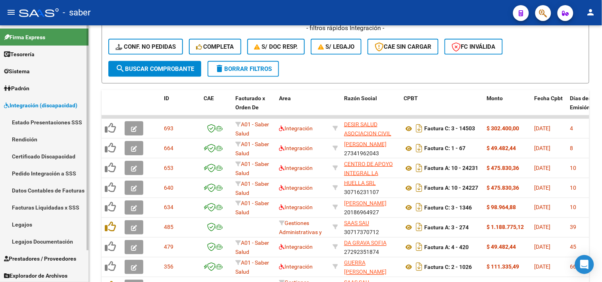
click at [45, 103] on span "Integración (discapacidad)" at bounding box center [40, 105] width 73 height 9
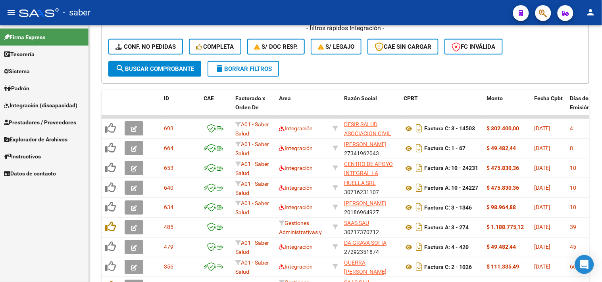
click at [33, 125] on span "Prestadores / Proveedores" at bounding box center [40, 122] width 72 height 9
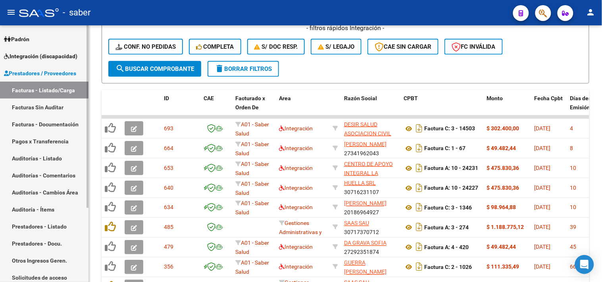
scroll to position [104, 0]
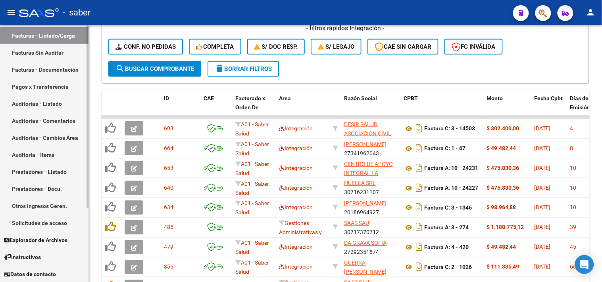
click at [48, 221] on link "Solicitudes de acceso" at bounding box center [44, 223] width 88 height 17
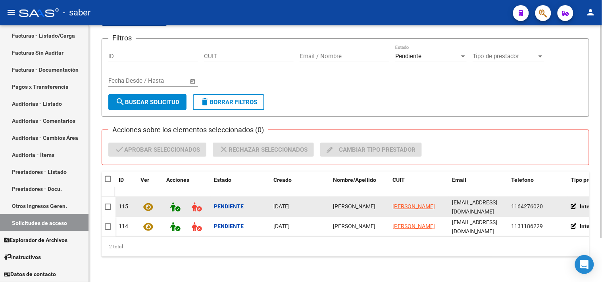
click at [151, 203] on icon at bounding box center [149, 207] width 10 height 9
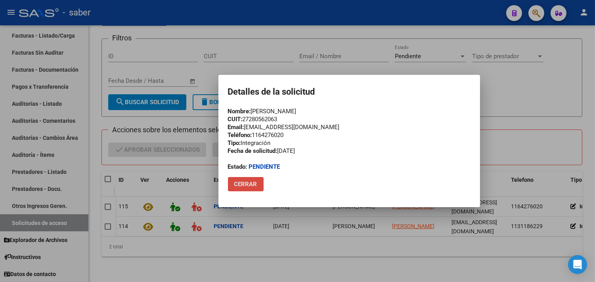
click at [252, 181] on span "Cerrar" at bounding box center [245, 184] width 23 height 7
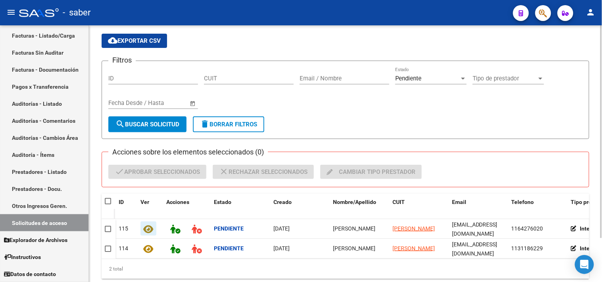
scroll to position [9, 0]
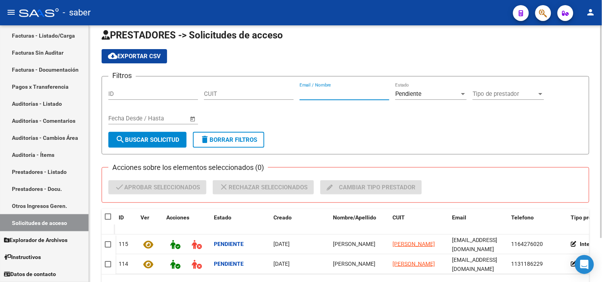
click at [350, 94] on input "Email / Nombre" at bounding box center [345, 93] width 90 height 7
click at [409, 94] on span "Pendiente" at bounding box center [408, 93] width 26 height 7
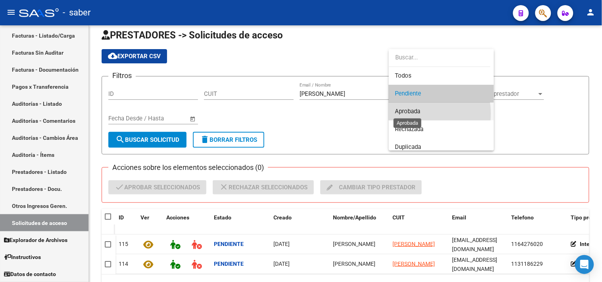
click at [416, 114] on span "Aprobada" at bounding box center [407, 111] width 25 height 7
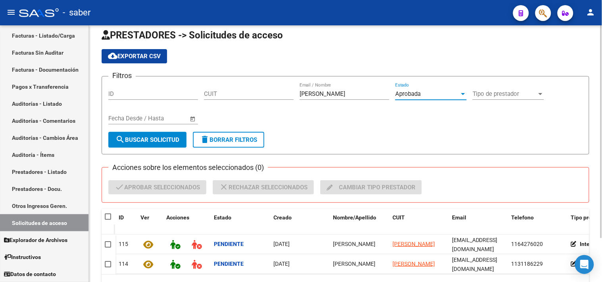
click at [143, 137] on span "search Buscar solicitud" at bounding box center [147, 139] width 64 height 7
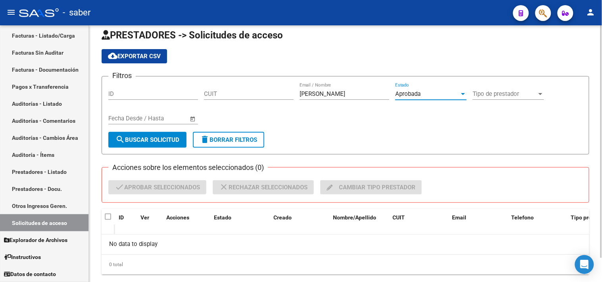
click at [419, 94] on span "Aprobada" at bounding box center [407, 93] width 25 height 7
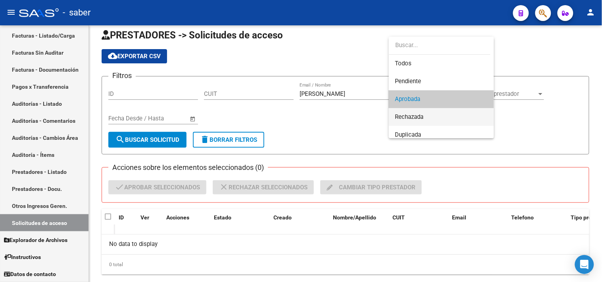
scroll to position [6, 0]
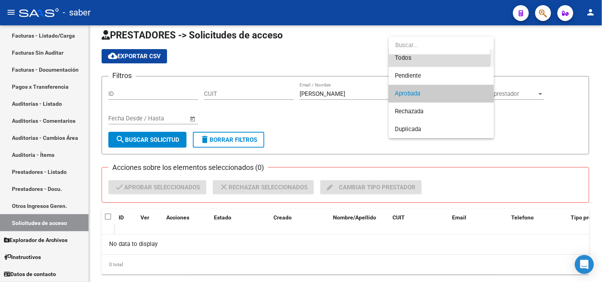
click at [421, 58] on span "Todos" at bounding box center [441, 58] width 92 height 18
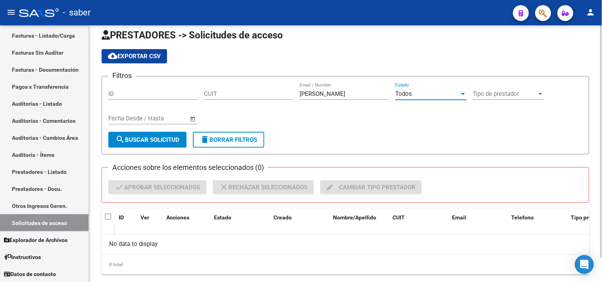
click at [436, 90] on div "Todos" at bounding box center [427, 93] width 64 height 7
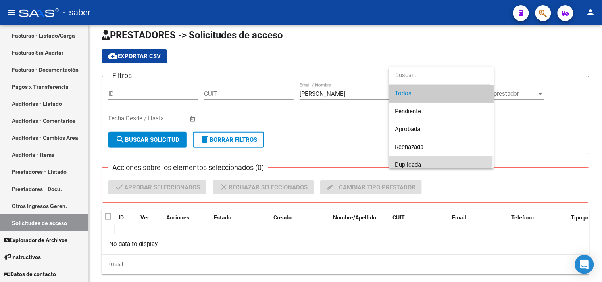
click at [428, 159] on span "Duplicada" at bounding box center [441, 165] width 92 height 18
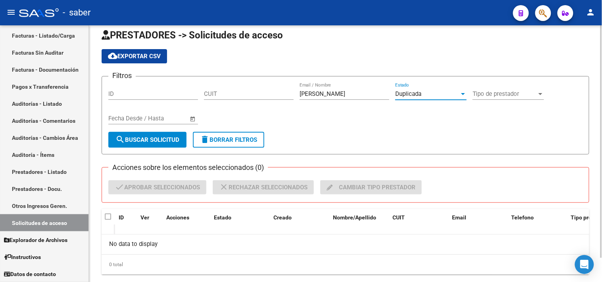
click at [163, 144] on button "search Buscar solicitud" at bounding box center [147, 140] width 78 height 16
click at [430, 93] on div "Duplicada" at bounding box center [427, 93] width 64 height 7
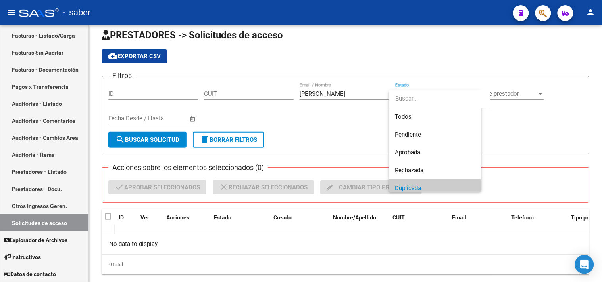
scroll to position [6, 0]
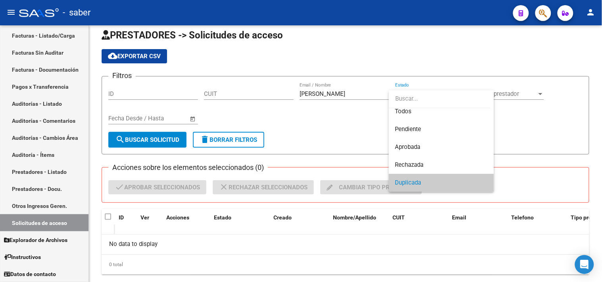
click at [346, 96] on div at bounding box center [301, 141] width 602 height 282
click at [346, 96] on input "gonzalez lorena" at bounding box center [345, 93] width 90 height 7
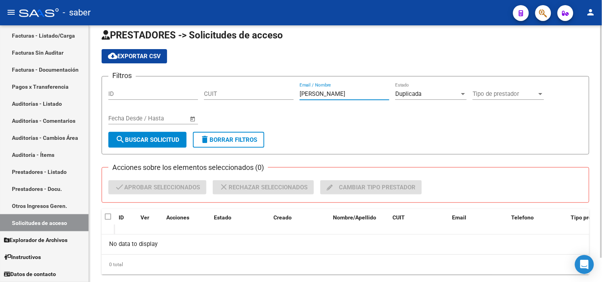
click at [414, 91] on span "Duplicada" at bounding box center [408, 93] width 26 height 7
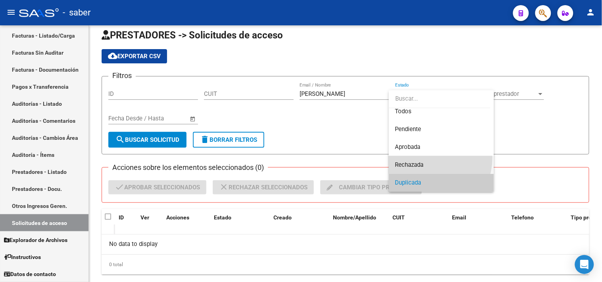
click at [419, 157] on span "Rechazada" at bounding box center [441, 165] width 92 height 18
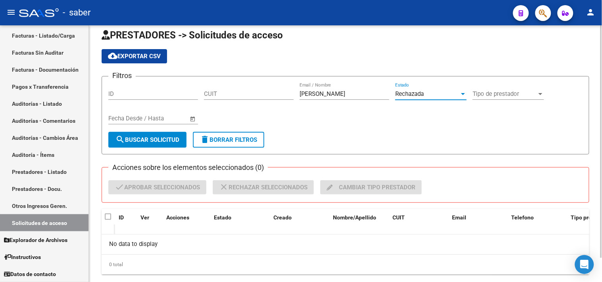
click at [166, 142] on span "search Buscar solicitud" at bounding box center [147, 139] width 64 height 7
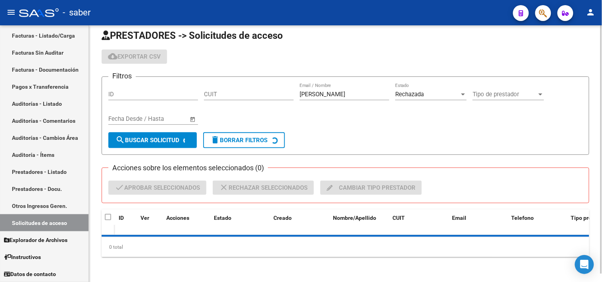
scroll to position [9, 0]
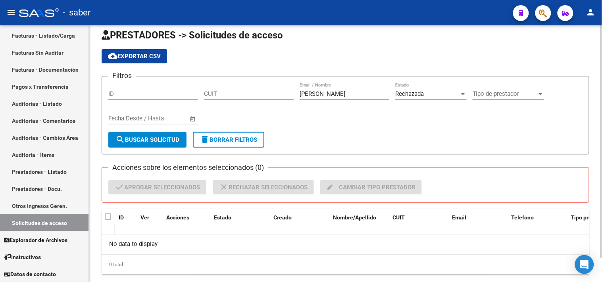
click at [421, 97] on span "Rechazada" at bounding box center [409, 93] width 29 height 7
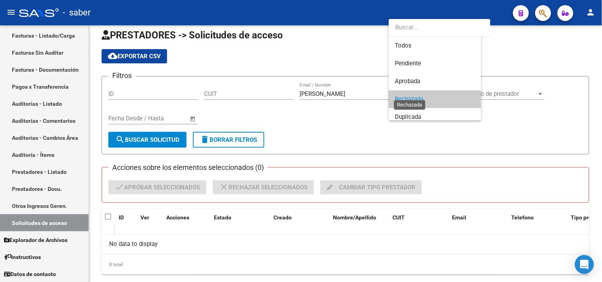
scroll to position [6, 0]
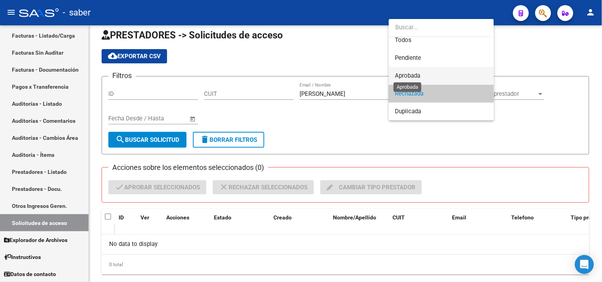
click at [415, 75] on span "Aprobada" at bounding box center [407, 75] width 25 height 7
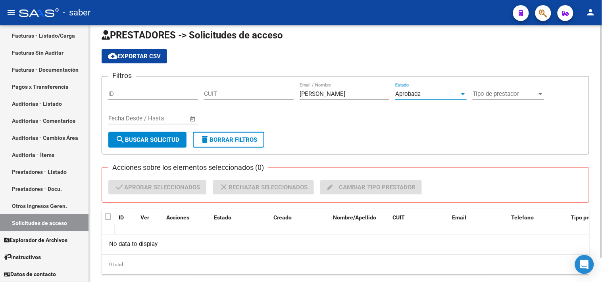
click at [140, 144] on button "search Buscar solicitud" at bounding box center [147, 140] width 78 height 16
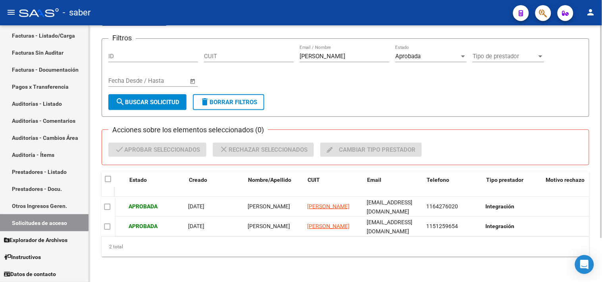
scroll to position [0, 83]
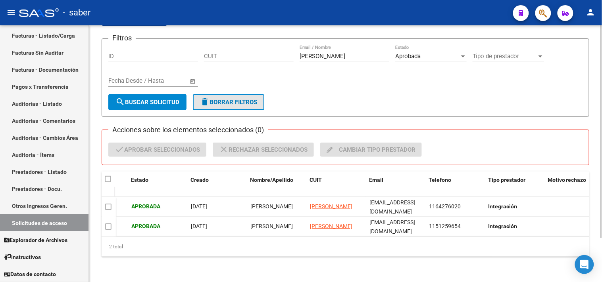
click at [220, 99] on span "delete Borrar Filtros" at bounding box center [228, 102] width 57 height 7
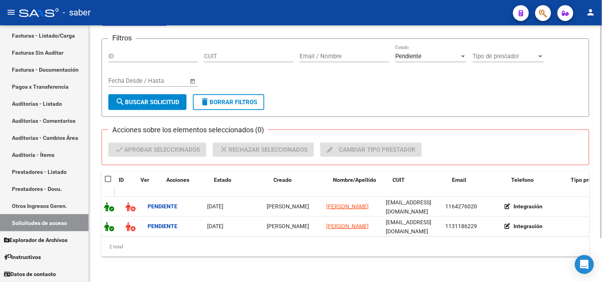
scroll to position [0, 0]
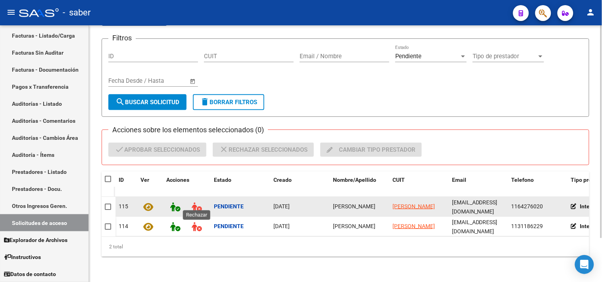
click at [195, 203] on icon at bounding box center [197, 207] width 10 height 9
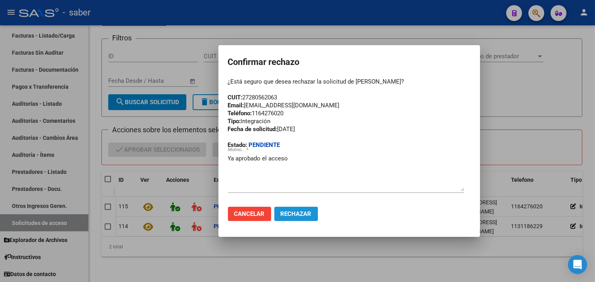
click at [290, 216] on span "Rechazar" at bounding box center [296, 214] width 31 height 7
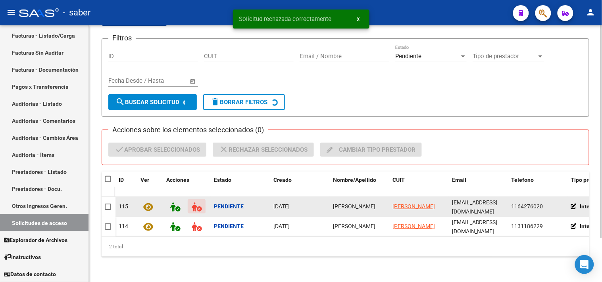
scroll to position [33, 0]
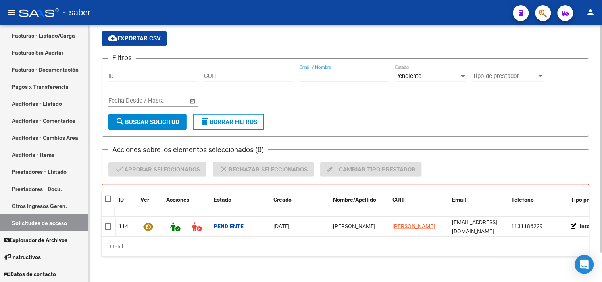
click at [346, 73] on input "Email / Nombre" at bounding box center [345, 76] width 90 height 7
click at [434, 73] on div "Pendiente" at bounding box center [427, 76] width 64 height 7
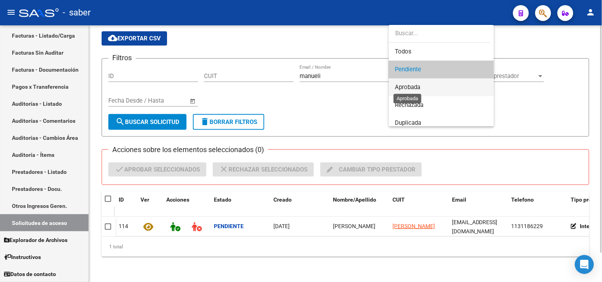
click at [419, 86] on span "Aprobada" at bounding box center [407, 87] width 25 height 7
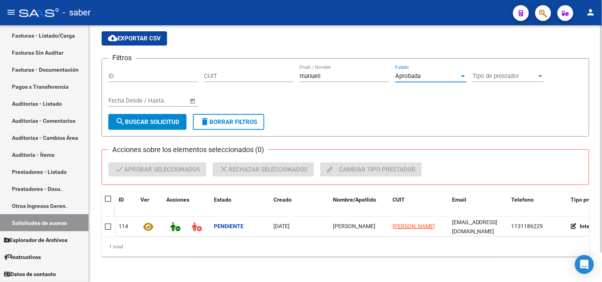
click at [136, 119] on span "search Buscar solicitud" at bounding box center [147, 122] width 64 height 7
drag, startPoint x: 429, startPoint y: 236, endPoint x: 445, endPoint y: 235, distance: 15.9
click at [445, 235] on div "ID Ver Acciones Estado Creado Nombre/Apellido CUIT Email Telefono Tipo prestado…" at bounding box center [346, 224] width 488 height 65
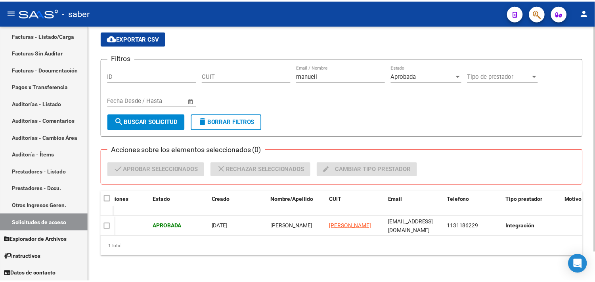
scroll to position [0, 84]
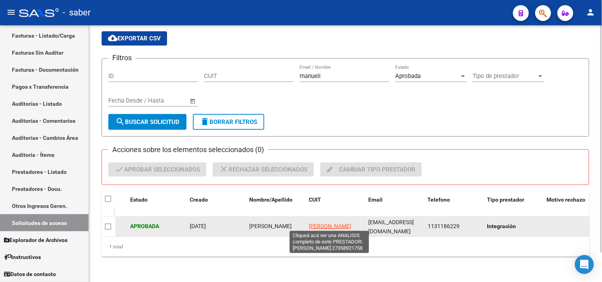
click at [323, 223] on span "MANUELI IVANA SOLEDAD" at bounding box center [330, 226] width 42 height 6
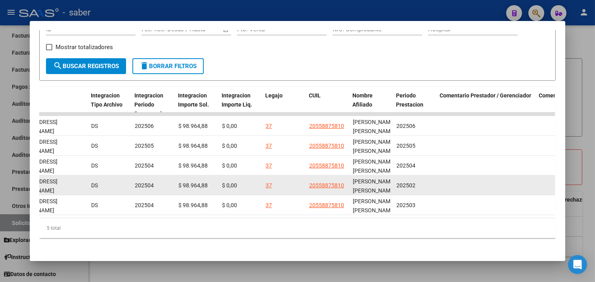
scroll to position [0, 1037]
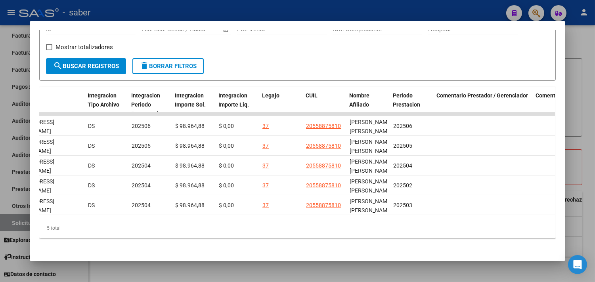
click at [592, 44] on div at bounding box center [297, 141] width 595 height 282
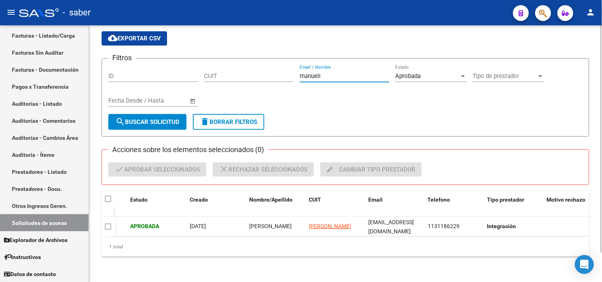
drag, startPoint x: 327, startPoint y: 71, endPoint x: 270, endPoint y: 118, distance: 73.6
click at [275, 66] on div "Filtros ID CUIT manueli Email / Nombre Aprobada Estado Tipo de prestador Tipo d…" at bounding box center [345, 89] width 474 height 49
click at [145, 114] on button "search Buscar solicitud" at bounding box center [147, 122] width 78 height 16
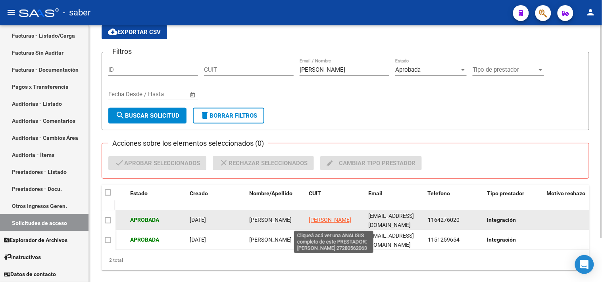
click at [320, 221] on span "GONZALEZ LORENA SANDRA" at bounding box center [330, 220] width 42 height 6
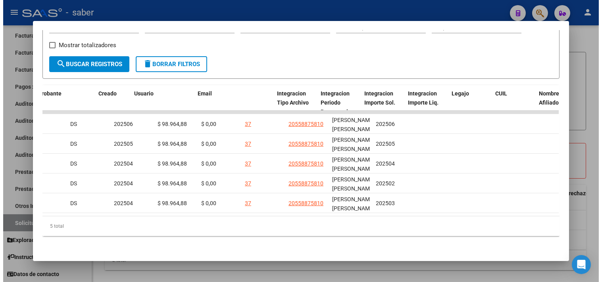
scroll to position [0, 1075]
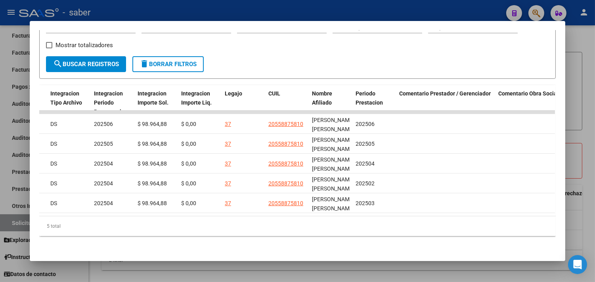
click at [578, 161] on div at bounding box center [297, 141] width 595 height 282
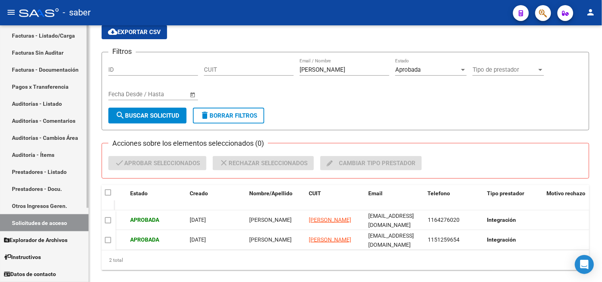
click at [56, 219] on link "Solicitudes de acceso" at bounding box center [44, 223] width 88 height 17
click at [60, 208] on link "Otros Ingresos Geren." at bounding box center [44, 206] width 88 height 17
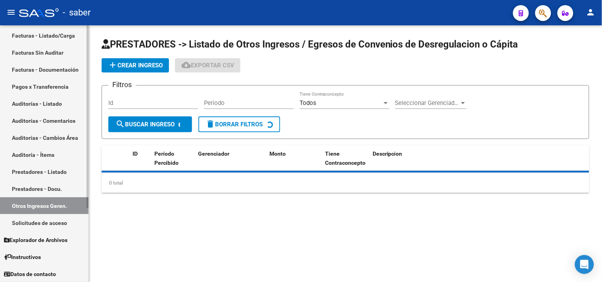
click at [52, 219] on link "Solicitudes de acceso" at bounding box center [44, 223] width 88 height 17
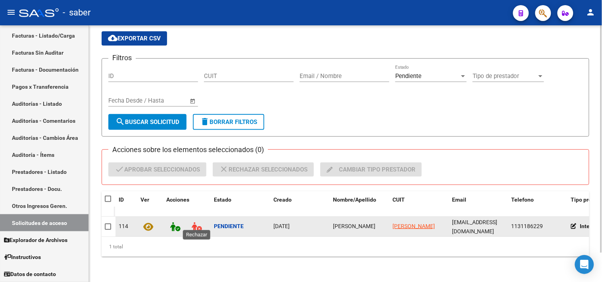
click at [194, 223] on icon at bounding box center [197, 227] width 10 height 9
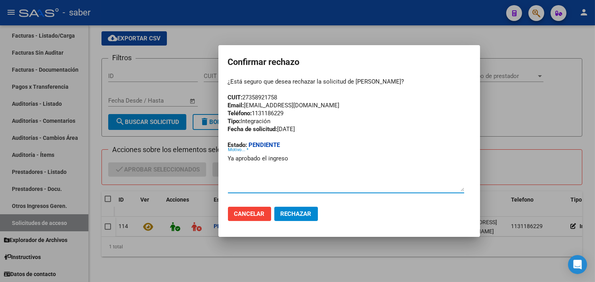
click at [308, 212] on span "Rechazar" at bounding box center [296, 214] width 31 height 7
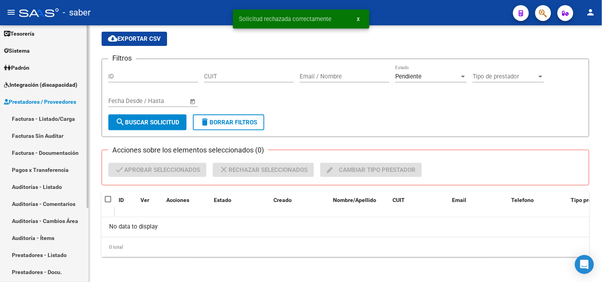
scroll to position [16, 0]
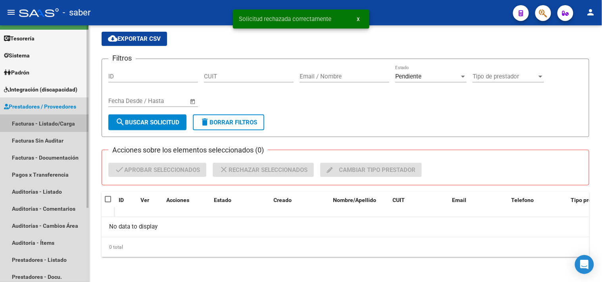
click at [39, 122] on link "Facturas - Listado/Carga" at bounding box center [44, 123] width 88 height 17
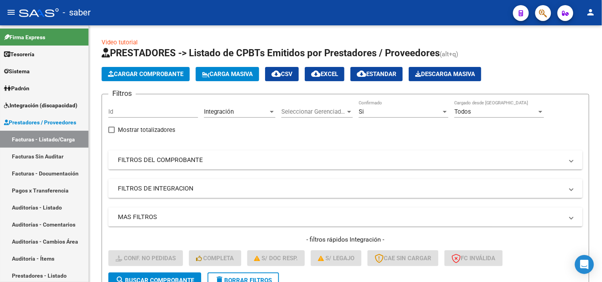
scroll to position [142, 0]
